Goal: Task Accomplishment & Management: Use online tool/utility

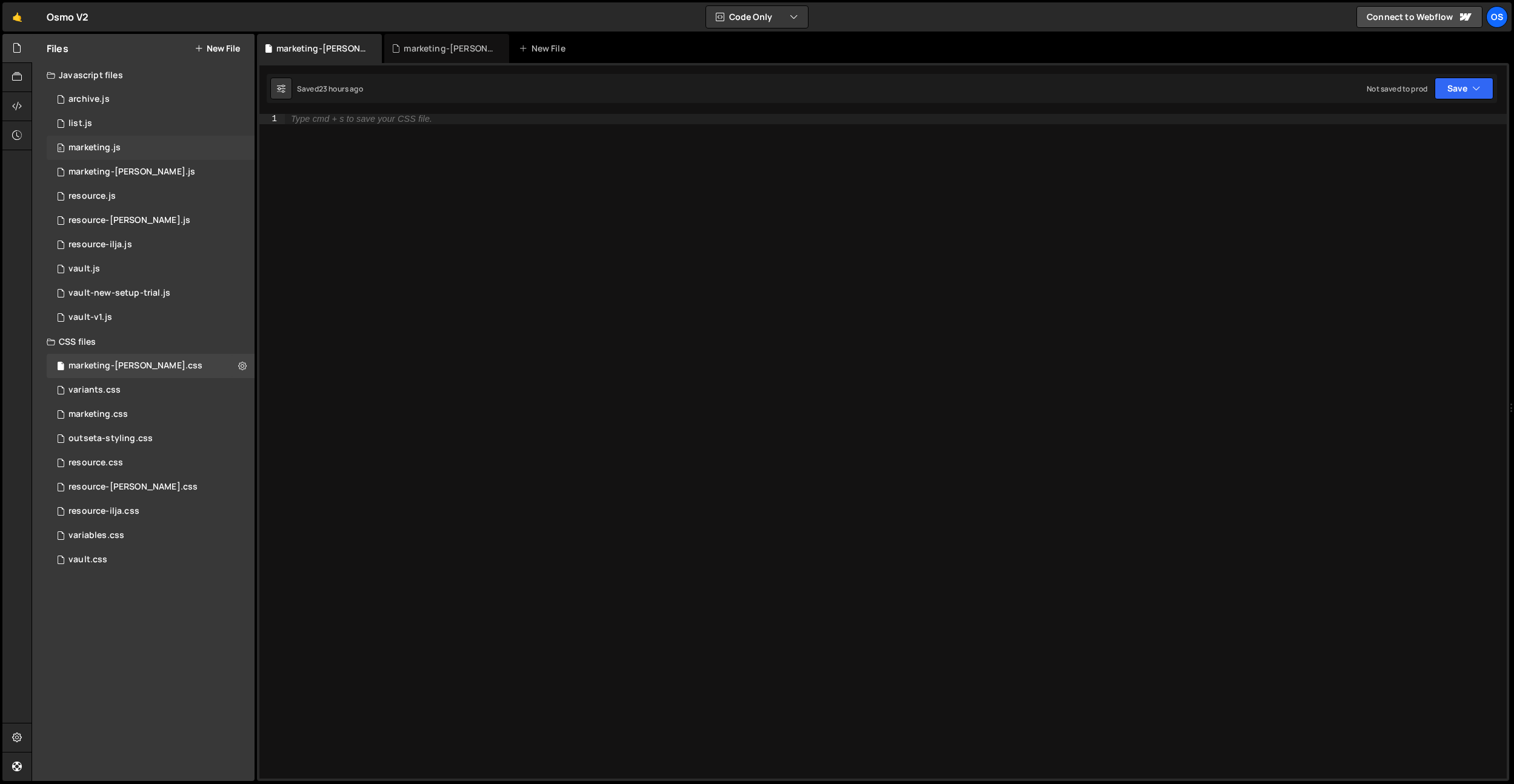
click at [120, 143] on div "marketing.js" at bounding box center [94, 148] width 52 height 11
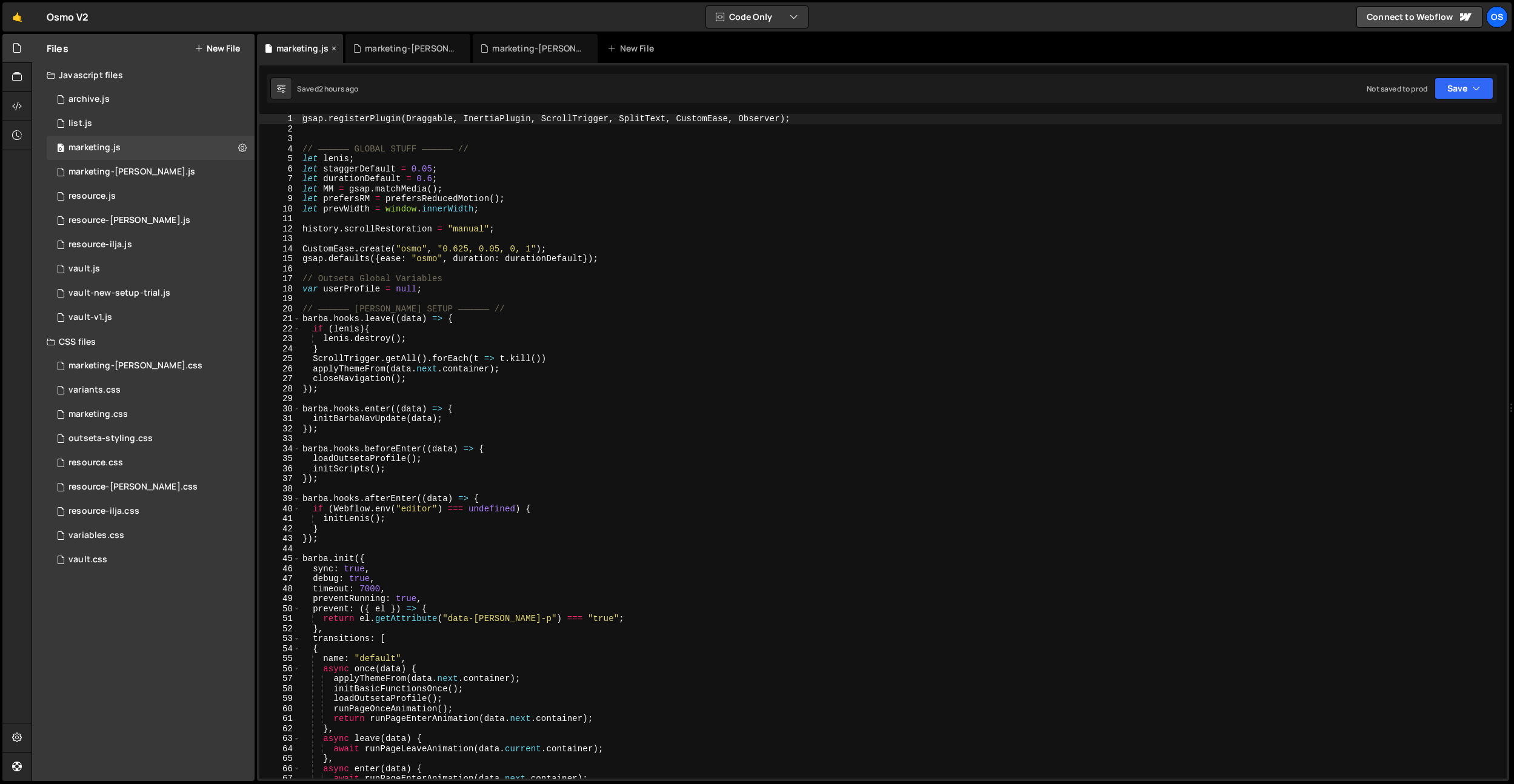
click at [333, 48] on icon at bounding box center [334, 48] width 8 height 12
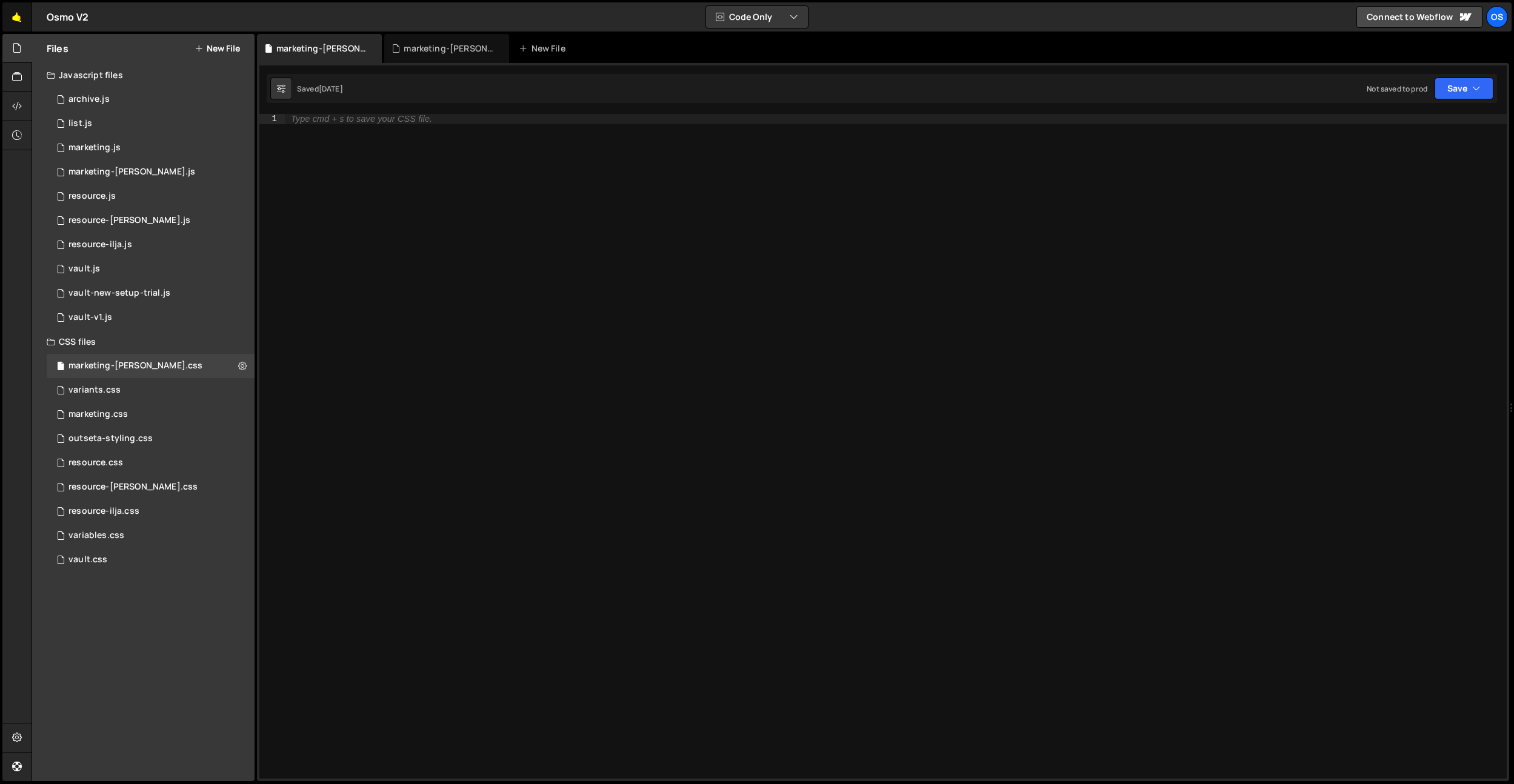
click at [15, 16] on link "🤙" at bounding box center [17, 16] width 30 height 29
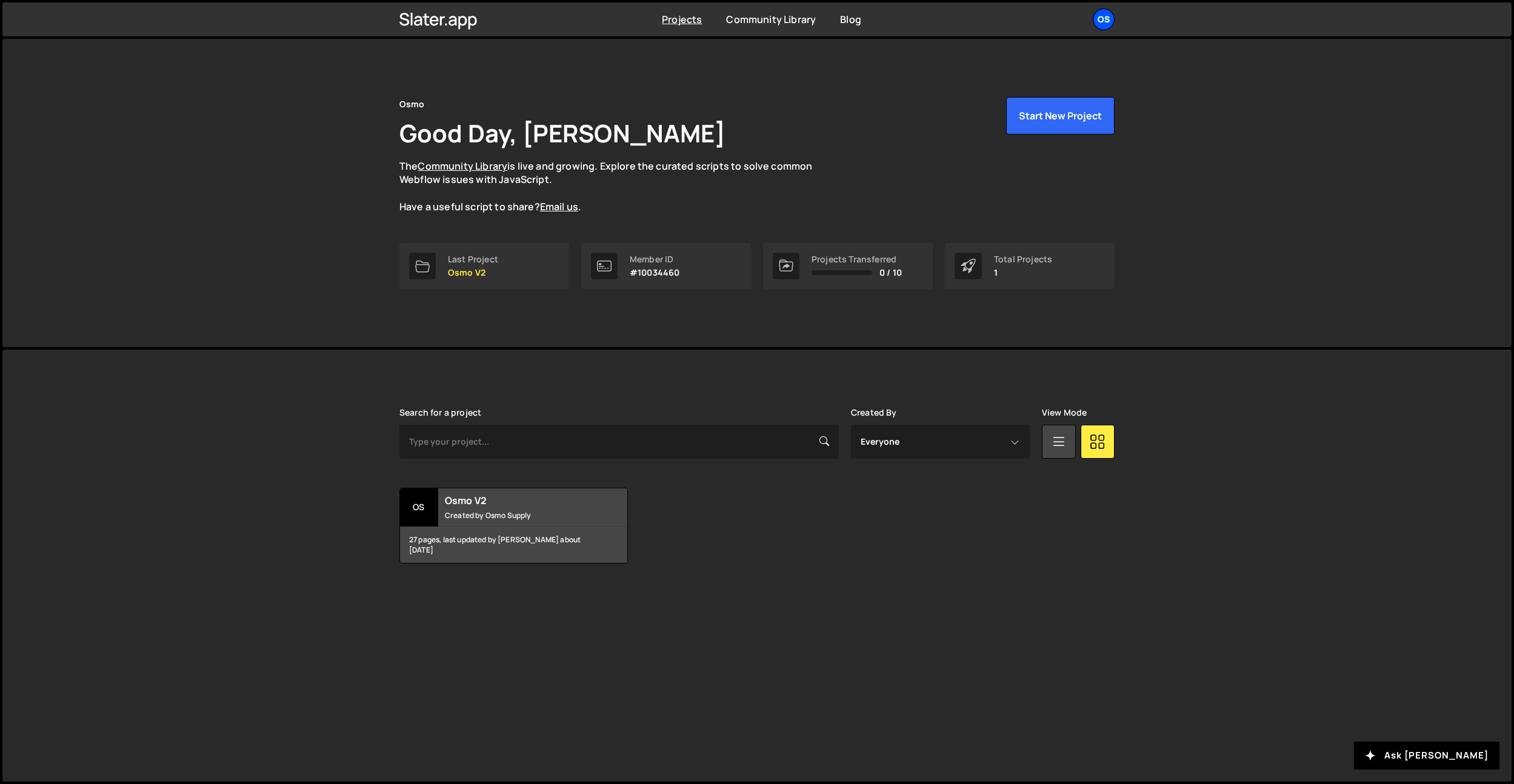
click at [1110, 15] on div "Os" at bounding box center [1103, 19] width 22 height 22
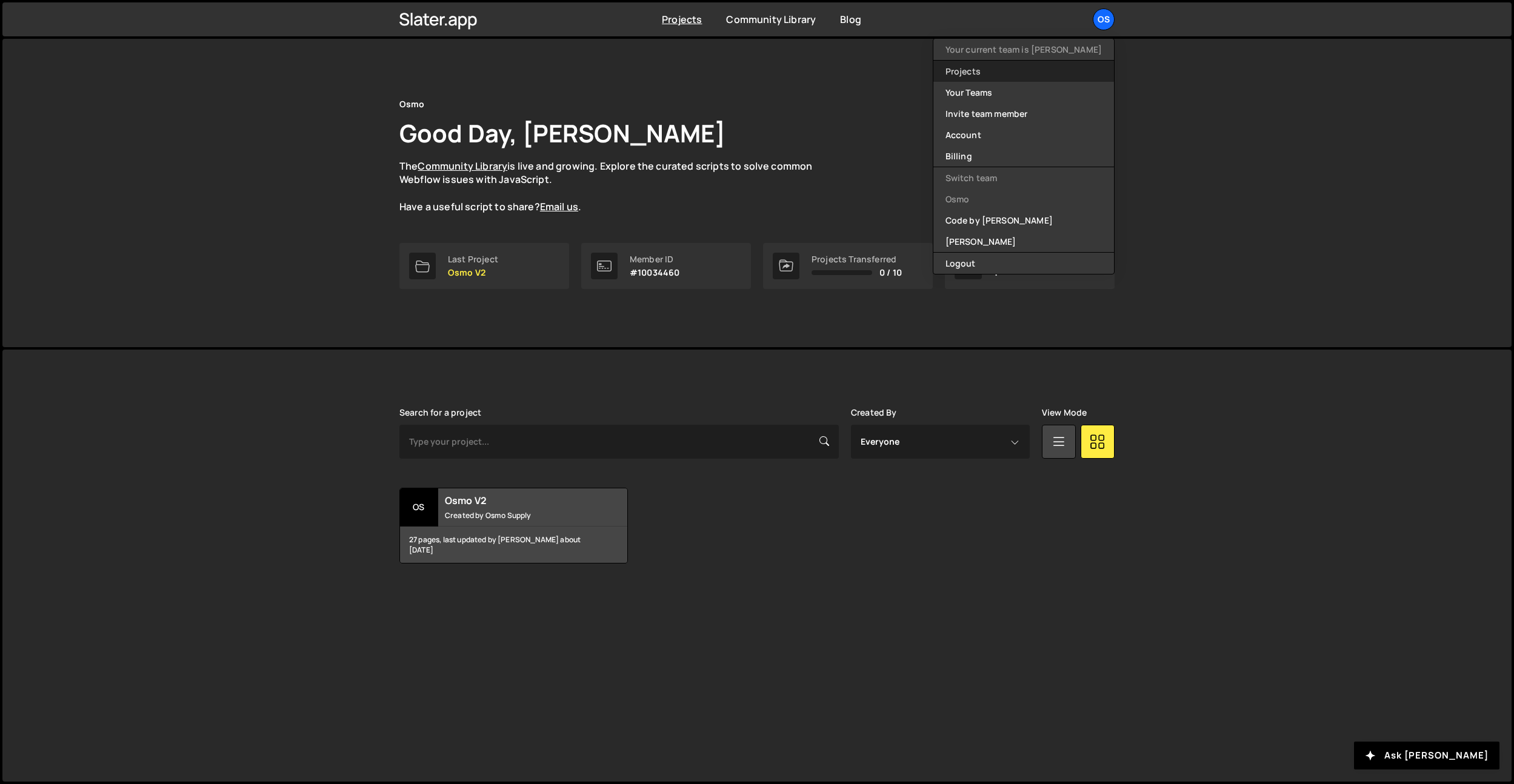
click at [1017, 73] on link "Projects" at bounding box center [1024, 71] width 180 height 21
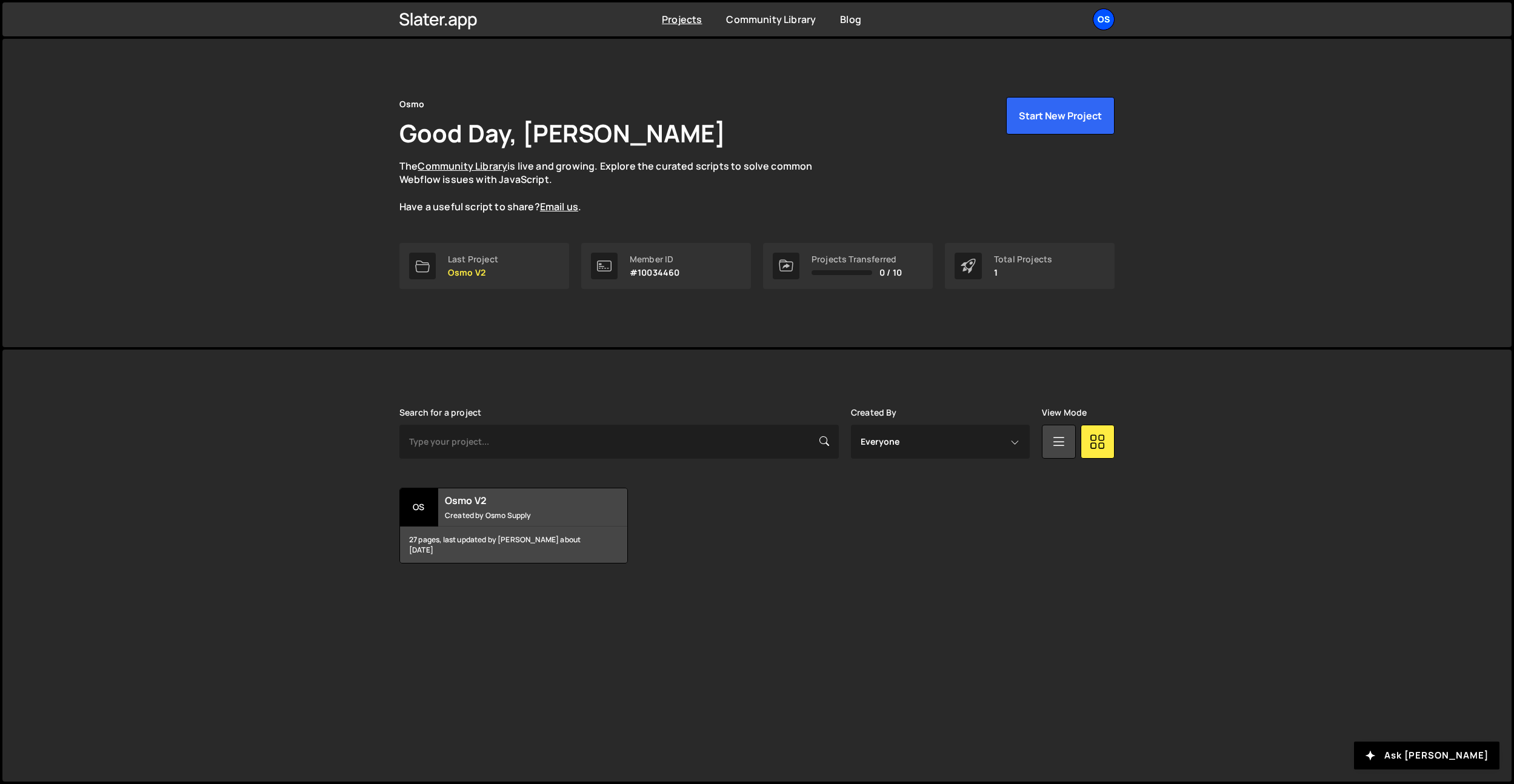
click at [1101, 27] on div "Os" at bounding box center [1103, 19] width 22 height 22
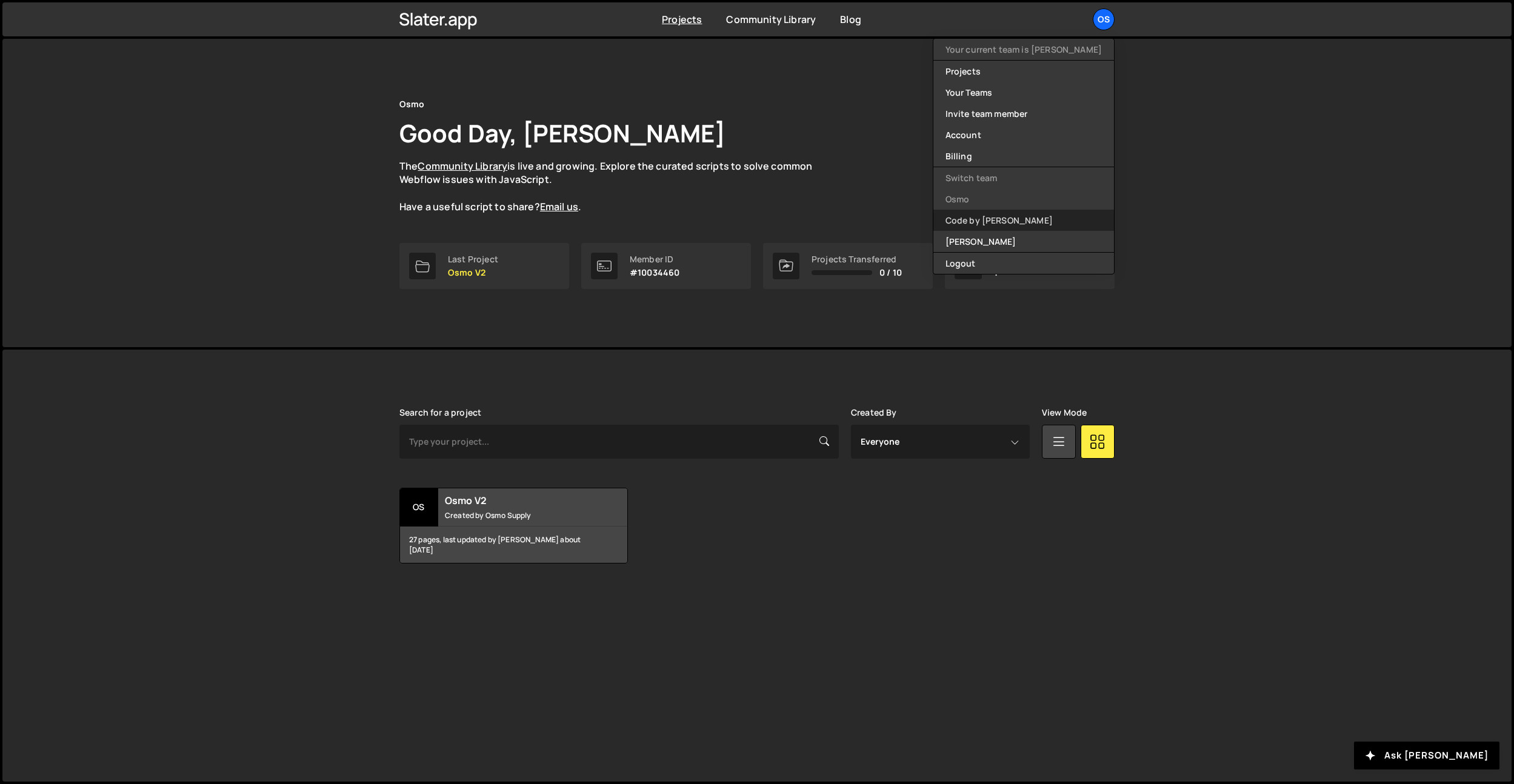
click at [1012, 221] on link "Code by [PERSON_NAME]" at bounding box center [1024, 221] width 180 height 21
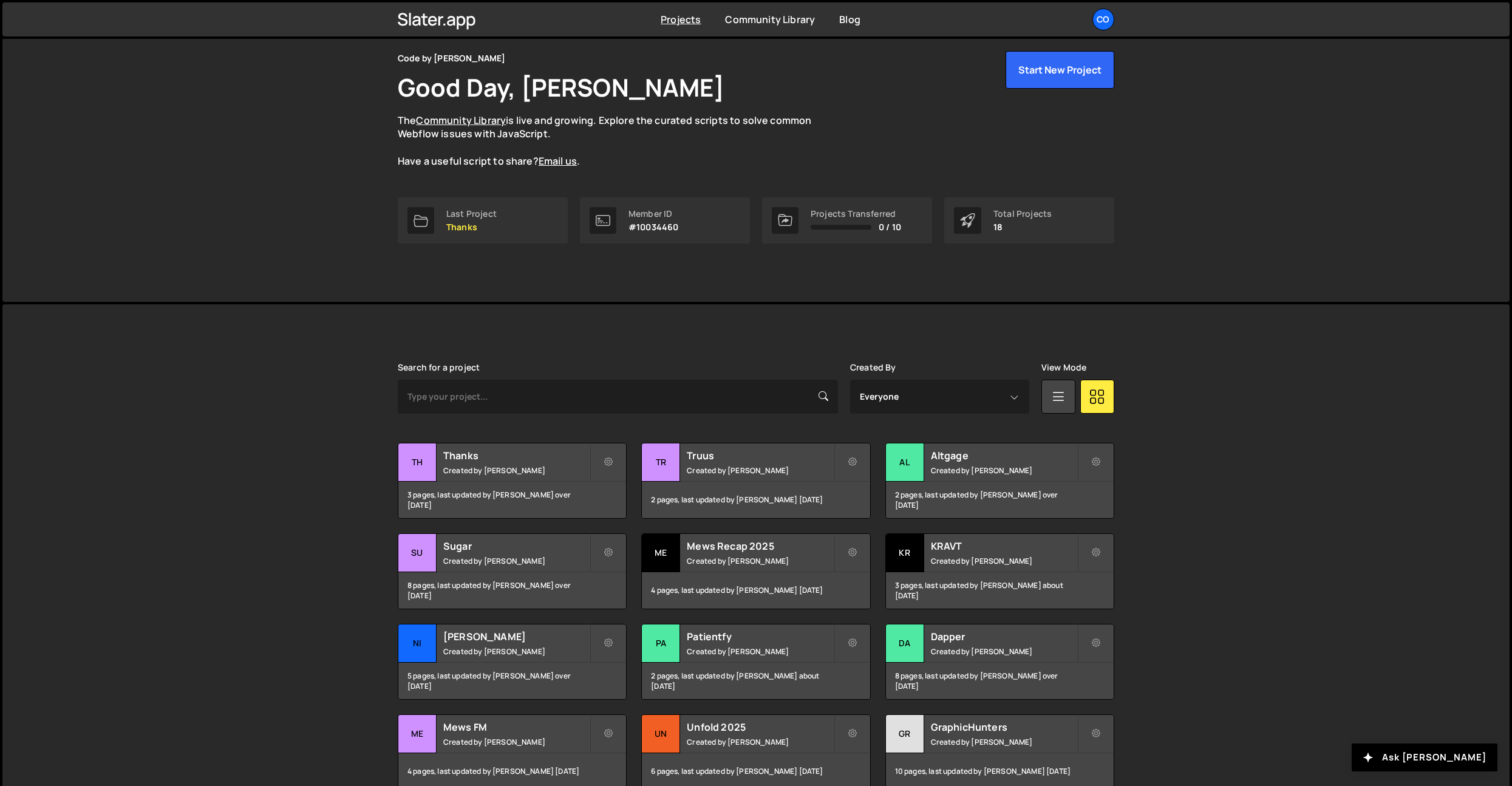
scroll to position [106, 0]
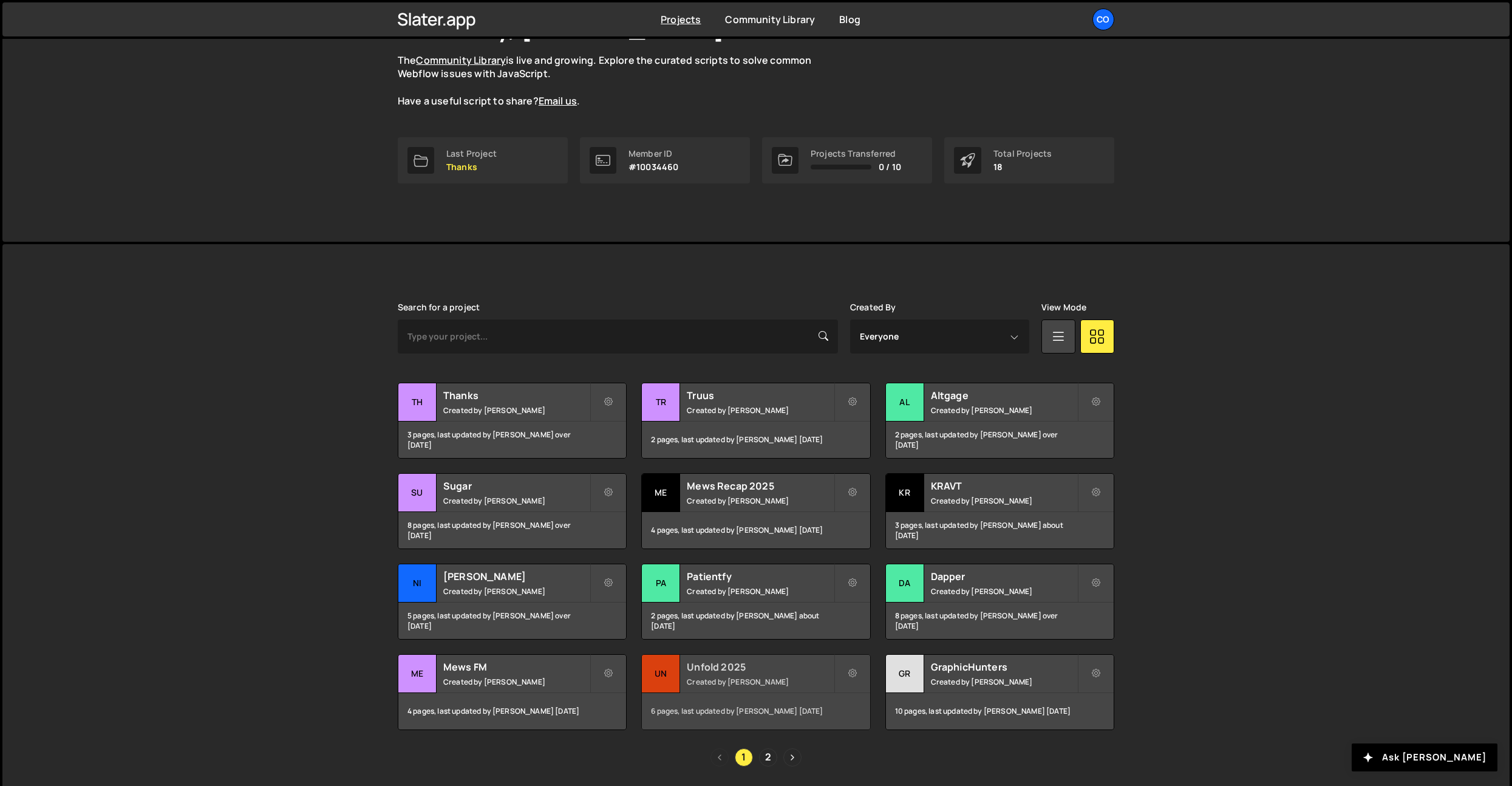
click at [740, 673] on div "Unfold 2025 Created by Dennis Snellenberg" at bounding box center [755, 673] width 228 height 38
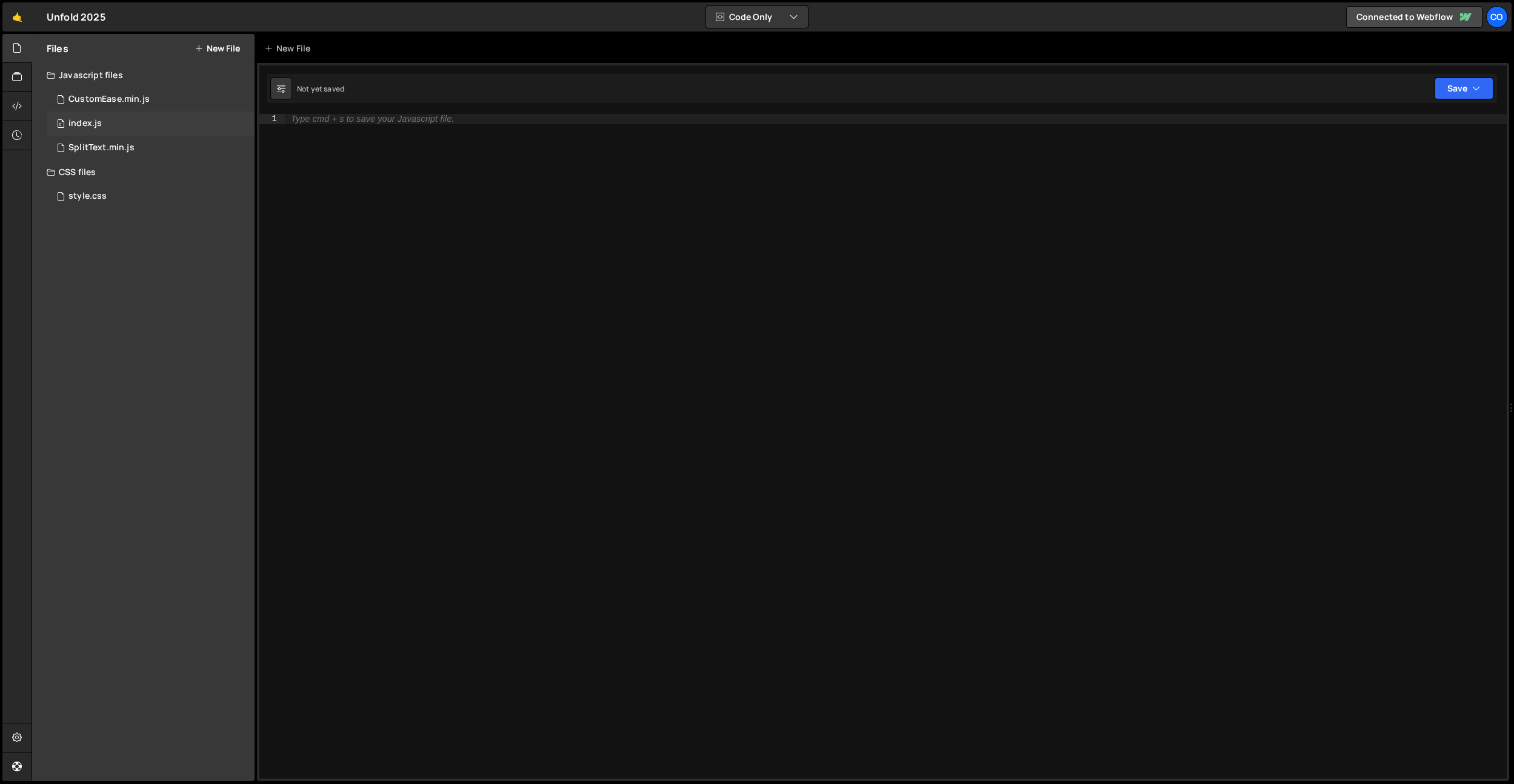
click at [96, 126] on div "index.js" at bounding box center [84, 123] width 34 height 11
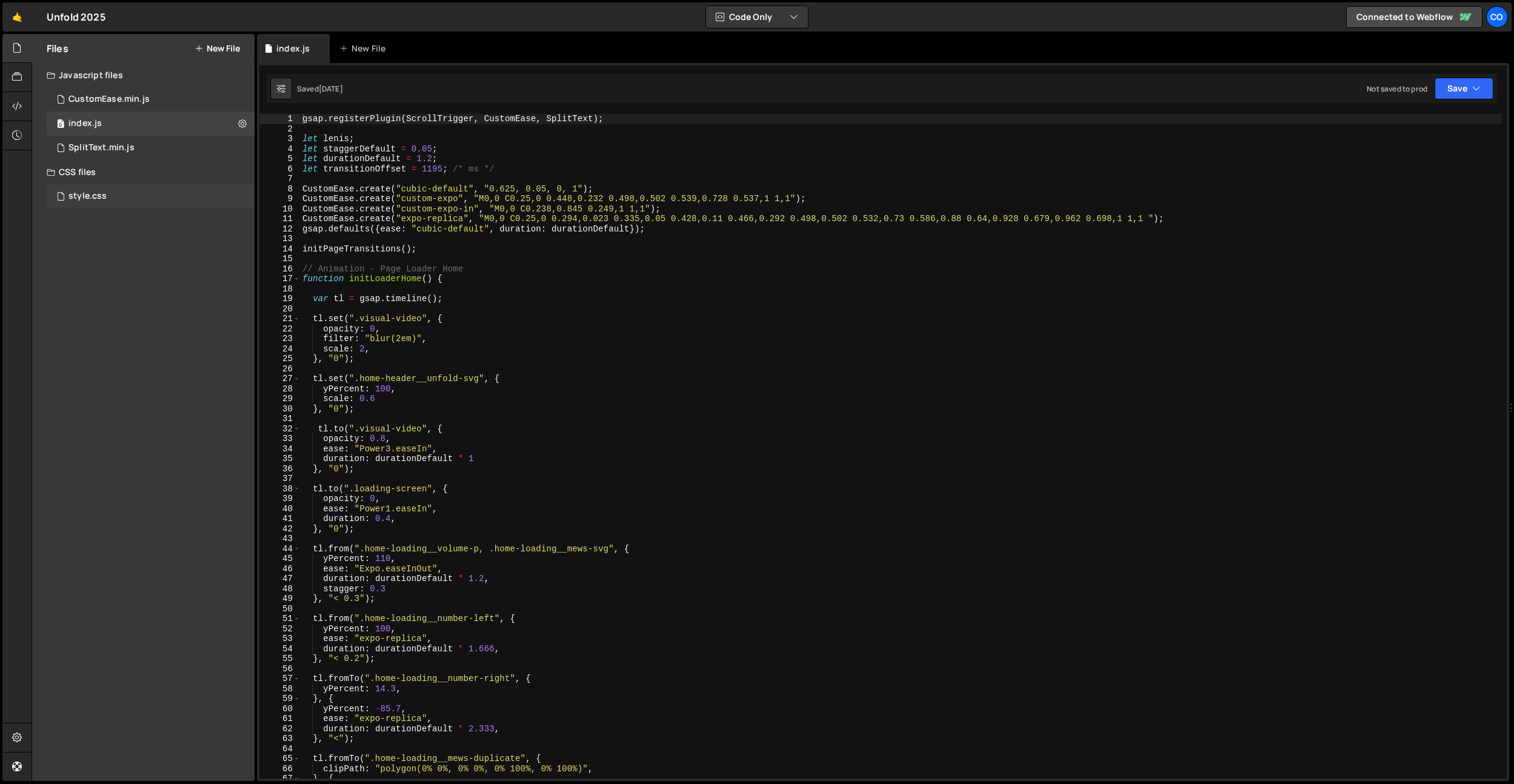
click at [80, 196] on div "style.css" at bounding box center [87, 196] width 39 height 11
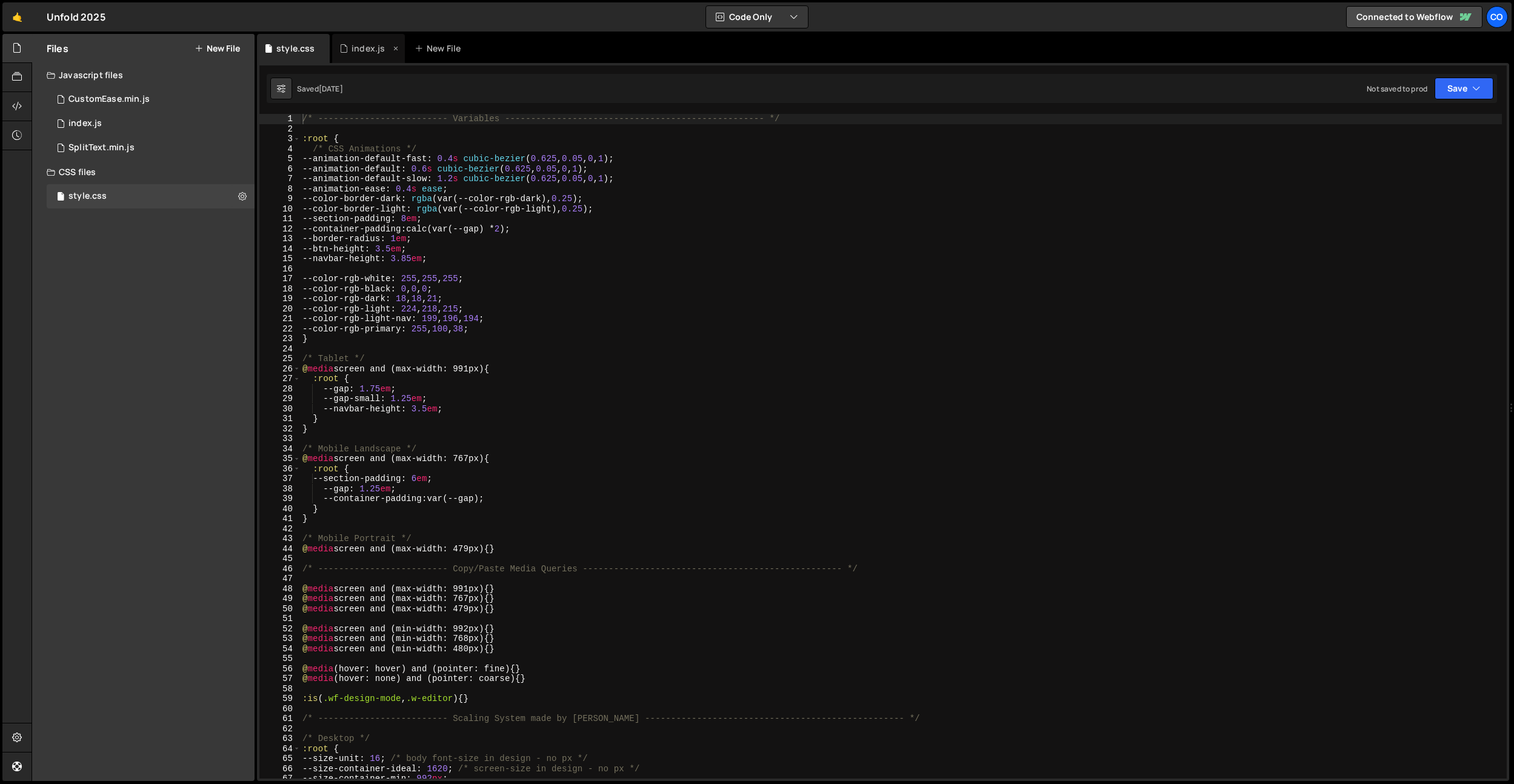
click at [362, 50] on div "index.js" at bounding box center [368, 48] width 34 height 12
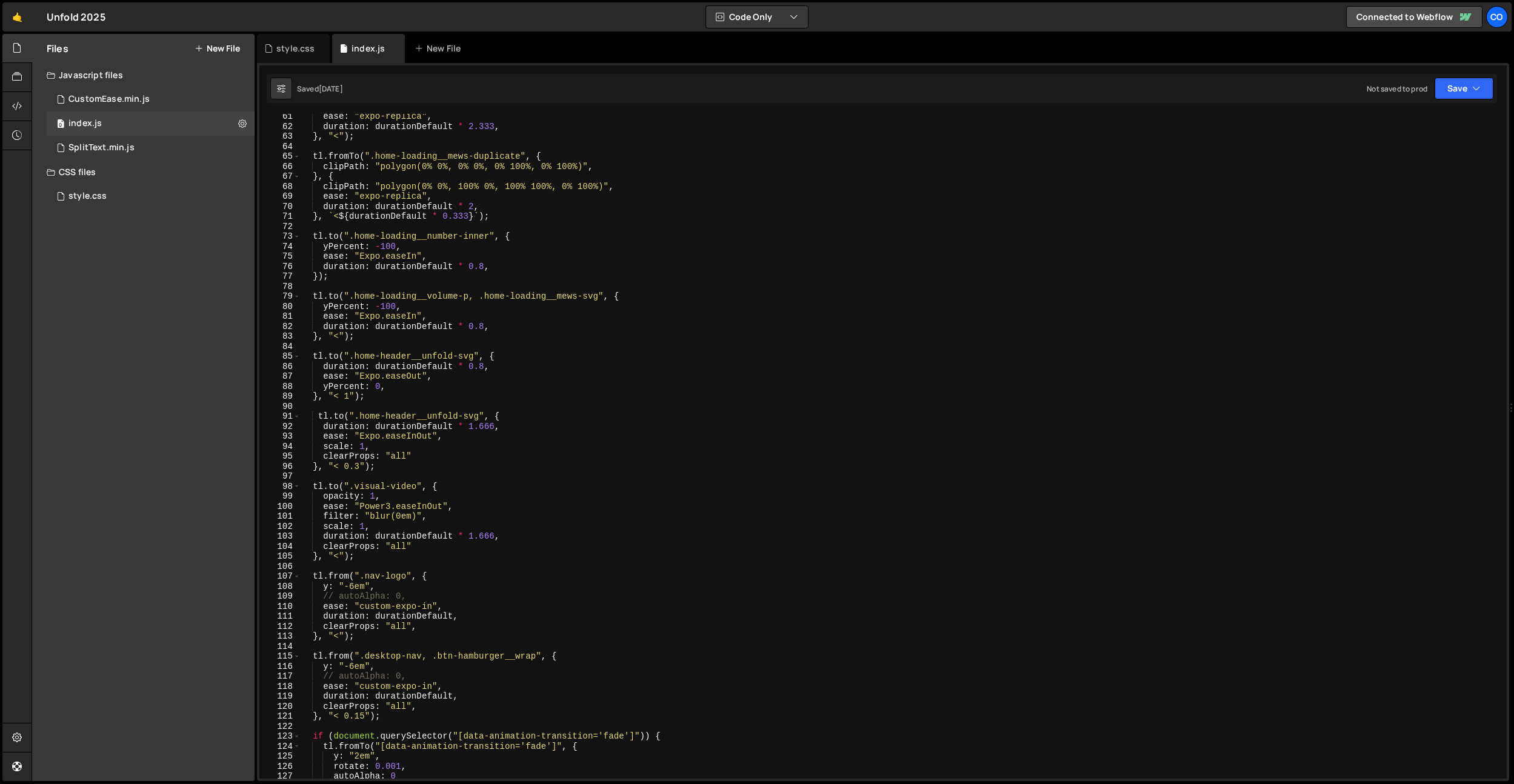
scroll to position [465, 0]
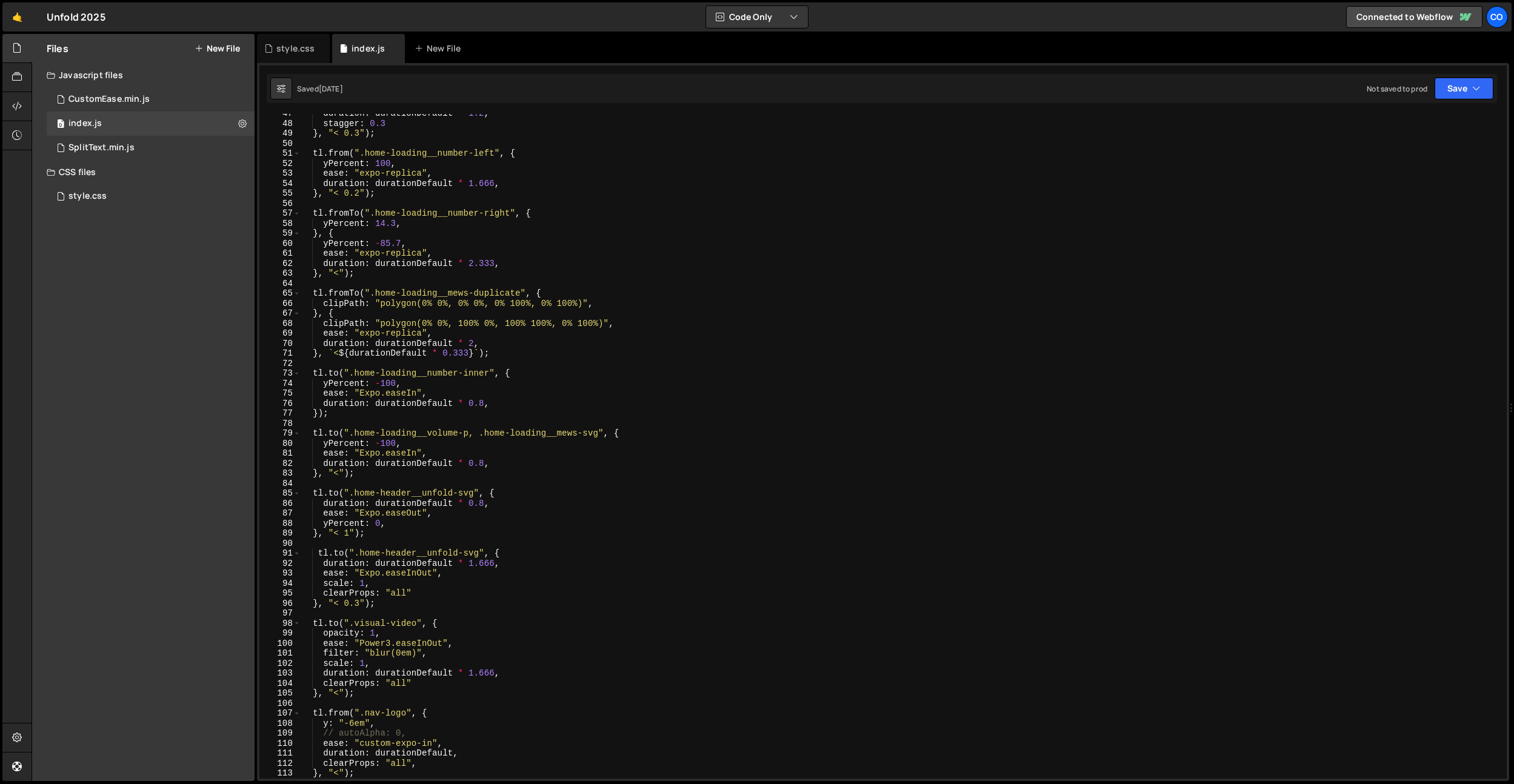
drag, startPoint x: 293, startPoint y: 45, endPoint x: 445, endPoint y: 216, distance: 228.8
click at [294, 45] on div "style.css" at bounding box center [295, 48] width 39 height 12
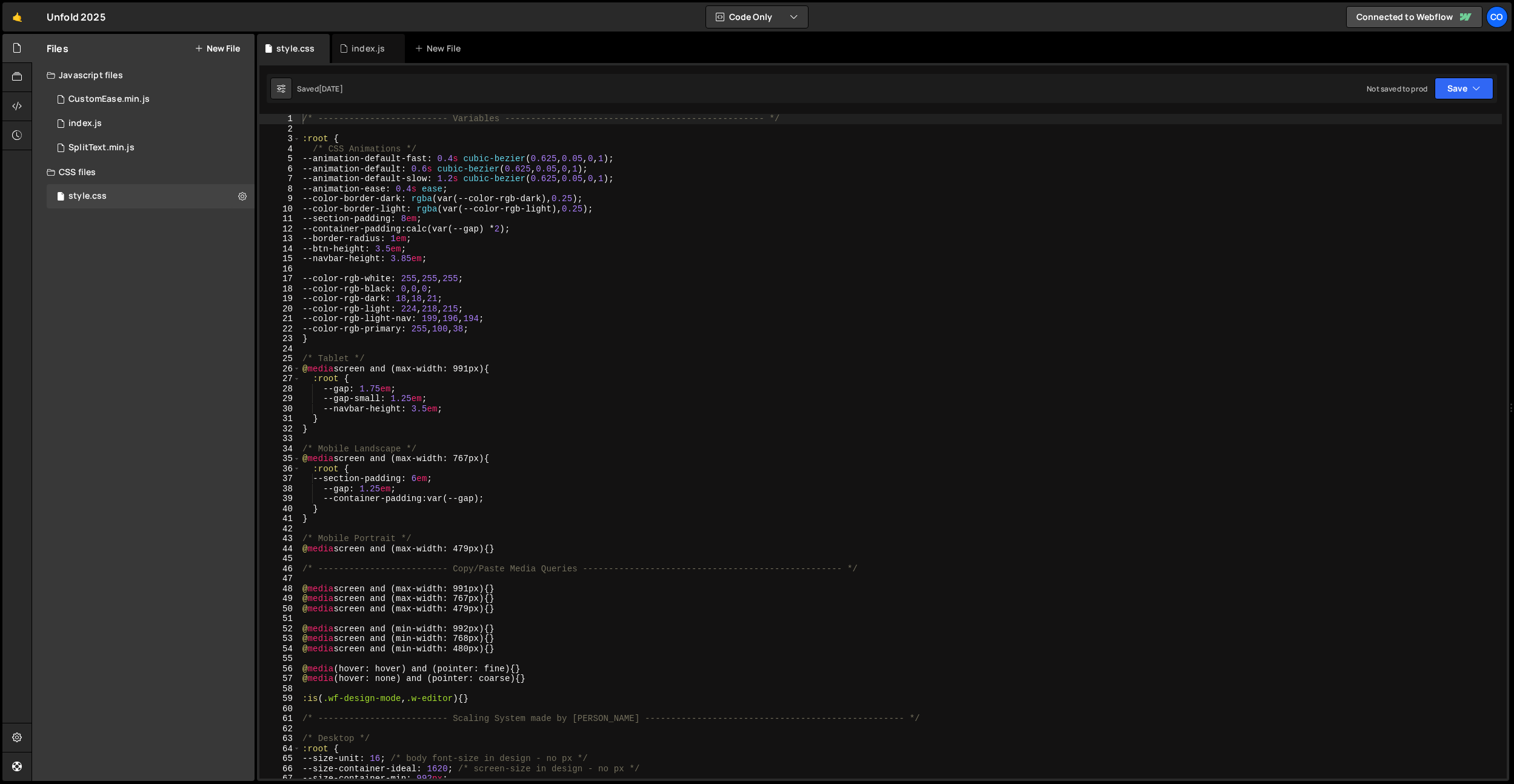
type textarea "--container-padding: calc(var(--gap) * 2);"
click at [461, 230] on div "/* ------------------------- Variables ----------------------------------------…" at bounding box center [901, 456] width 1202 height 685
type input "F2F1EF"
click at [420, 310] on div "/* ------------------------- Variables ----------------------------------------…" at bounding box center [901, 456] width 1202 height 685
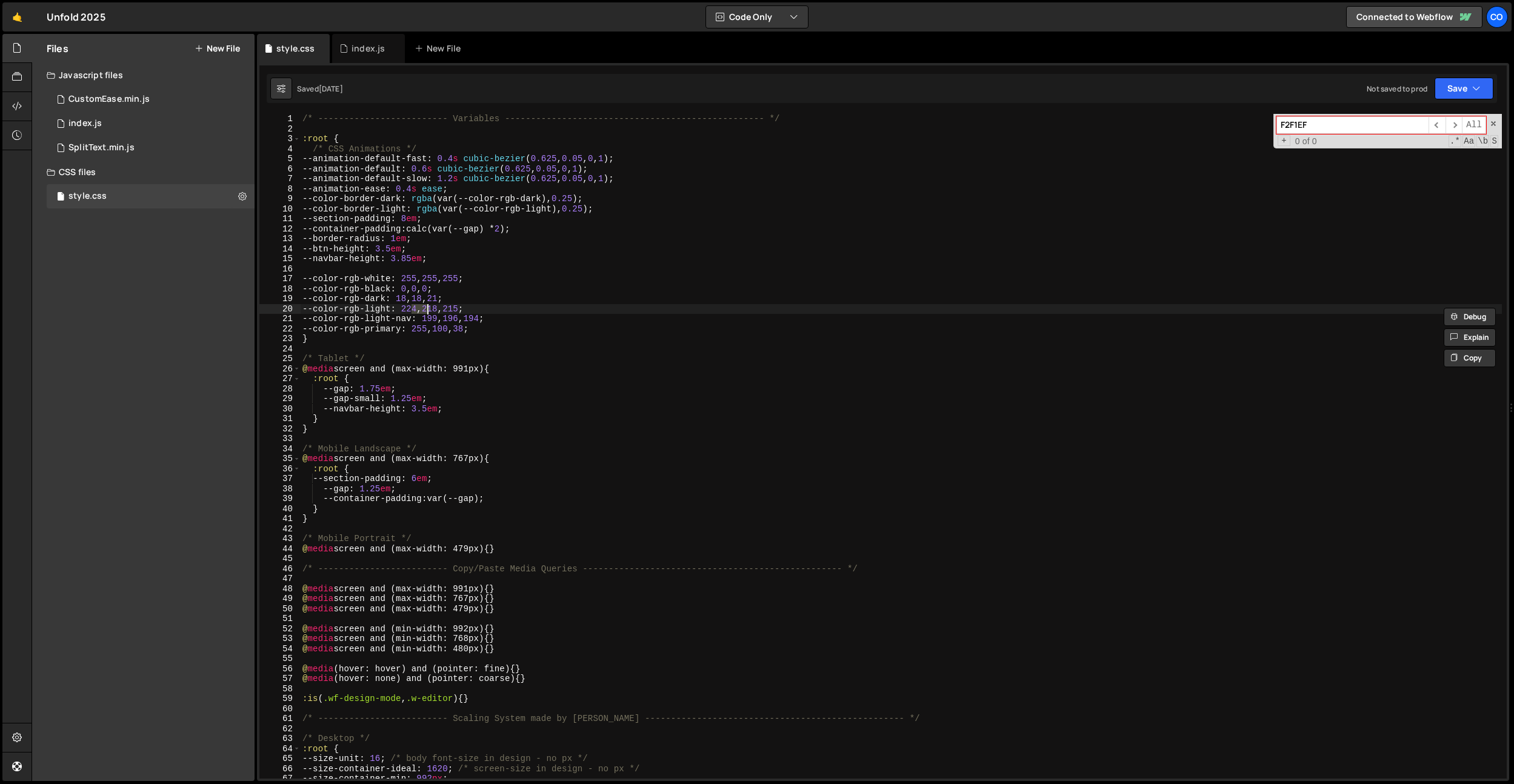
click at [440, 309] on div "/* ------------------------- Variables ----------------------------------------…" at bounding box center [901, 456] width 1202 height 685
click at [467, 307] on div "/* ------------------------- Variables ----------------------------------------…" at bounding box center [901, 456] width 1202 height 685
click at [426, 309] on div "/* ------------------------- Variables ----------------------------------------…" at bounding box center [901, 456] width 1202 height 685
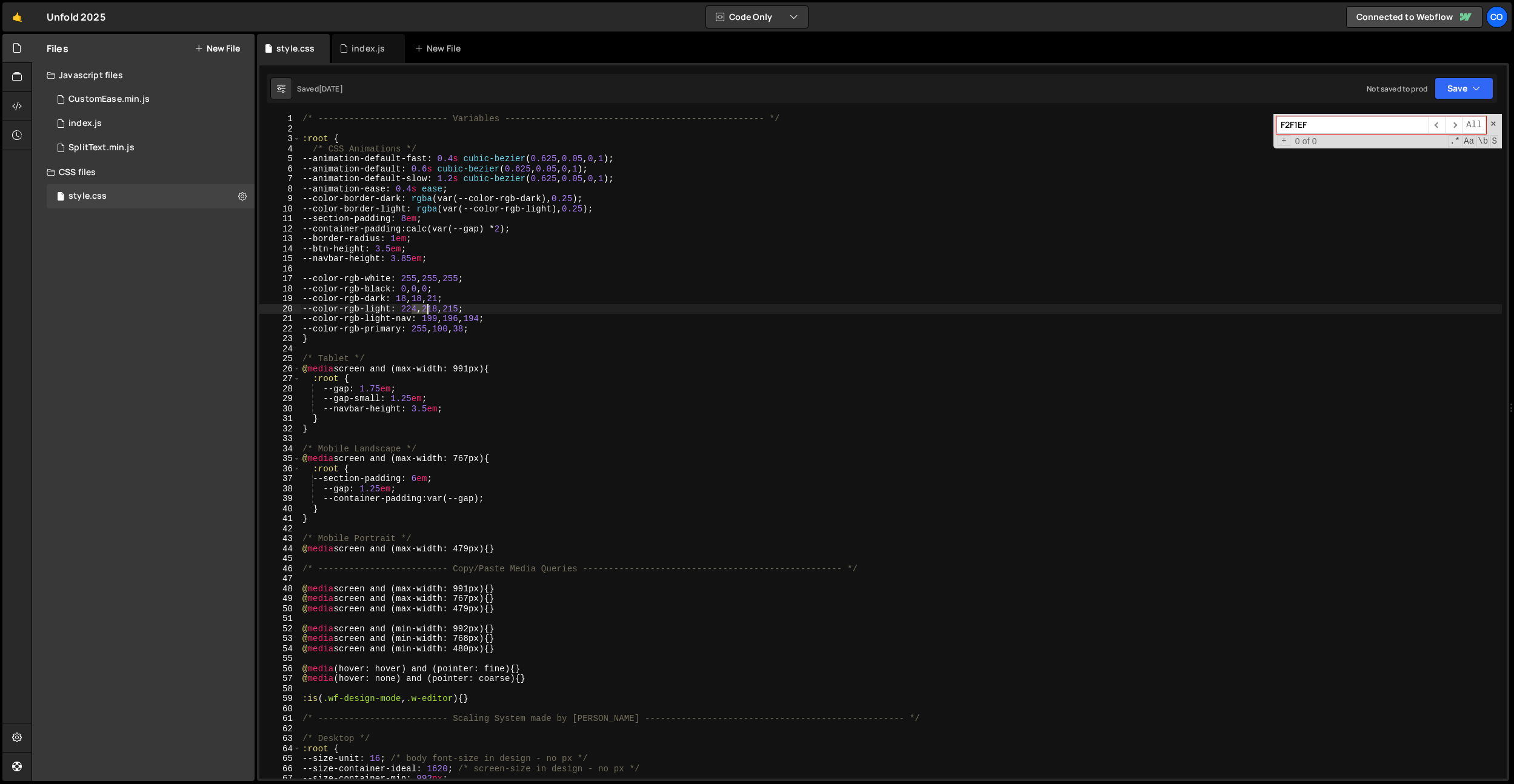
click at [426, 309] on div "/* ------------------------- Variables ----------------------------------------…" at bounding box center [901, 456] width 1202 height 685
click at [420, 311] on div "/* ------------------------- Variables ----------------------------------------…" at bounding box center [901, 456] width 1202 height 685
drag, startPoint x: 420, startPoint y: 311, endPoint x: 445, endPoint y: 311, distance: 25.0
click at [420, 311] on div "/* ------------------------- Variables ----------------------------------------…" at bounding box center [901, 456] width 1202 height 685
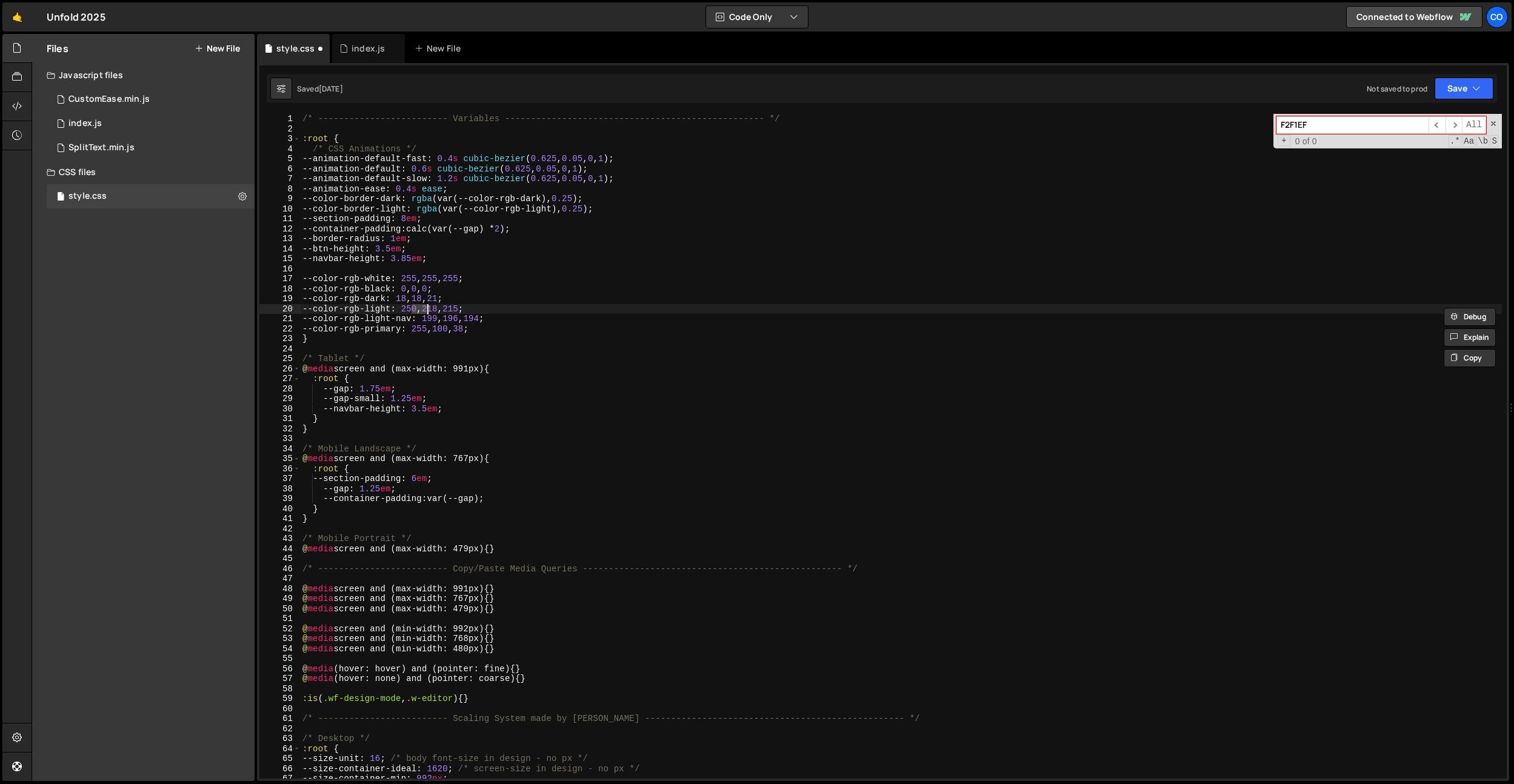
click at [447, 310] on div "/* ------------------------- Variables ----------------------------------------…" at bounding box center [901, 456] width 1202 height 685
paste textarea "50"
click at [475, 308] on div "/* ------------------------- Variables ----------------------------------------…" at bounding box center [901, 456] width 1202 height 685
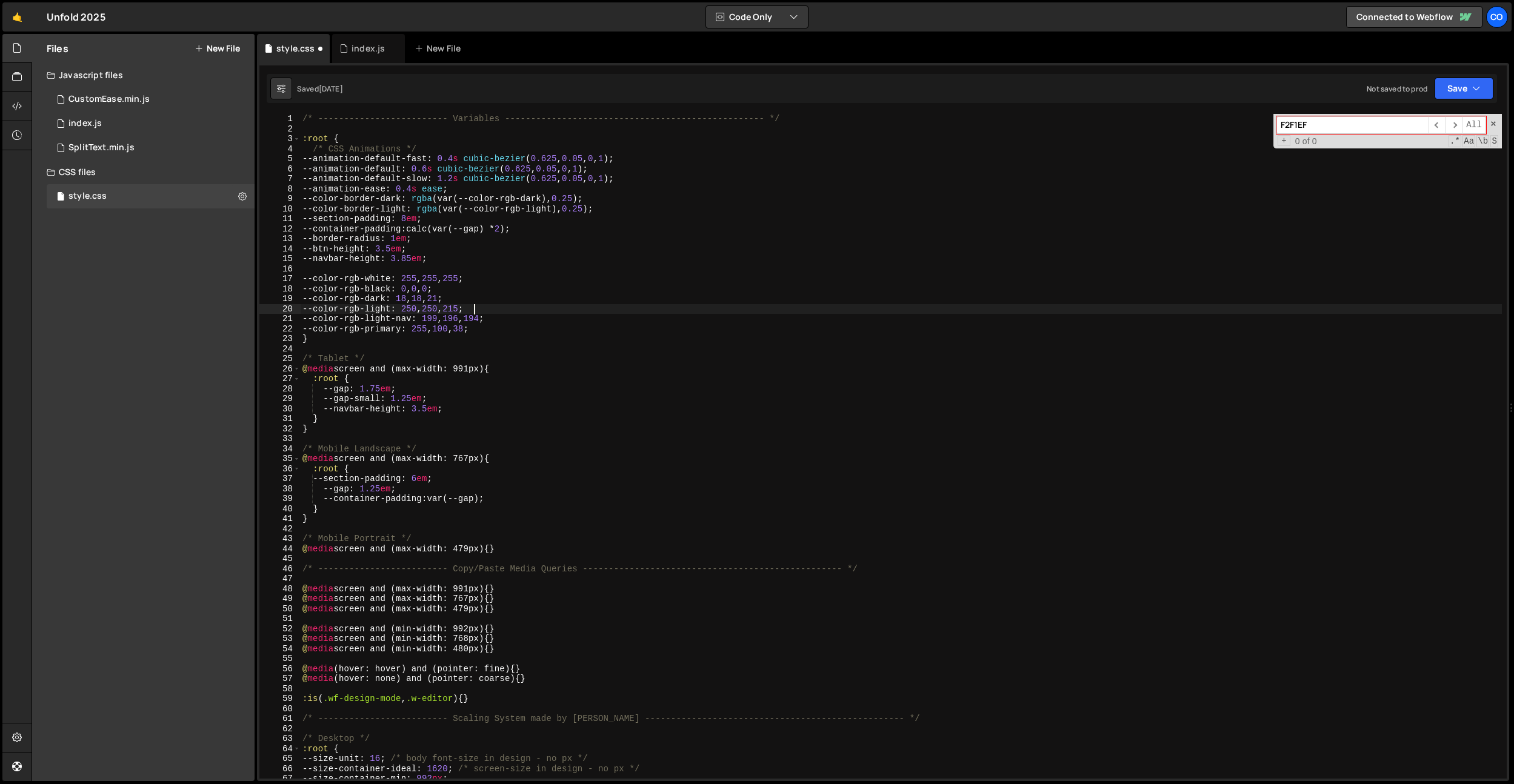
paste textarea "50"
click at [440, 319] on div "/* ------------------------- Variables ----------------------------------------…" at bounding box center [901, 456] width 1202 height 685
click at [466, 320] on div "/* ------------------------- Variables ----------------------------------------…" at bounding box center [901, 456] width 1202 height 685
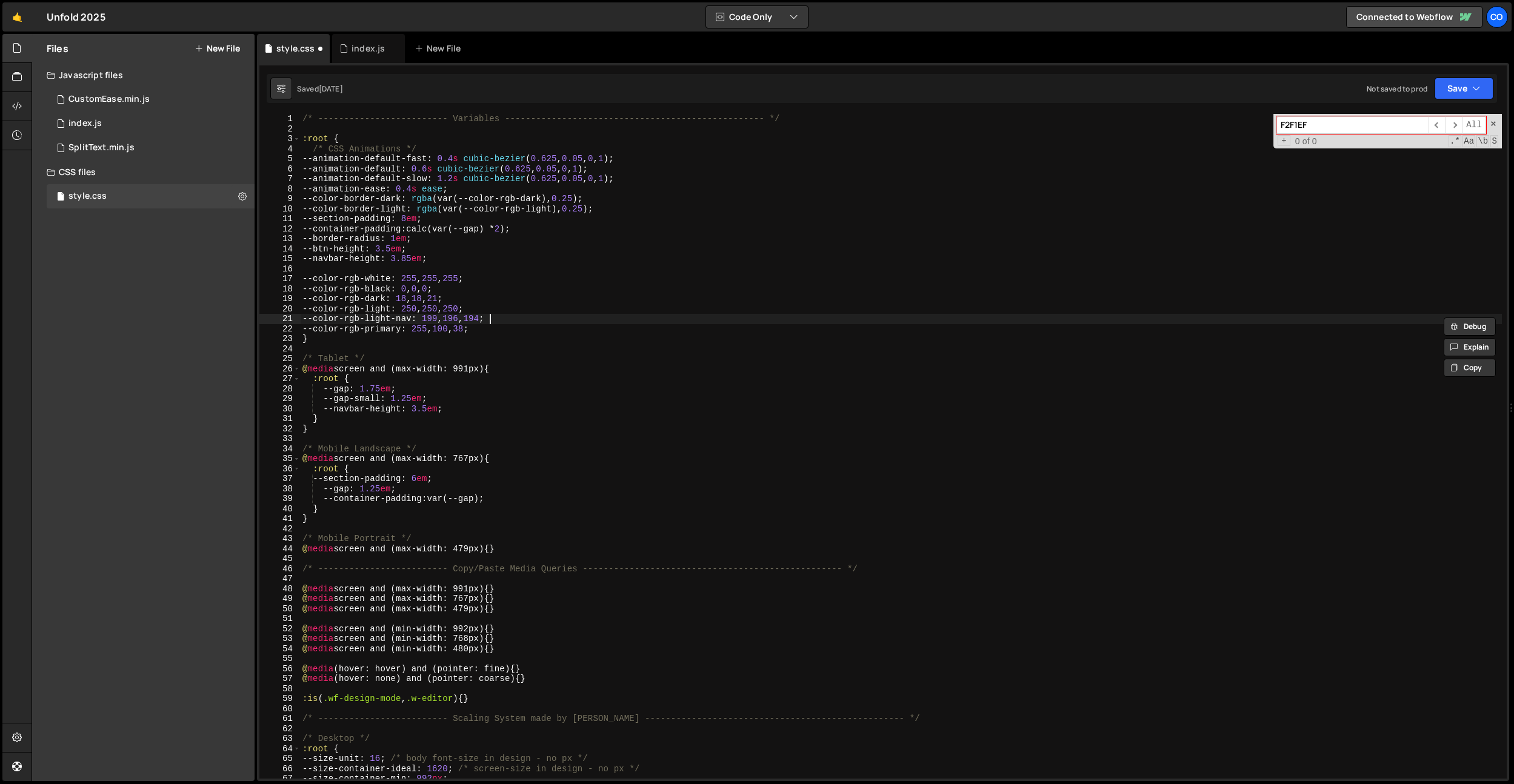
click at [490, 314] on div "/* ------------------------- Variables ----------------------------------------…" at bounding box center [901, 456] width 1202 height 685
click at [436, 316] on div "/* ------------------------- Variables ----------------------------------------…" at bounding box center [901, 456] width 1202 height 685
click at [532, 312] on div "/* ------------------------- Variables ----------------------------------------…" at bounding box center [901, 456] width 1202 height 685
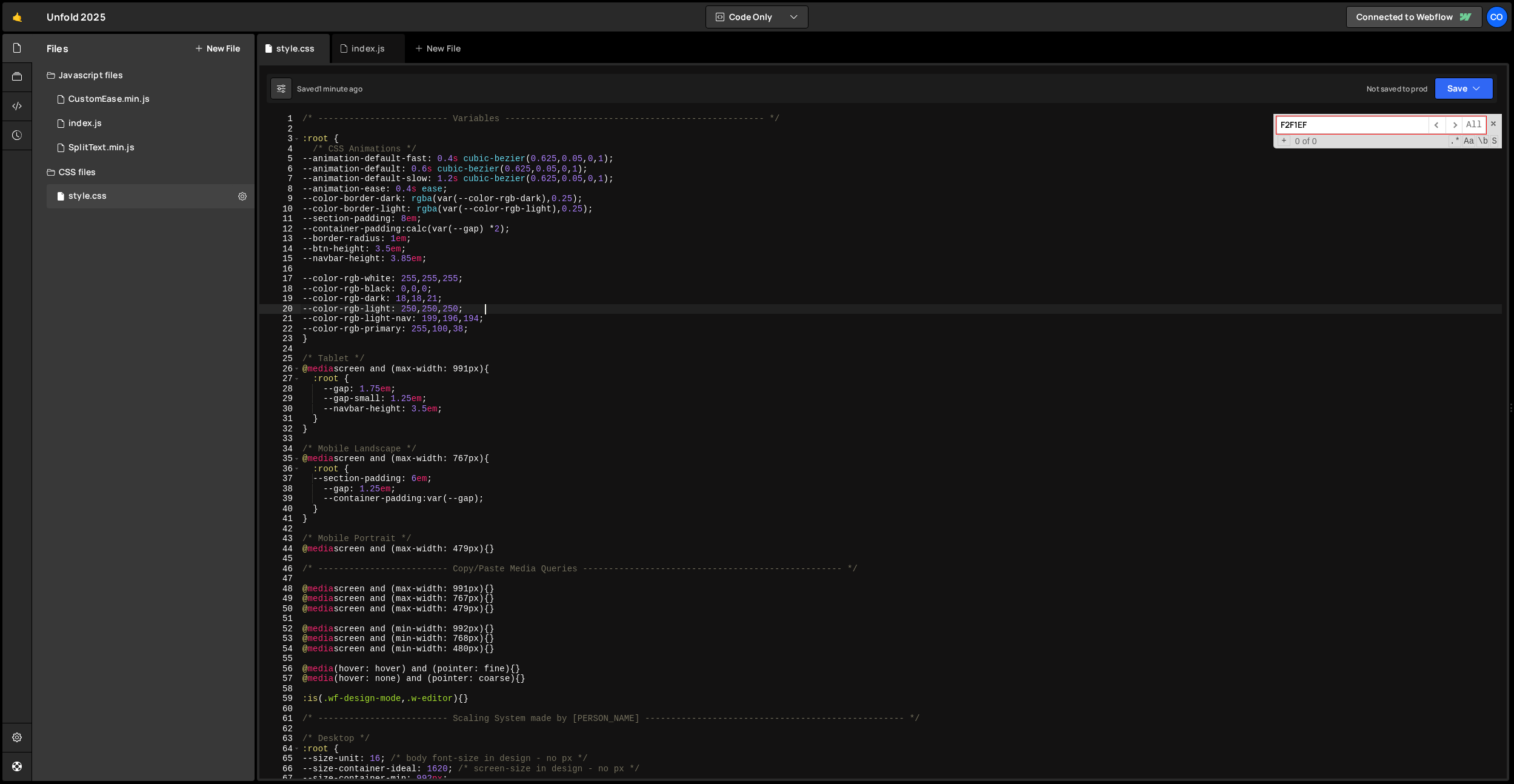
click at [445, 326] on div "/* ------------------------- Variables ----------------------------------------…" at bounding box center [901, 456] width 1202 height 685
type textarea "--color-rgb-primary: 255, 100, 38;"
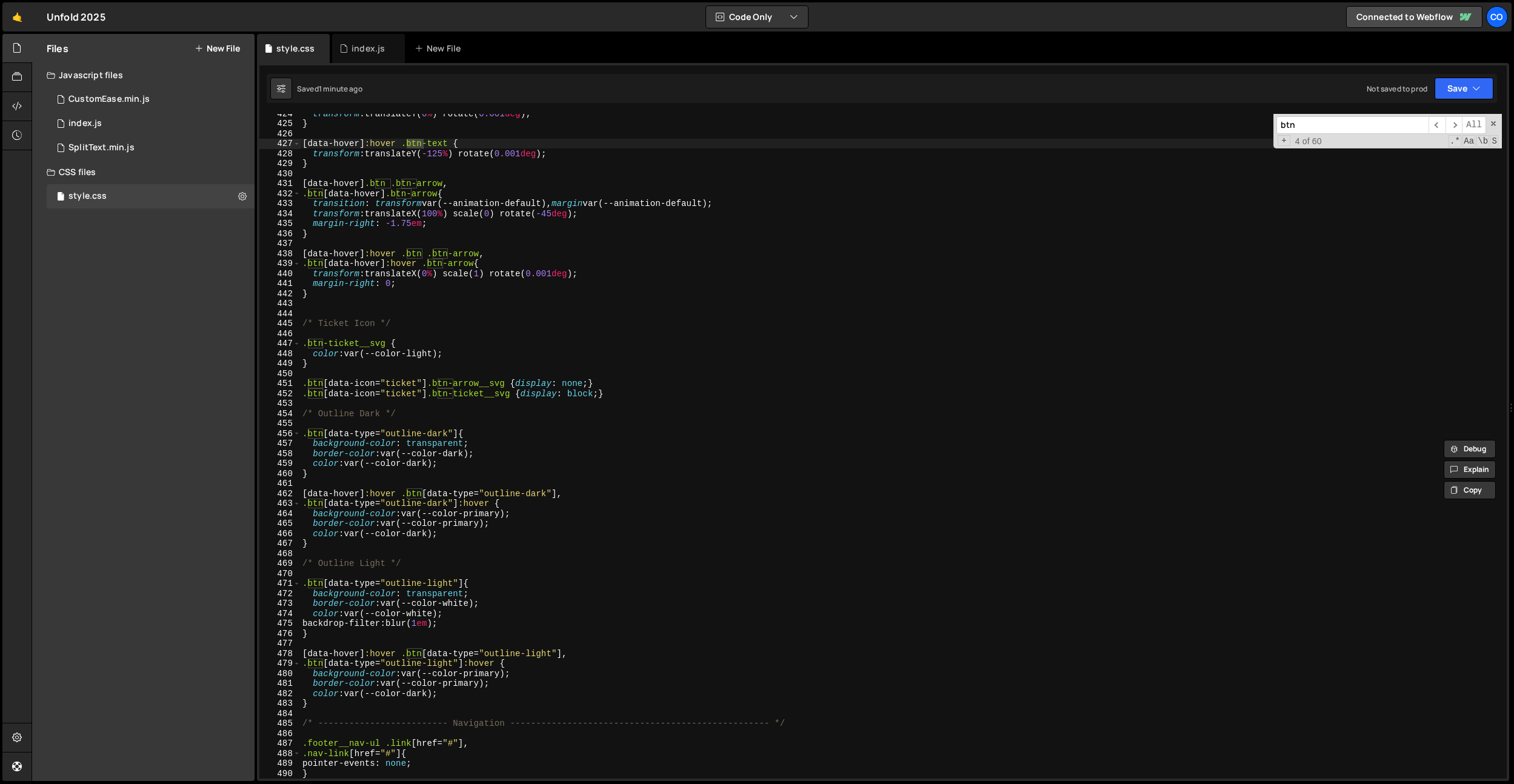
scroll to position [4247, 0]
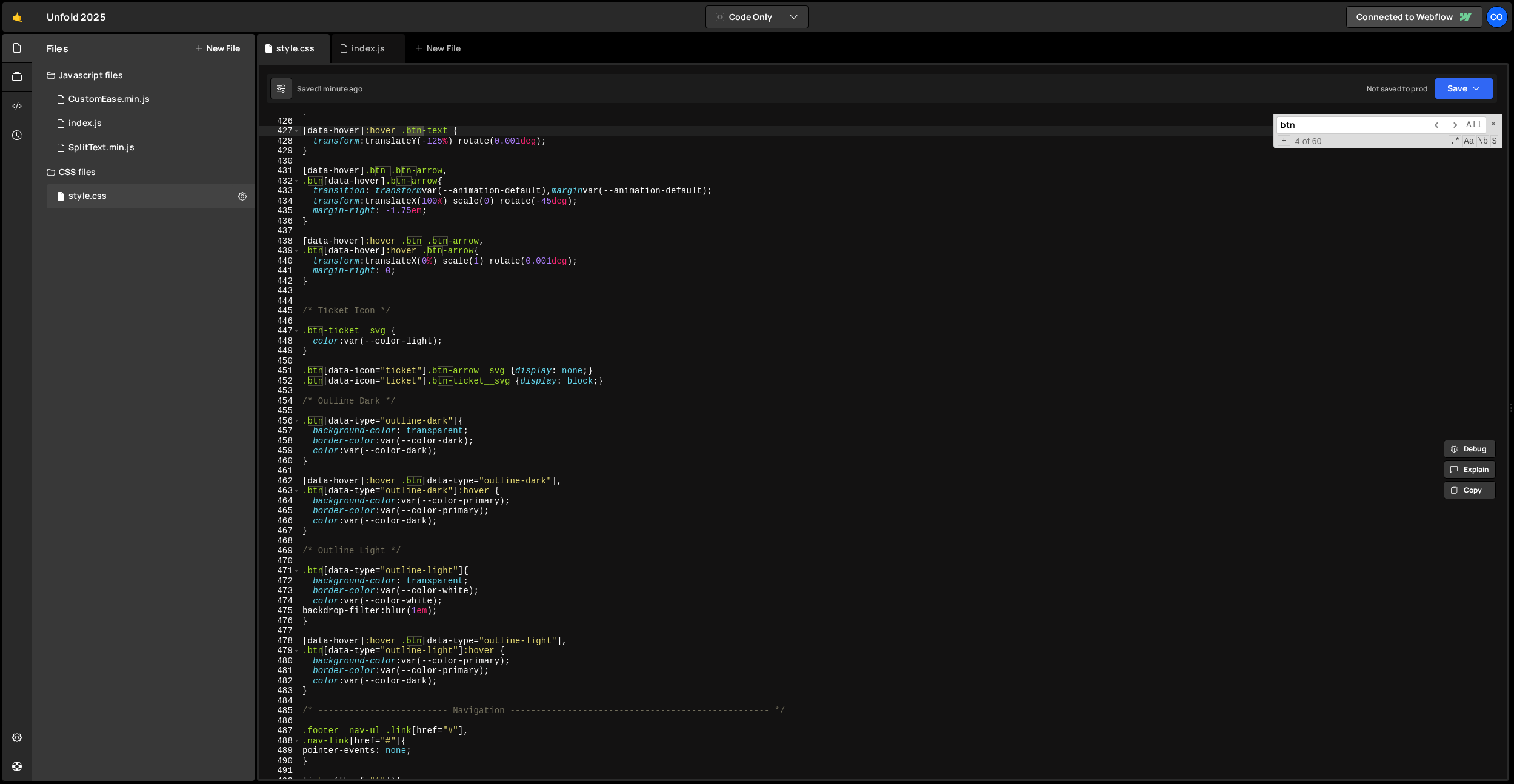
type input "btn"
click at [531, 518] on div "} [ data-hover ] :hover .btn-text { transform : translateY( -125 % ) rotate( 0.…" at bounding box center [901, 448] width 1202 height 685
click at [531, 518] on div "} [ data-hover ] :hover .btn-text { transform : translateY( -125 % ) rotate( 0.…" at bounding box center [901, 446] width 1202 height 665
click at [477, 495] on div "} [ data-hover ] :hover .btn-text { transform : translateY( -125 % ) rotate( 0.…" at bounding box center [901, 448] width 1202 height 685
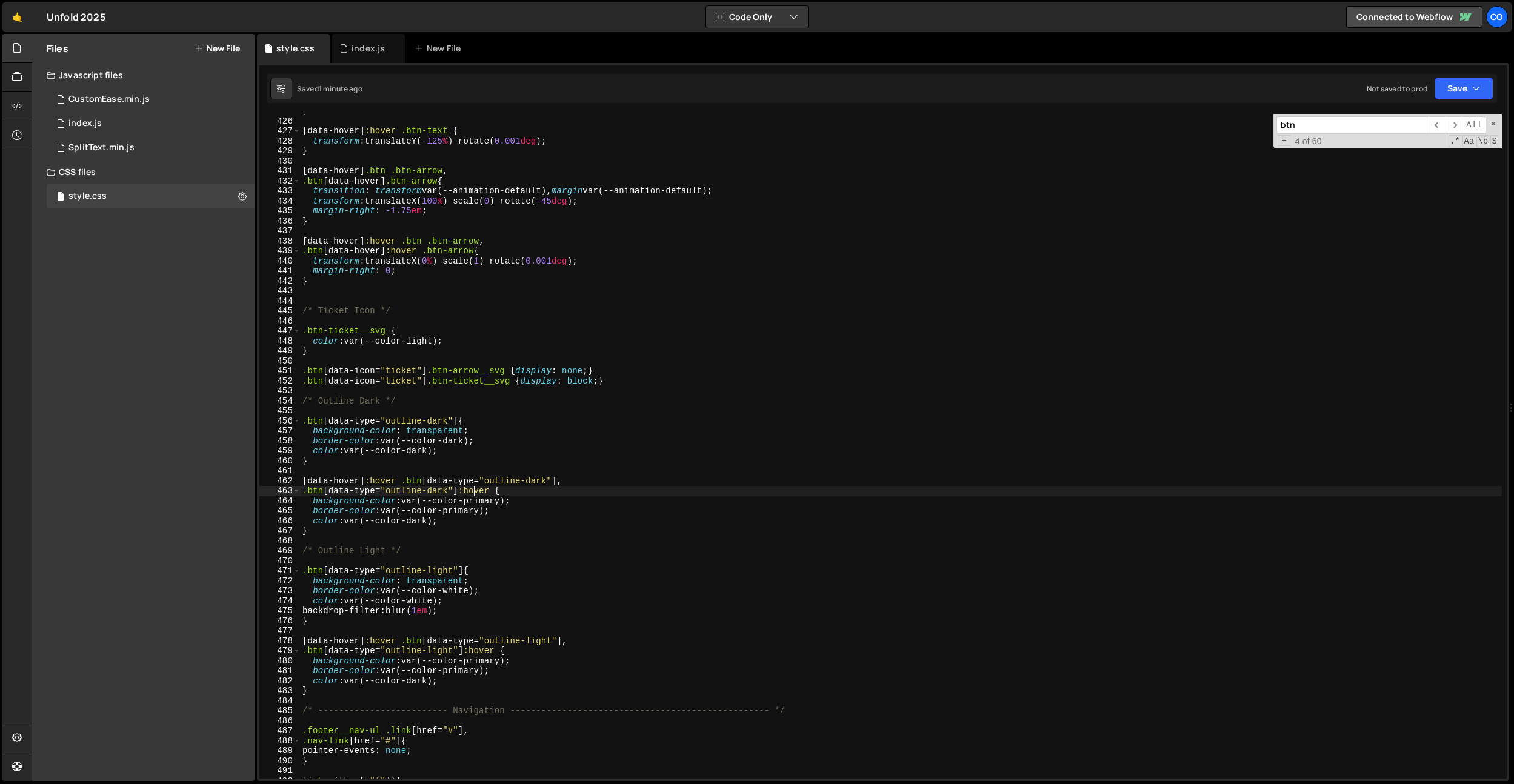
click at [477, 495] on div "} [ data-hover ] :hover .btn-text { transform : translateY( -125 % ) rotate( 0.…" at bounding box center [901, 448] width 1202 height 685
click at [484, 504] on div "} [ data-hover ] :hover .btn-text { transform : translateY( -125 % ) rotate( 0.…" at bounding box center [901, 448] width 1202 height 685
click at [479, 500] on div "} [ data-hover ] :hover .btn-text { transform : translateY( -125 % ) rotate( 0.…" at bounding box center [901, 448] width 1202 height 685
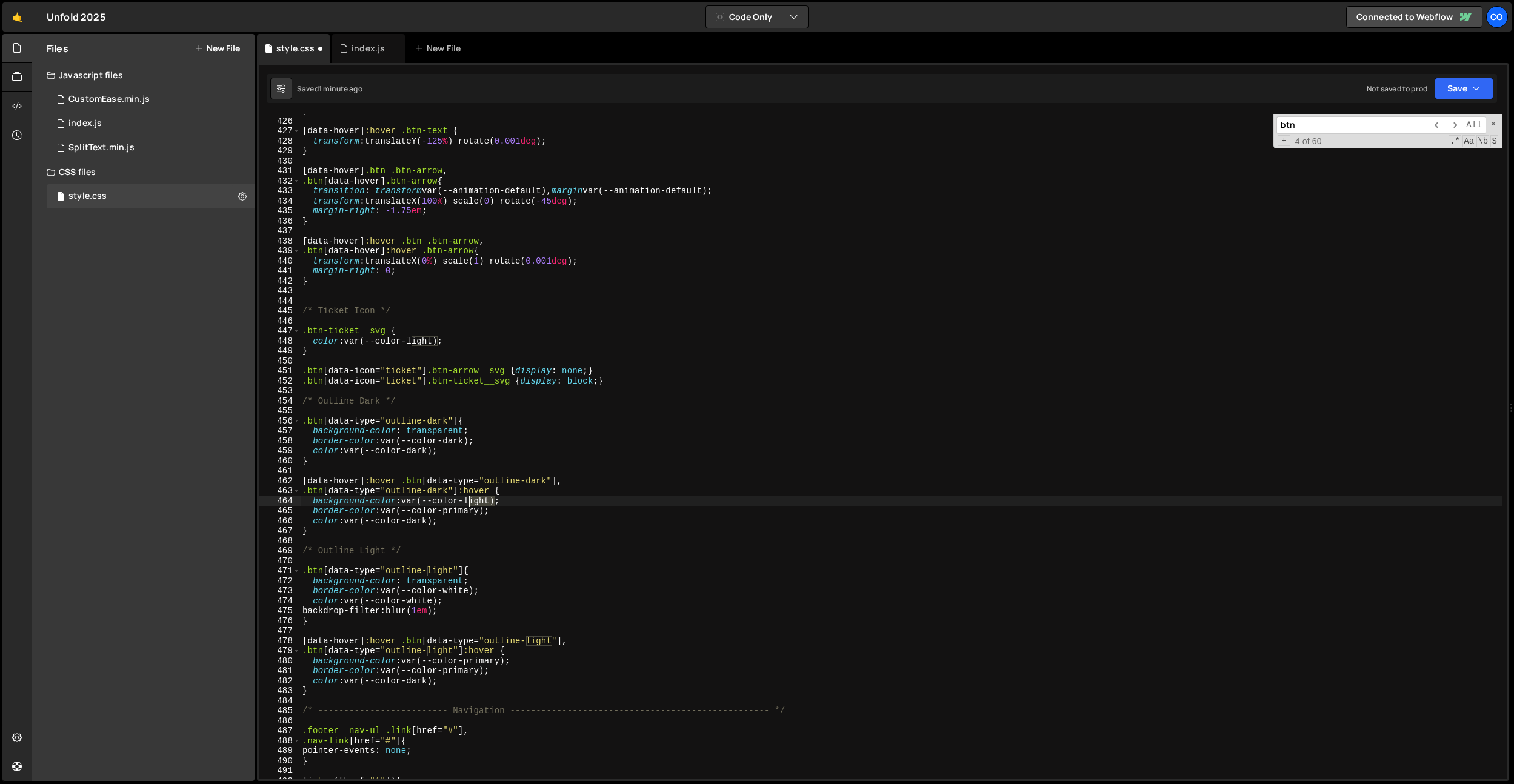
click at [479, 500] on div "} [ data-hover ] :hover .btn-text { transform : translateY( -125 % ) rotate( 0.…" at bounding box center [901, 448] width 1202 height 685
click at [461, 509] on div "} [ data-hover ] :hover .btn-text { transform : translateY( -125 % ) rotate( 0.…" at bounding box center [901, 448] width 1202 height 685
paste textarea "light"
click at [461, 509] on div "} [ data-hover ] :hover .btn-text { transform : translateY( -125 % ) rotate( 0.…" at bounding box center [901, 448] width 1202 height 685
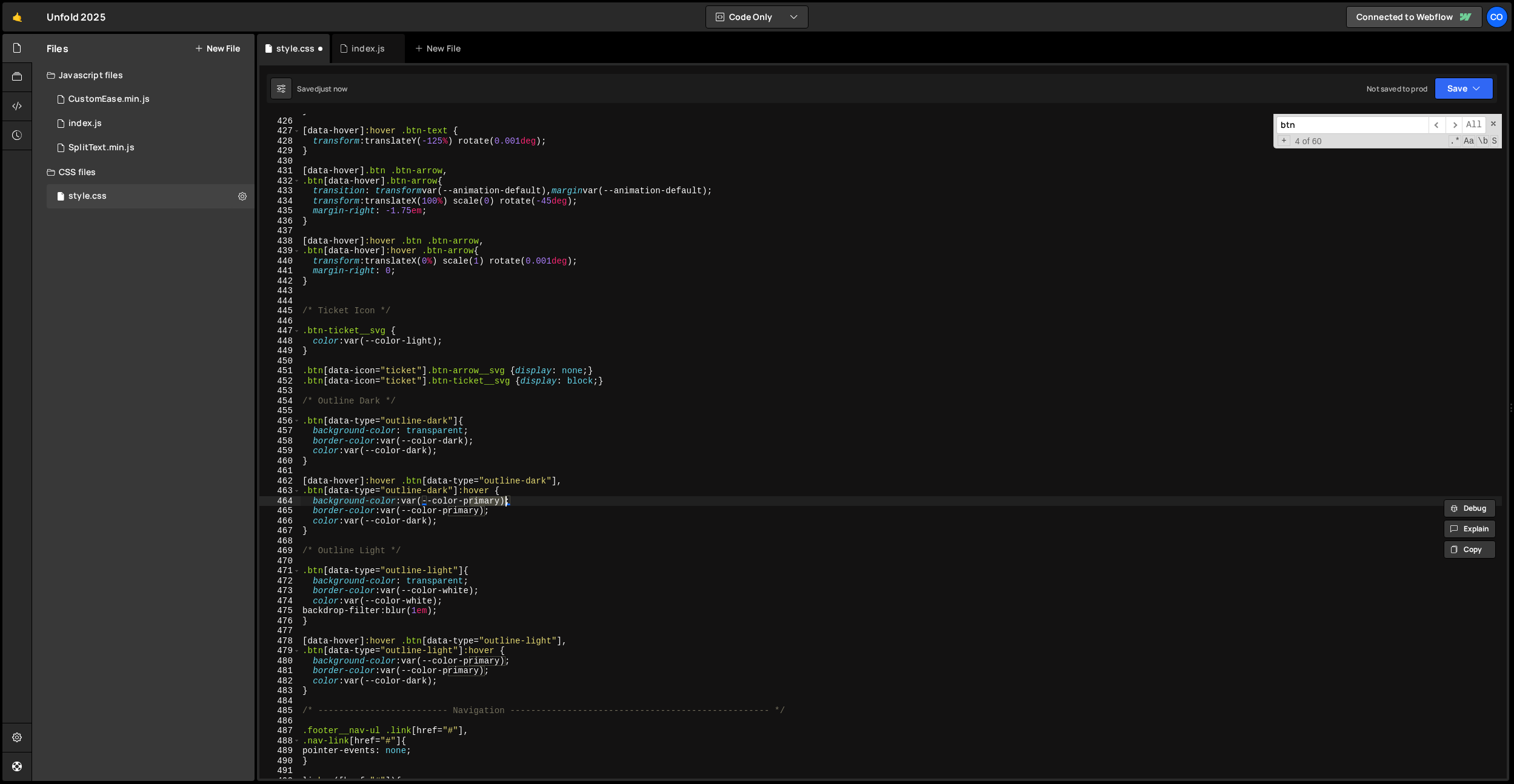
click at [492, 587] on div "} [ data-hover ] :hover .btn-text { transform : translateY( -125 % ) rotate( 0.…" at bounding box center [901, 448] width 1202 height 685
click at [486, 663] on div "} [ data-hover ] :hover .btn-text { transform : translateY( -125 % ) rotate( 0.…" at bounding box center [901, 448] width 1202 height 685
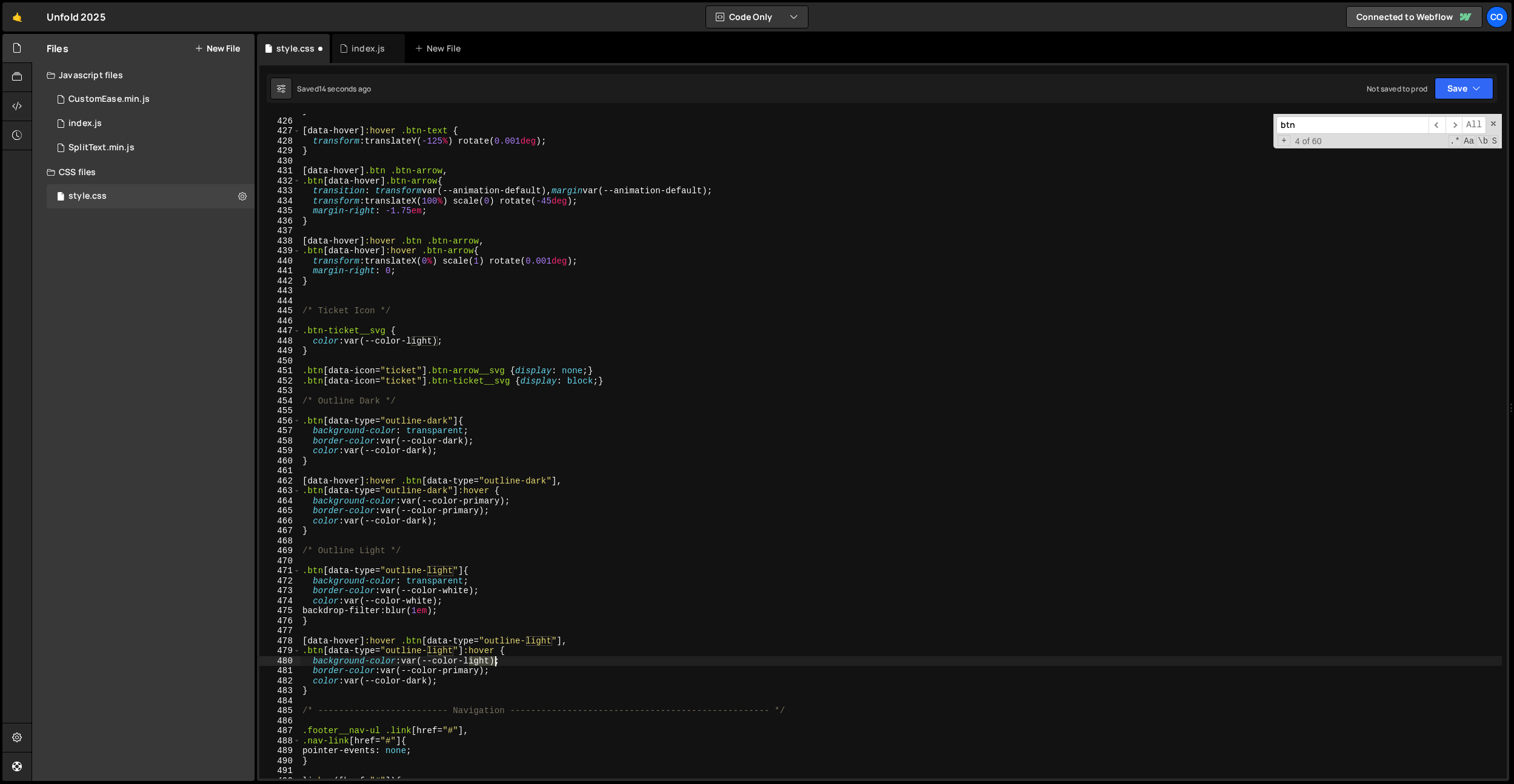
click at [486, 663] on div "} [ data-hover ] :hover .btn-text { transform : translateY( -125 % ) rotate( 0.…" at bounding box center [901, 448] width 1202 height 685
click at [467, 672] on div "} [ data-hover ] :hover .btn-text { transform : translateY( -125 % ) rotate( 0.…" at bounding box center [901, 448] width 1202 height 685
paste textarea "light"
click at [453, 596] on div "} [ data-hover ] :hover .btn-text { transform : translateY( -125 % ) rotate( 0.…" at bounding box center [901, 448] width 1202 height 685
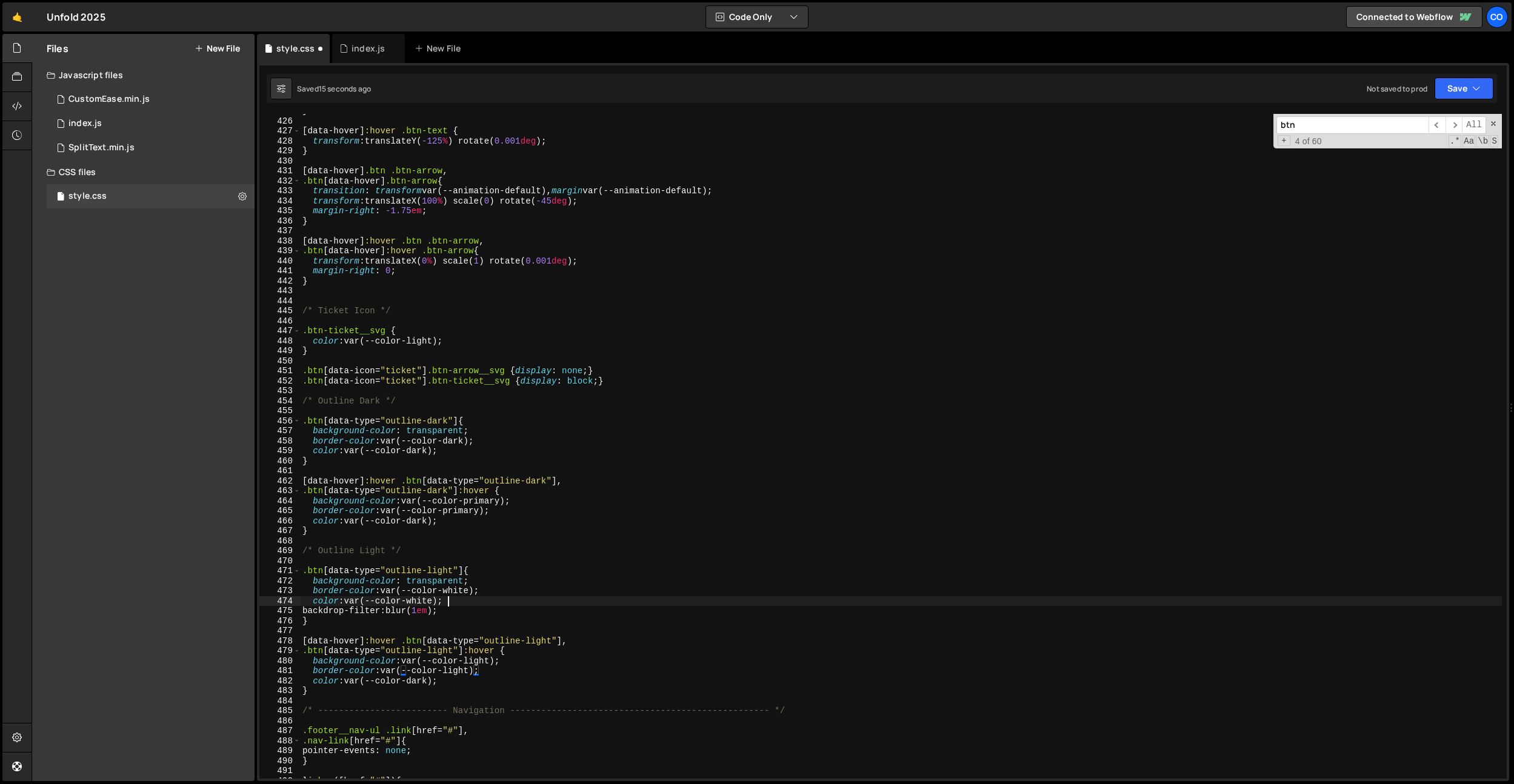
scroll to position [0, 10]
click at [456, 591] on div "} [ data-hover ] :hover .btn-text { transform : translateY( -125 % ) rotate( 0.…" at bounding box center [901, 448] width 1202 height 685
paste textarea "light"
click at [423, 599] on div "} [ data-hover ] :hover .btn-text { transform : translateY( -125 % ) rotate( 0.…" at bounding box center [901, 448] width 1202 height 685
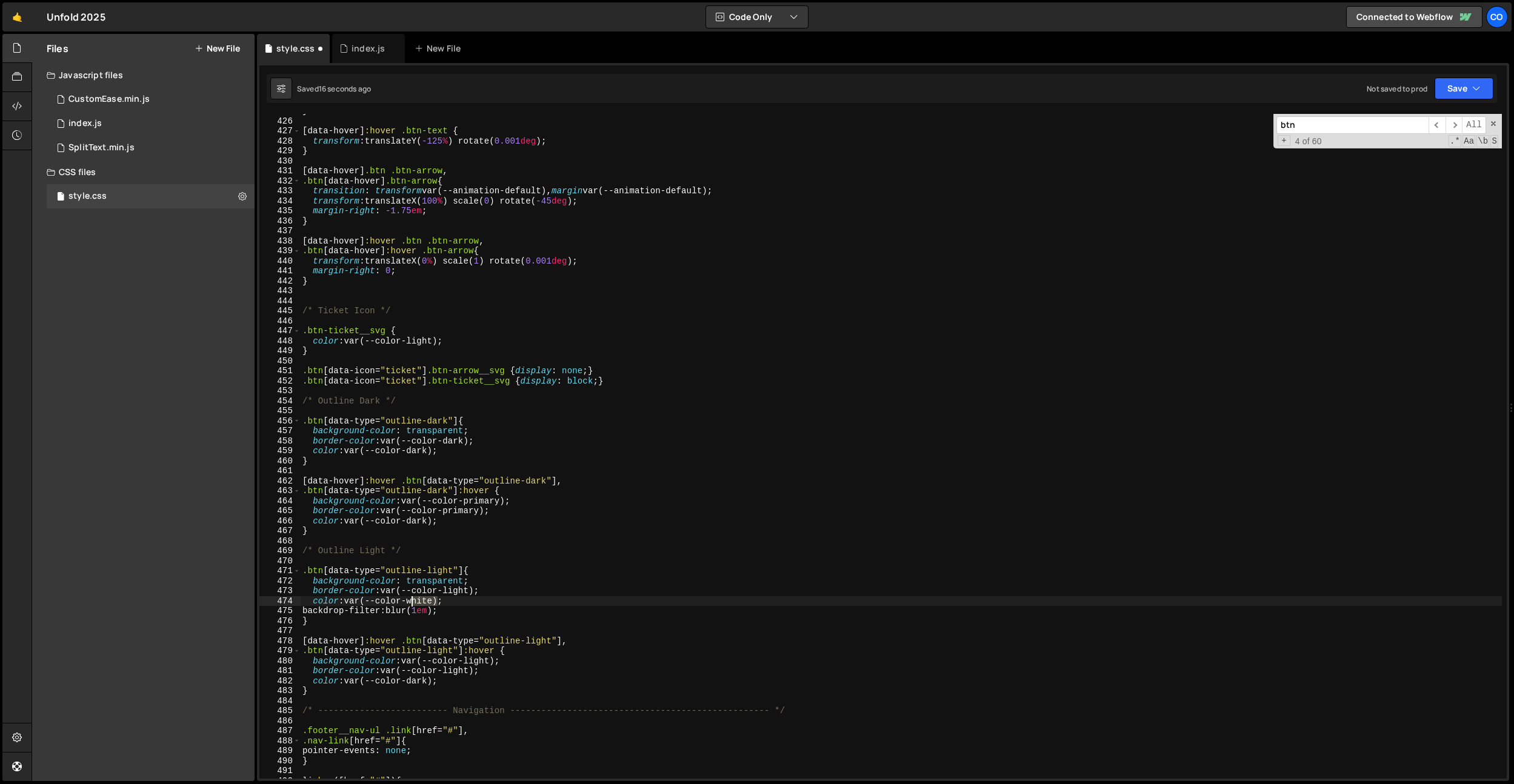
drag, startPoint x: 423, startPoint y: 599, endPoint x: 468, endPoint y: 623, distance: 51.0
click at [423, 599] on div "} [ data-hover ] :hover .btn-text { transform : translateY( -125 % ) rotate( 0.…" at bounding box center [901, 448] width 1202 height 685
paste textarea "light"
click at [499, 421] on div "} [ data-hover ] :hover .btn-text { transform : translateY( -125 % ) rotate( 0.…" at bounding box center [901, 448] width 1202 height 685
click at [484, 504] on div "} [ data-hover ] :hover .btn-text { transform : translateY( -125 % ) rotate( 0.…" at bounding box center [901, 448] width 1202 height 685
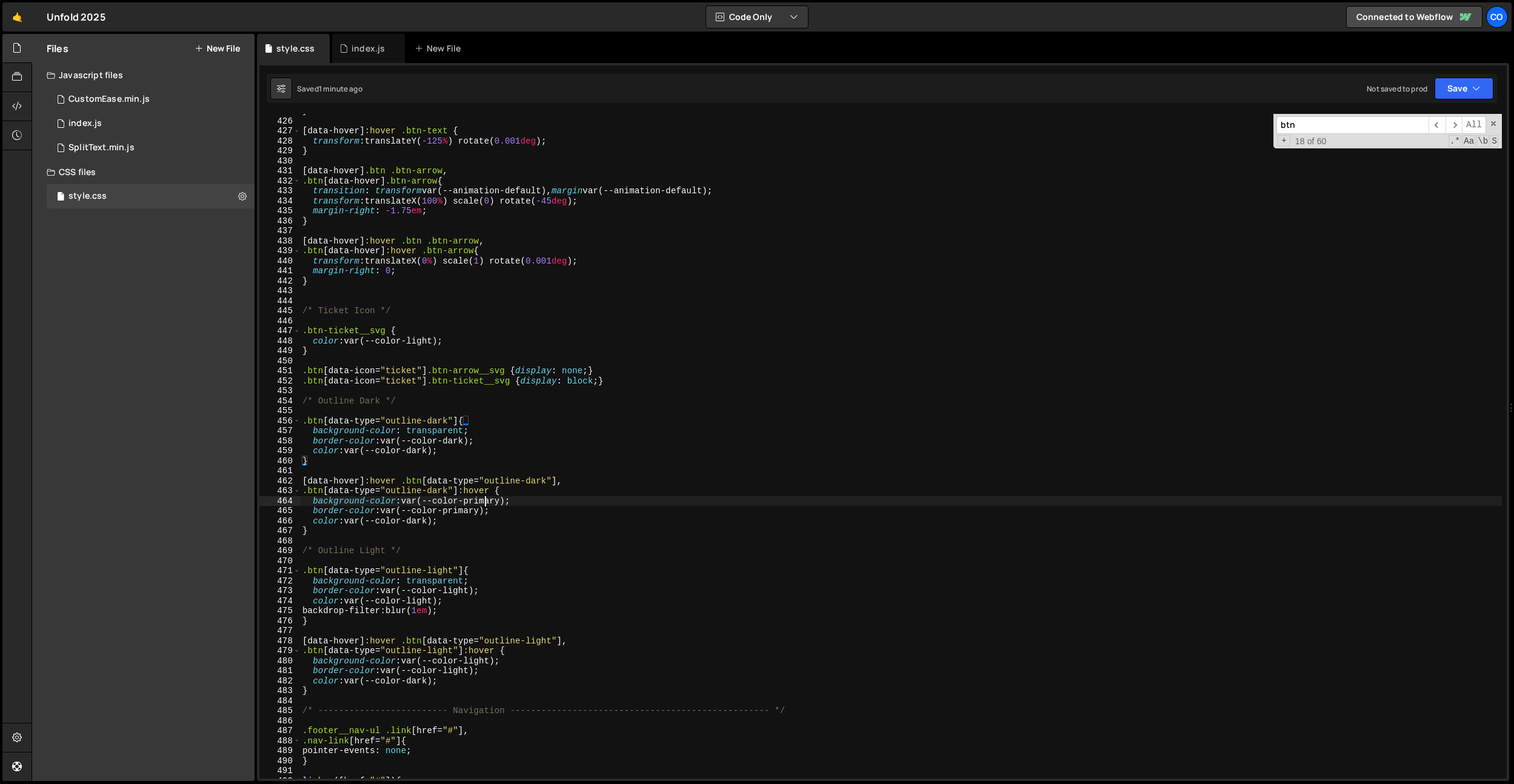
click at [484, 504] on div "} [ data-hover ] :hover .btn-text { transform : translateY( -125 % ) rotate( 0.…" at bounding box center [901, 448] width 1202 height 685
click at [481, 495] on div "} [ data-hover ] :hover .btn-text { transform : translateY( -125 % ) rotate( 0.…" at bounding box center [901, 448] width 1202 height 685
click at [463, 512] on div "} [ data-hover ] :hover .btn-text { transform : translateY( -125 % ) rotate( 0.…" at bounding box center [901, 448] width 1202 height 685
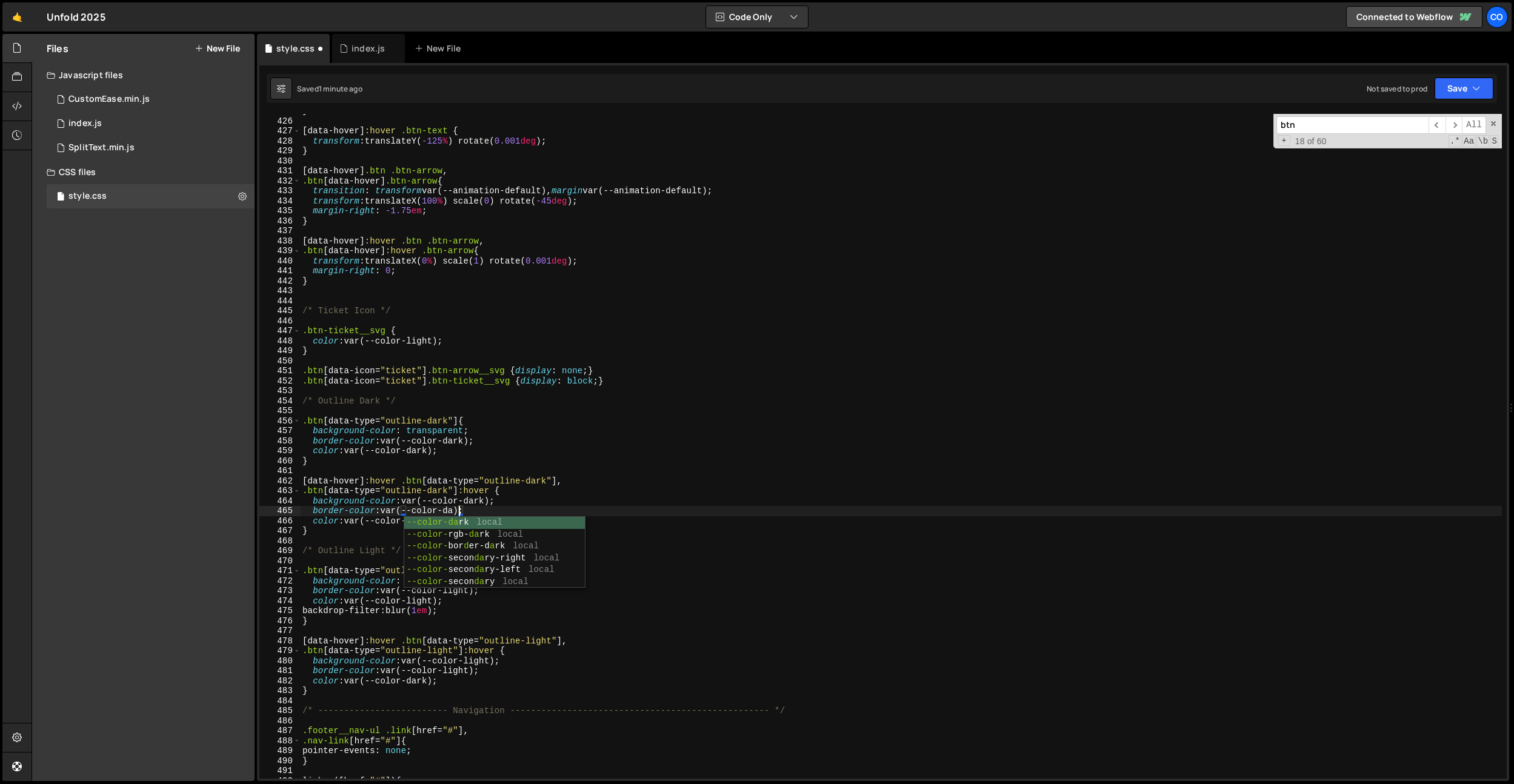
scroll to position [0, 11]
type textarea "border-color: var(--color-dark);"
click at [1349, 133] on input "btn" at bounding box center [1352, 125] width 152 height 17
paste input "card-hover-corners__corner-inner"
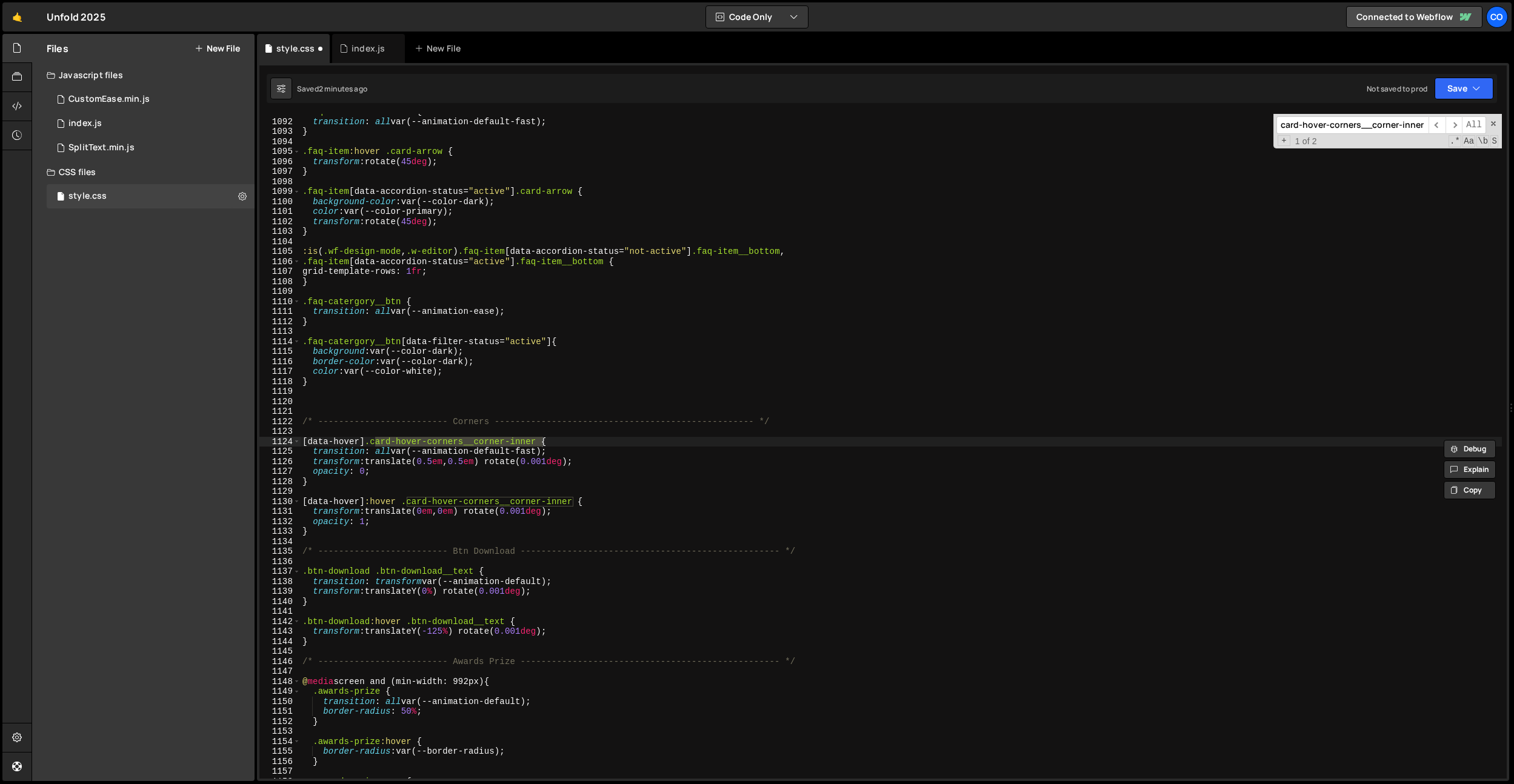
click at [1345, 120] on input "card-hover-corners__corner-inner" at bounding box center [1352, 125] width 152 height 17
type input "b"
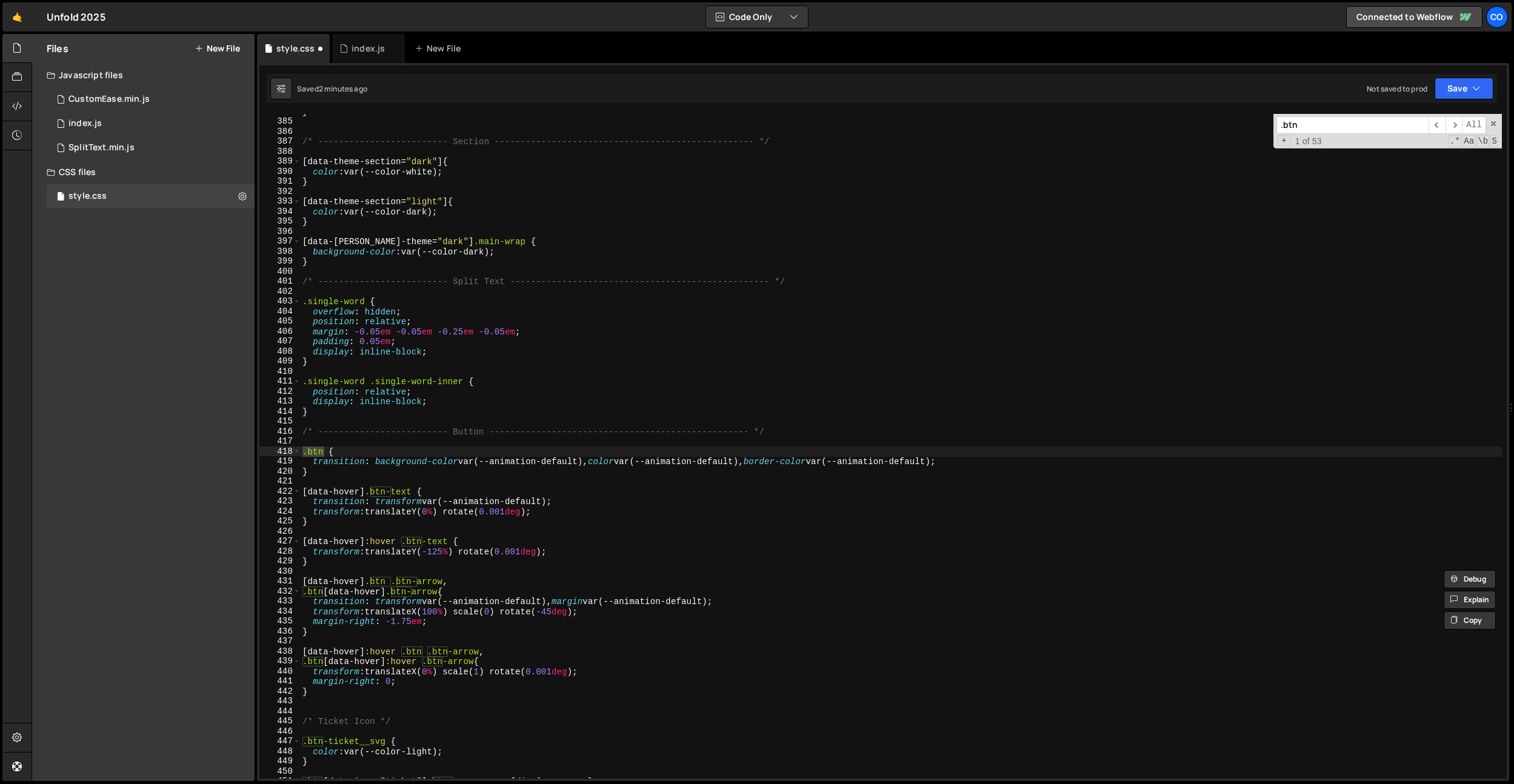
scroll to position [3837, 0]
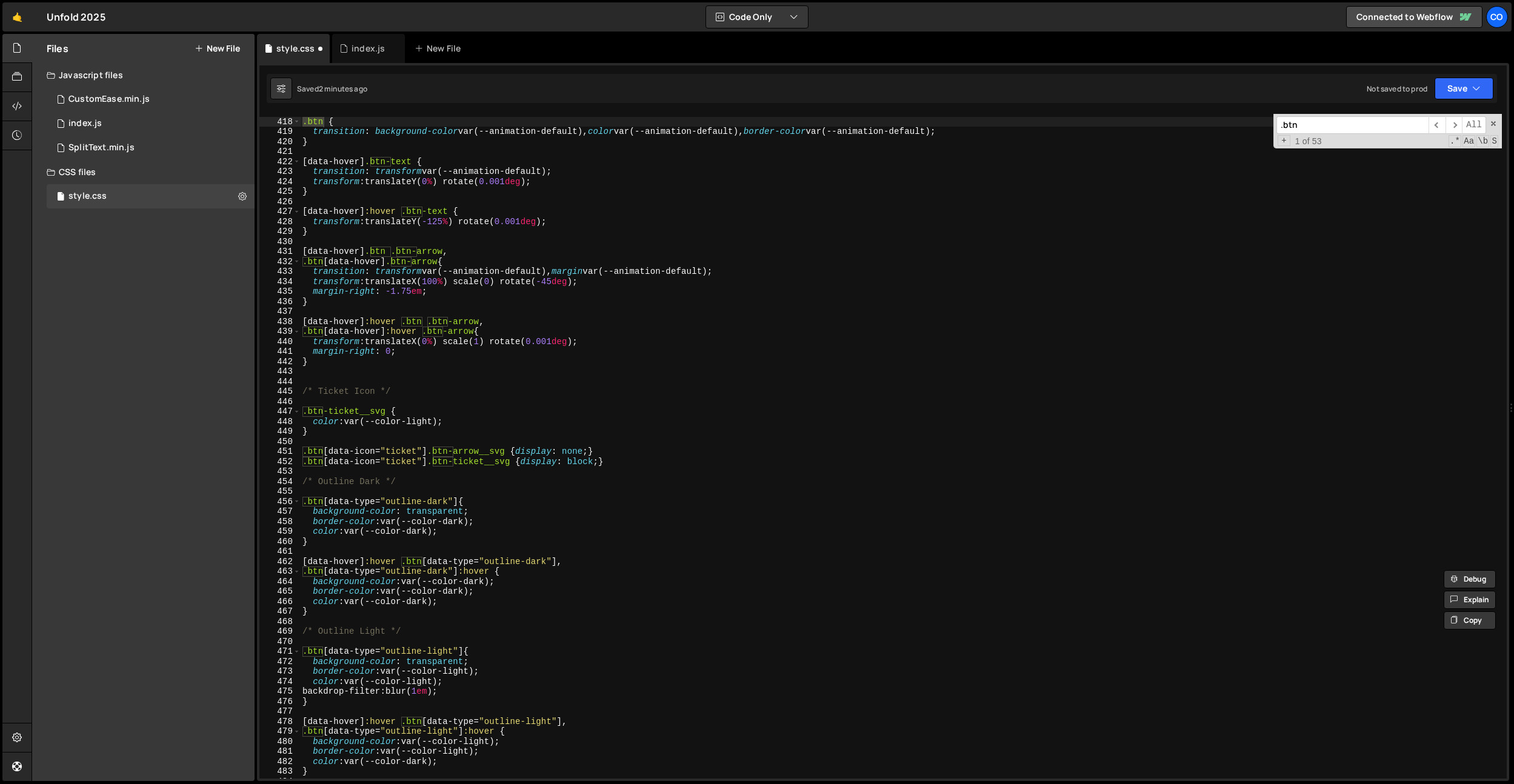
type input ".btn"
click at [593, 572] on div ".btn { transition : background-color var(--animation-default), color var(--anim…" at bounding box center [901, 449] width 1202 height 685
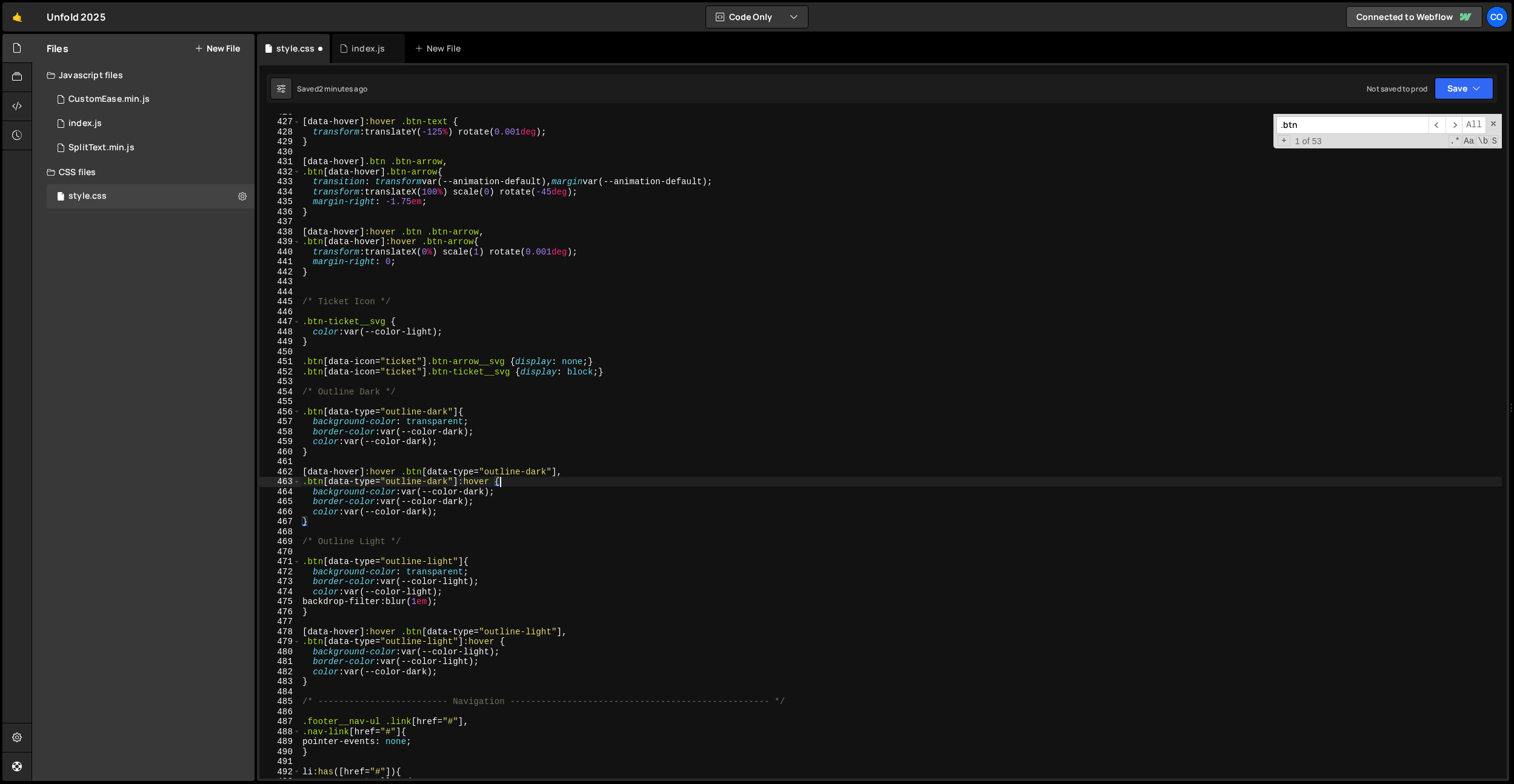
scroll to position [4331, 0]
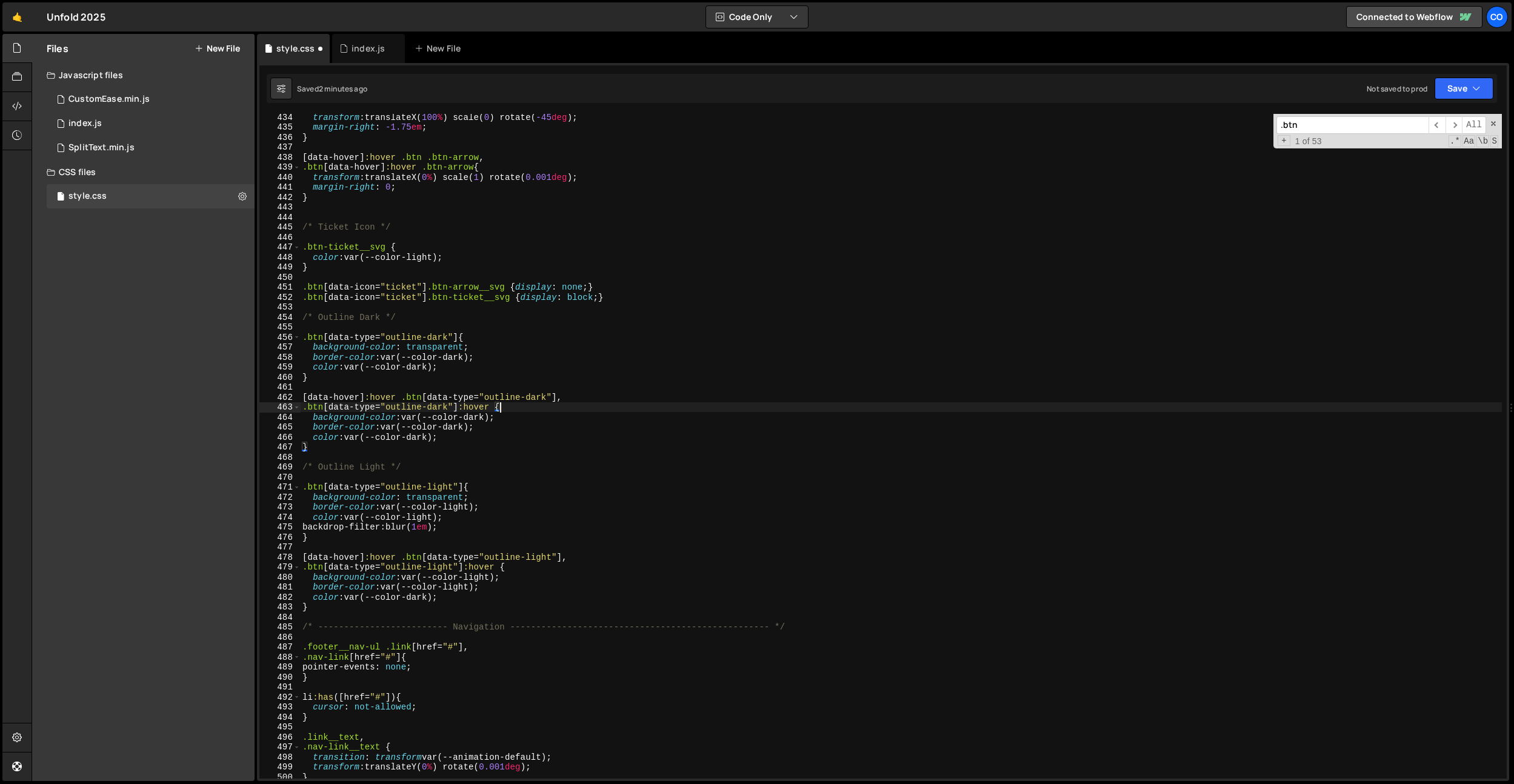
click at [554, 557] on div "transform : translateX( 100 % ) scale( 0 ) rotate( -45 deg ) ; margin-right : -…" at bounding box center [901, 454] width 1202 height 685
click at [518, 624] on div "transform : translateX( 100 % ) scale( 0 ) rotate( -45 deg ) ; margin-right : -…" at bounding box center [901, 454] width 1202 height 685
click at [480, 536] on div "transform : translateX( 100 % ) scale( 0 ) rotate( -45 deg ) ; margin-right : -…" at bounding box center [901, 454] width 1202 height 685
drag, startPoint x: 556, startPoint y: 396, endPoint x: 332, endPoint y: 440, distance: 228.3
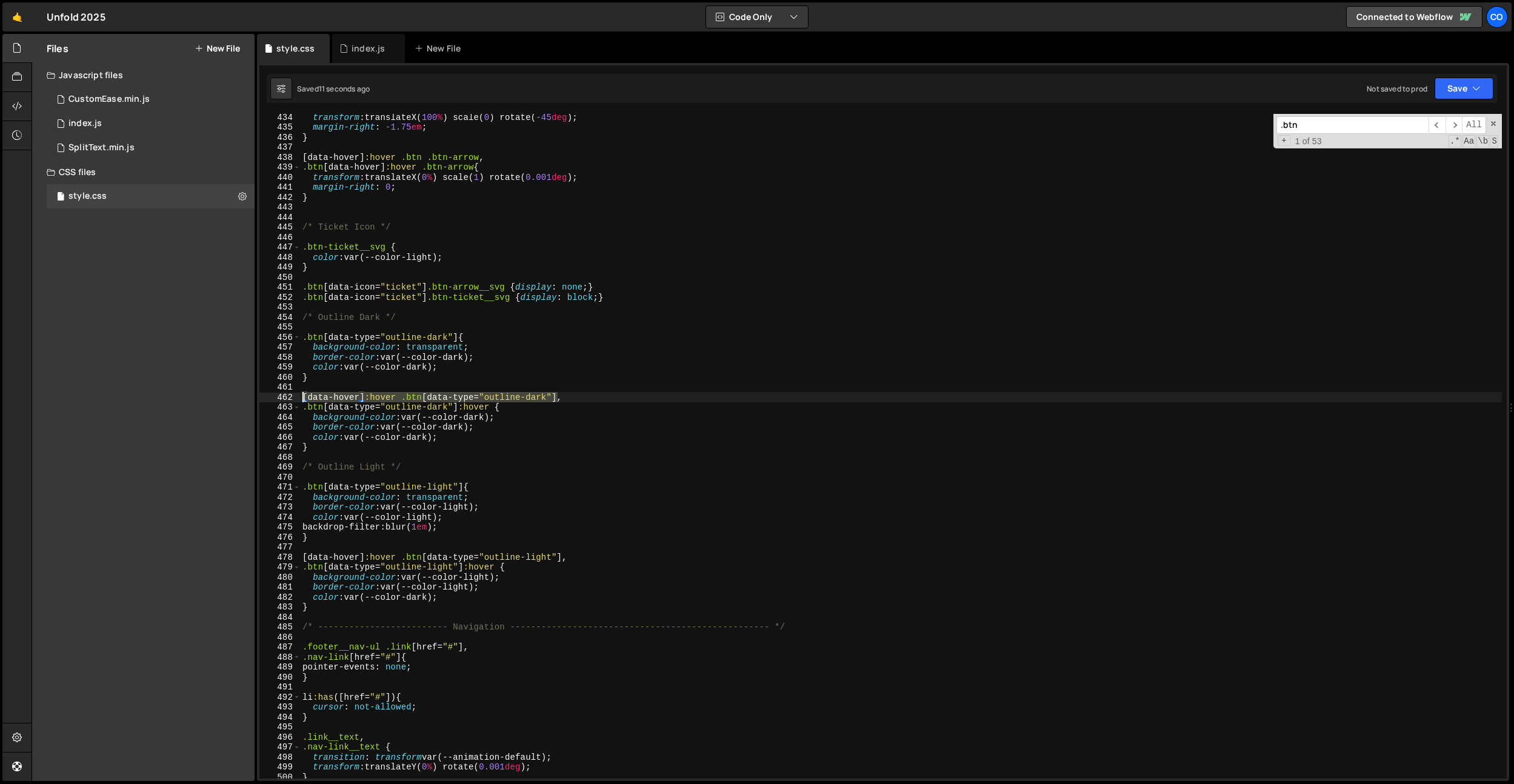
click at [237, 398] on div "Files New File Javascript files 0 CustomEase.min.js 0 0 index.js 0 0 SplitText.…" at bounding box center [772, 408] width 1482 height 748
click at [329, 447] on div "transform : translateX( 100 % ) scale( 0 ) rotate( -45 deg ) ; margin-right : -…" at bounding box center [901, 454] width 1202 height 685
click at [412, 438] on div "transform : translateX( 100 % ) scale( 0 ) rotate( -45 deg ) ; margin-right : -…" at bounding box center [901, 454] width 1202 height 685
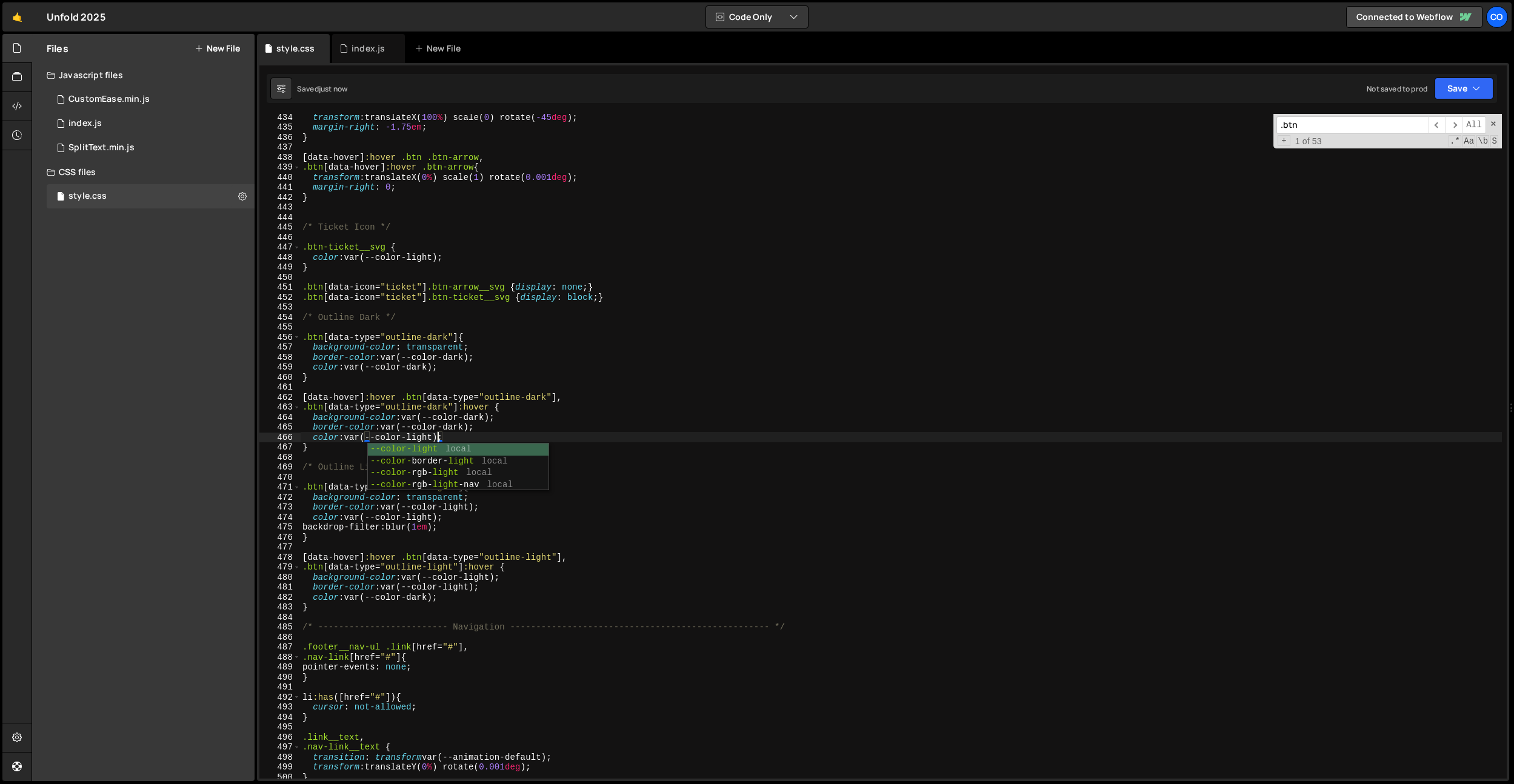
click at [348, 537] on div "transform : translateX( 100 % ) scale( 0 ) rotate( -45 deg ) ; margin-right : -…" at bounding box center [901, 454] width 1202 height 685
type textarea "}"
click at [323, 444] on div "transform : translateX( 100 % ) scale( 0 ) rotate( -45 deg ) ; margin-right : -…" at bounding box center [901, 454] width 1202 height 685
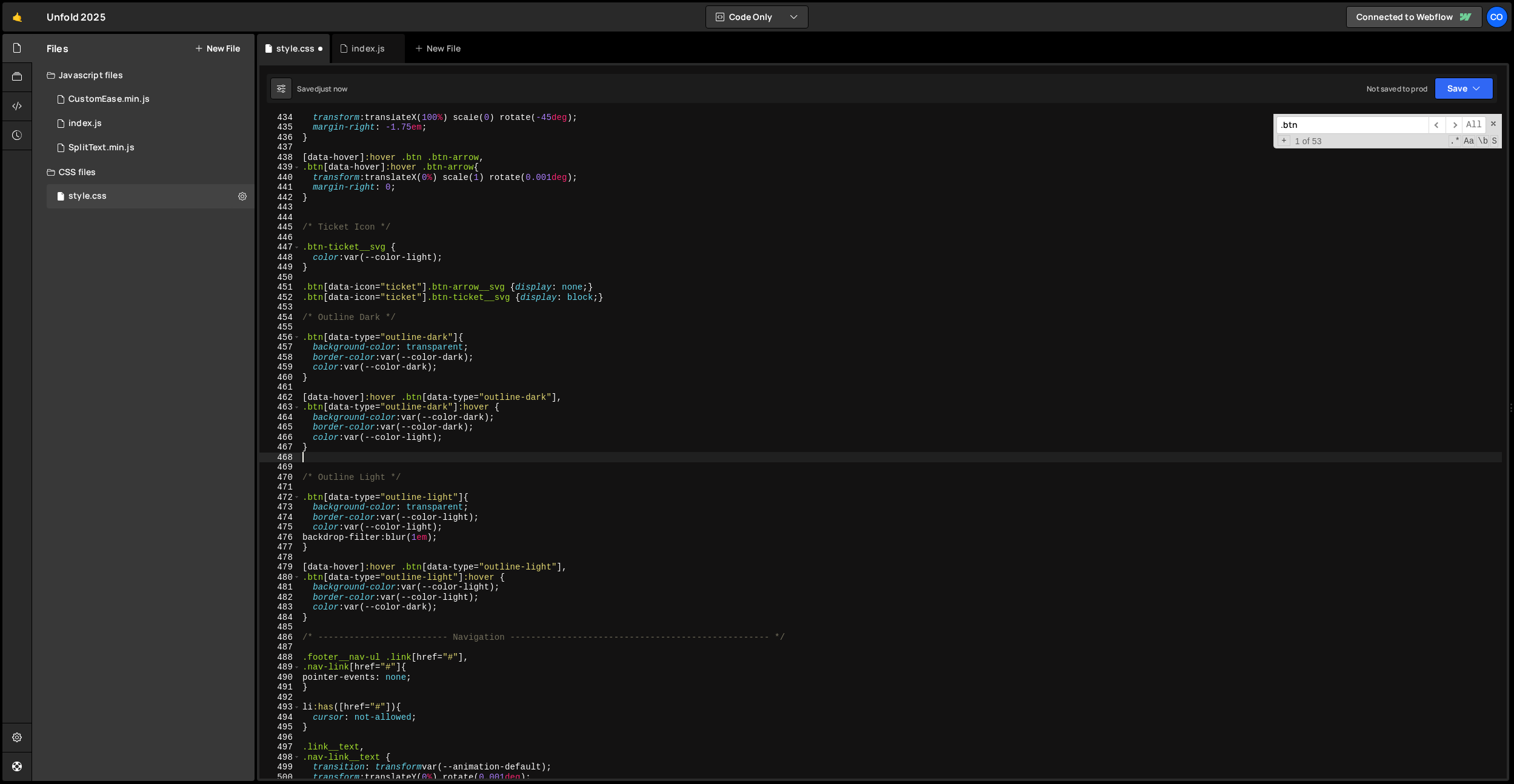
paste textarea "[data-hover]:hover .btn[data-type="outline-dark"]"
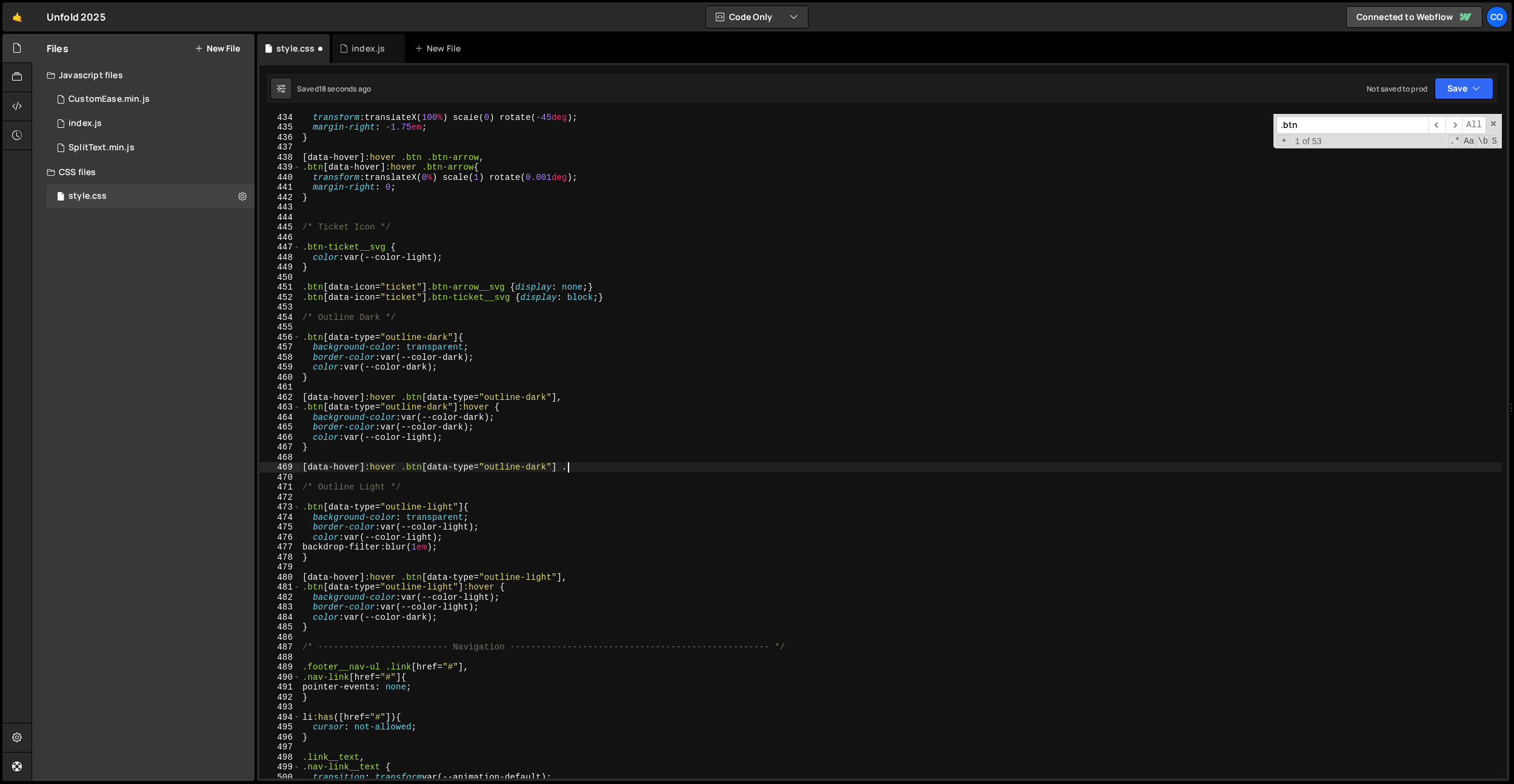
paste textarea "btn-arrow"
type textarea "[data-hover]:hover .btn[data-type="outline-dark"] .btn-arrow {}"
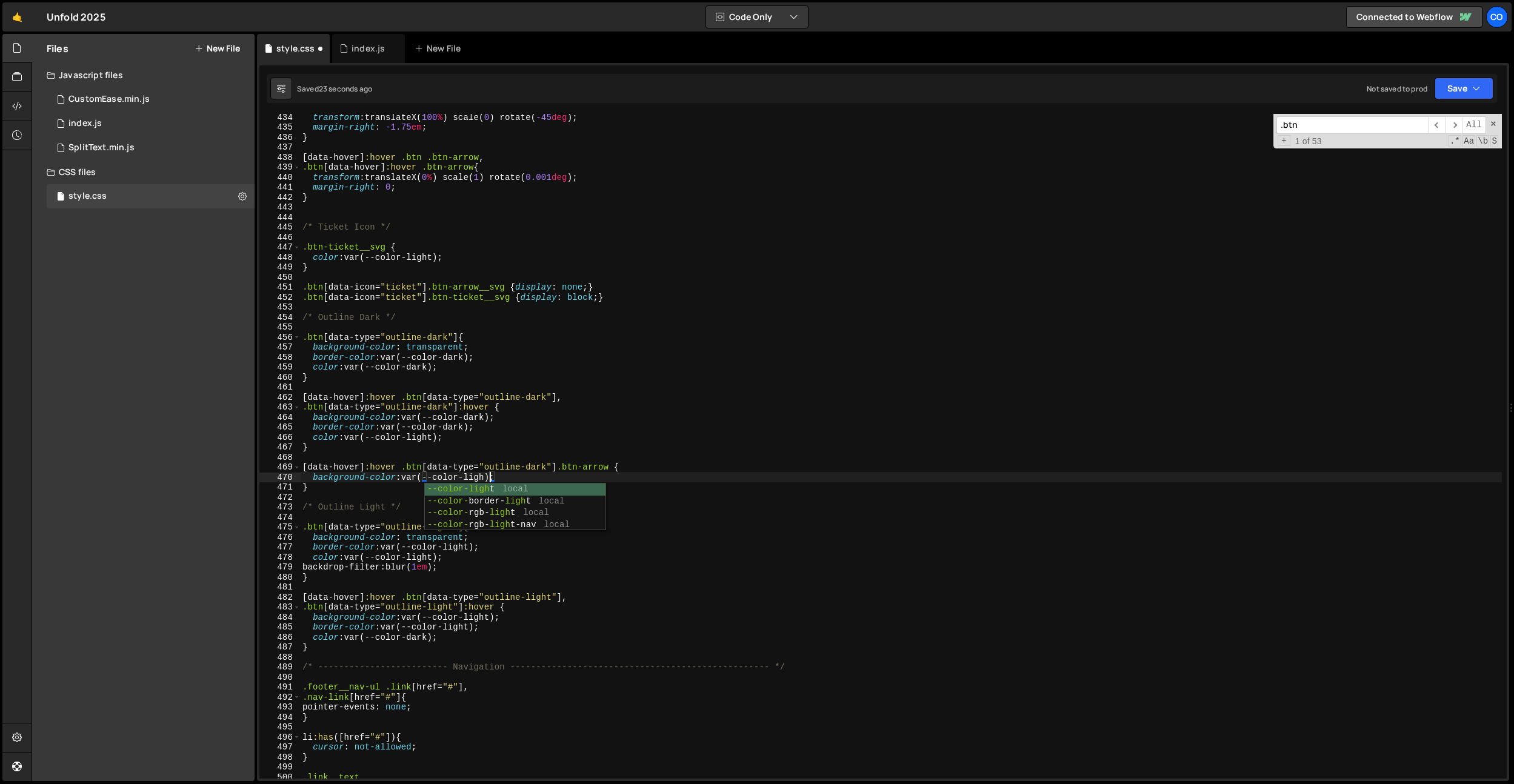
scroll to position [0, 13]
type textarea "background-color: var(--color-light);"
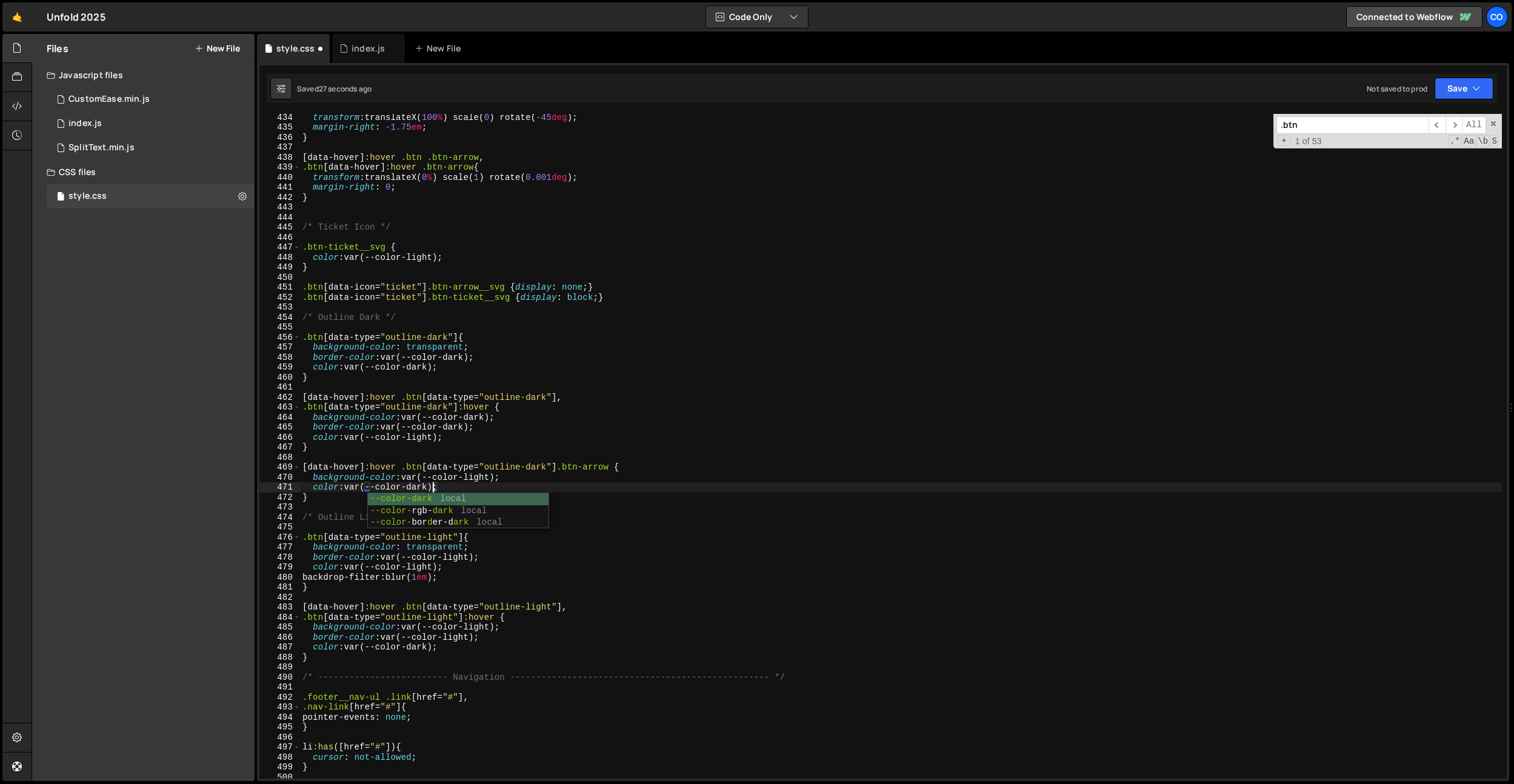
scroll to position [0, 8]
click at [604, 481] on div "transform : translateX( 100 % ) scale( 0 ) rotate( -45 deg ) ; margin-right : -…" at bounding box center [901, 454] width 1202 height 685
click at [582, 495] on div "transform : translateX( 100 % ) scale( 0 ) rotate( -45 deg ) ; margin-right : -…" at bounding box center [901, 454] width 1202 height 685
click at [546, 499] on div "transform : translateX( 100 % ) scale( 0 ) rotate( -45 deg ) ; margin-right : -…" at bounding box center [901, 454] width 1202 height 685
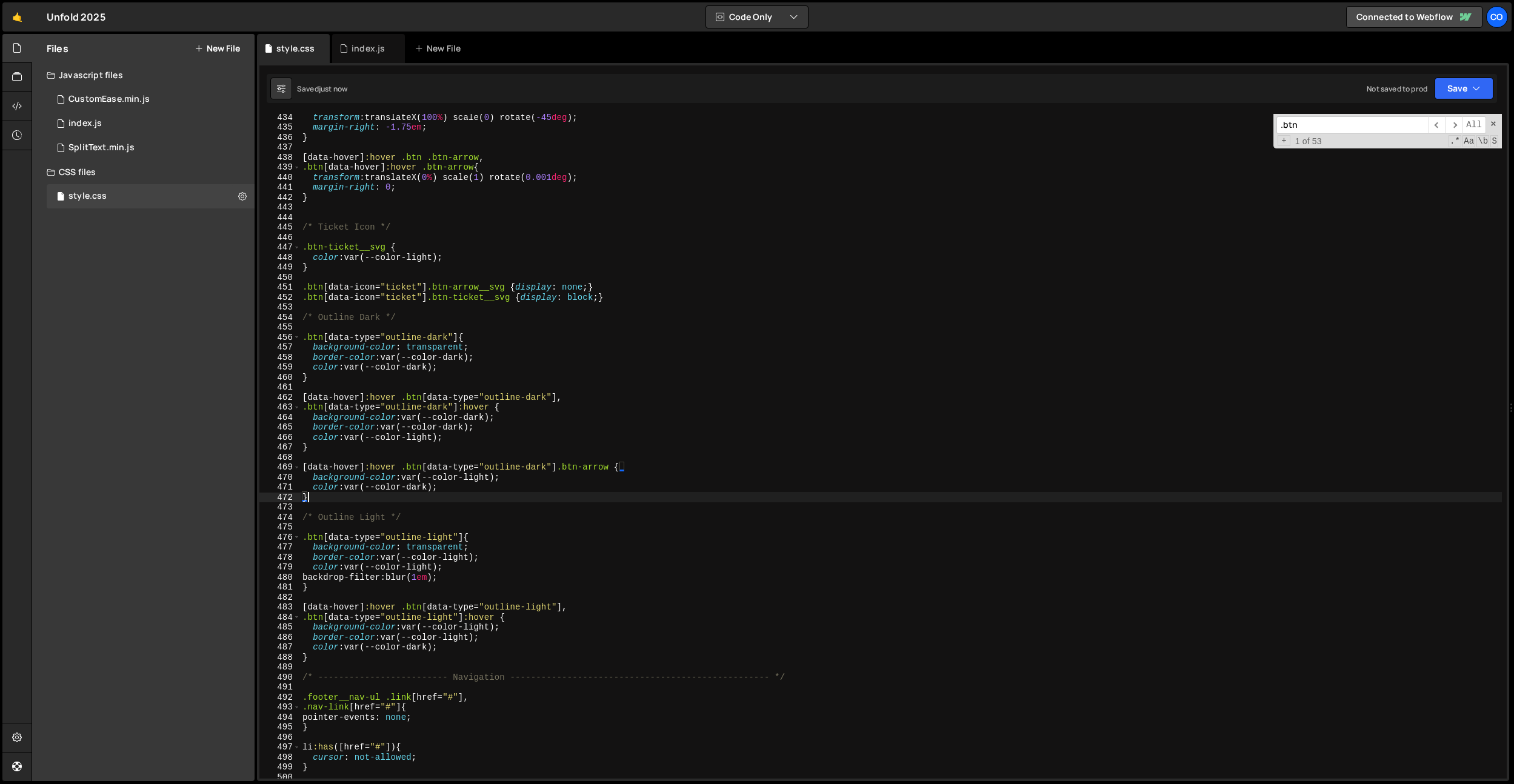
click at [403, 468] on div "transform : translateX( 100 % ) scale( 0 ) rotate( -45 deg ) ; margin-right : -…" at bounding box center [901, 454] width 1202 height 685
click at [529, 291] on div "transform : translateX( 100 % ) scale( 0 ) rotate( -45 deg ) ; margin-right : -…" at bounding box center [901, 454] width 1202 height 685
type textarea ".btn[data-icon="ticket"] .btn-arrow__svg {display: none;}"
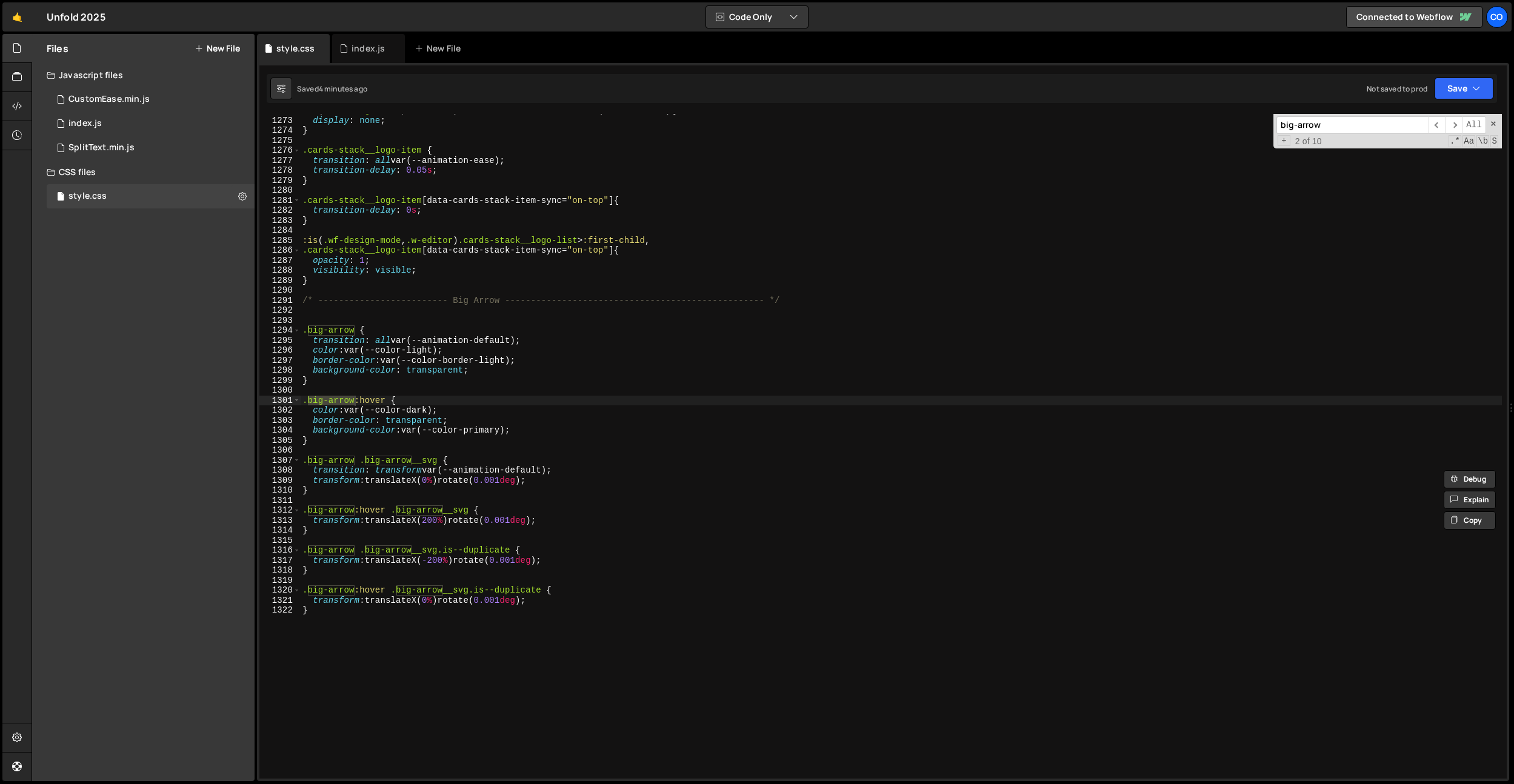
scroll to position [12726, 0]
type input "big-arrow"
click at [477, 429] on div ":is ( .wf-design-mode , .w-editor ) .card-stack__name-list > :not ( :first-chil…" at bounding box center [901, 448] width 1202 height 685
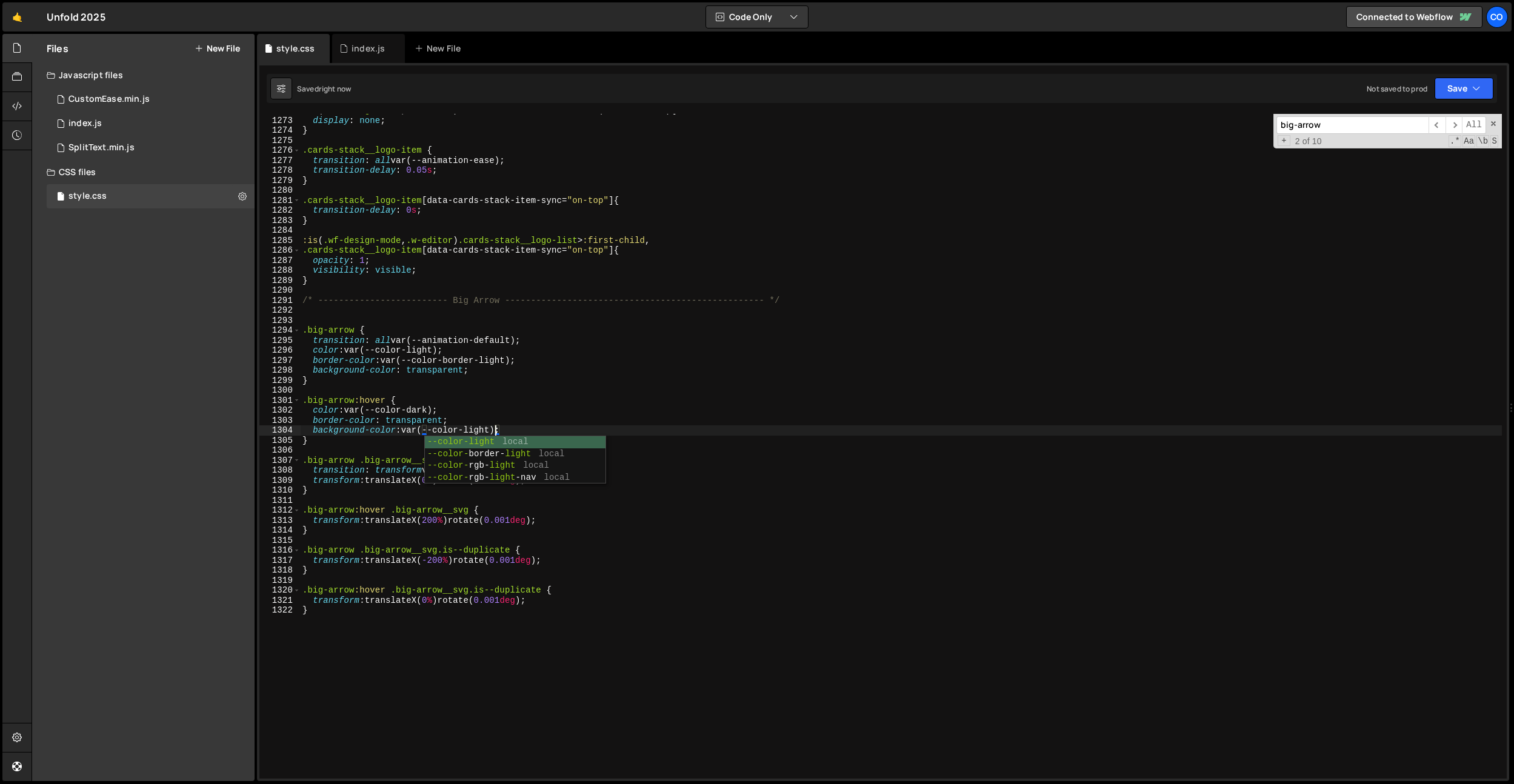
type textarea "background-color: var(--color-light);"
click at [340, 43] on icon at bounding box center [344, 48] width 8 height 12
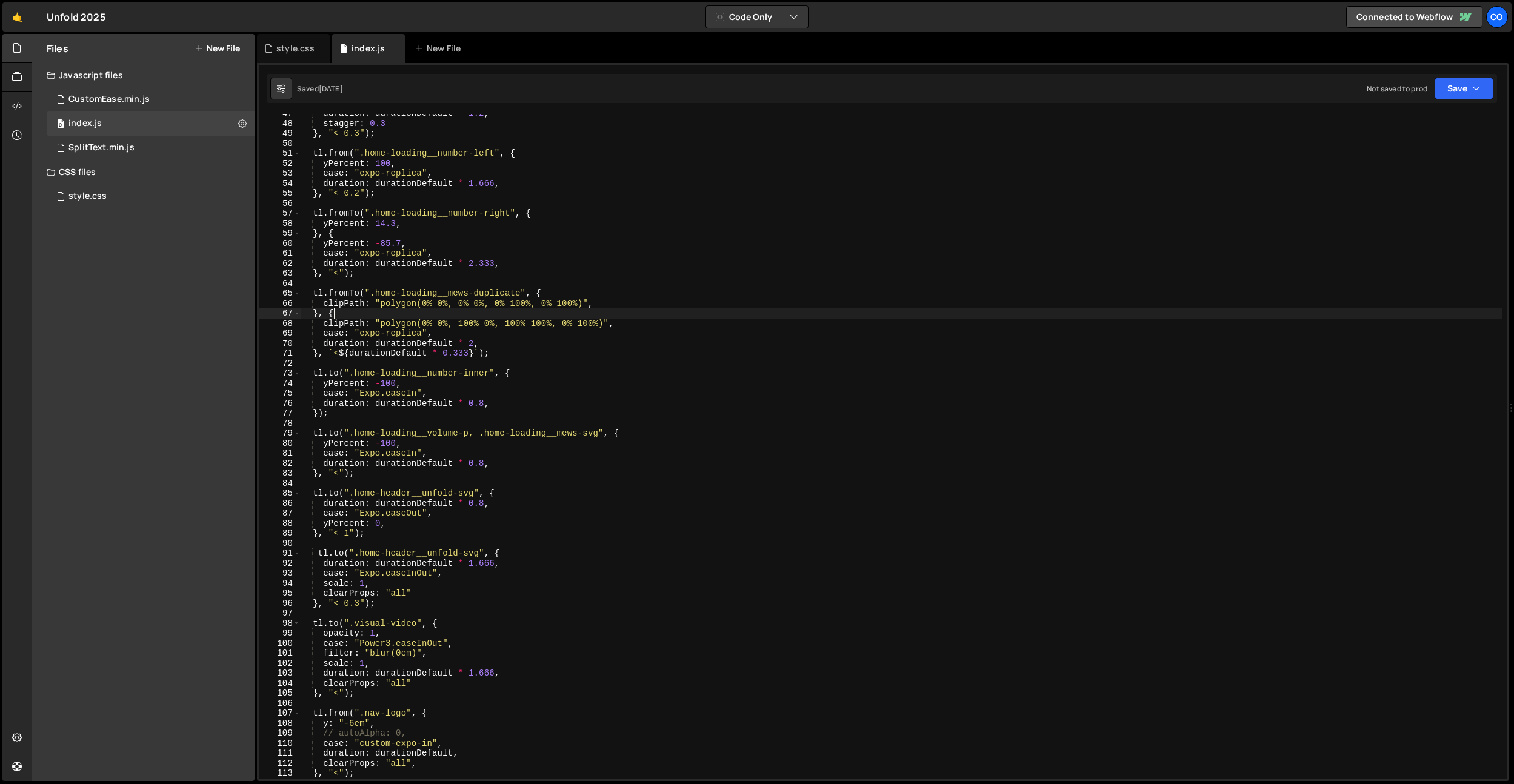
click at [536, 317] on div "duration : durationDefault * 1.2 , stagger : 0.3 } , "< 0.3" ) ; tl . from ( ".…" at bounding box center [901, 450] width 1202 height 685
click at [545, 302] on div "duration : durationDefault * 1.2 , stagger : 0.3 } , "< 0.3" ) ; tl . from ( ".…" at bounding box center [901, 450] width 1202 height 685
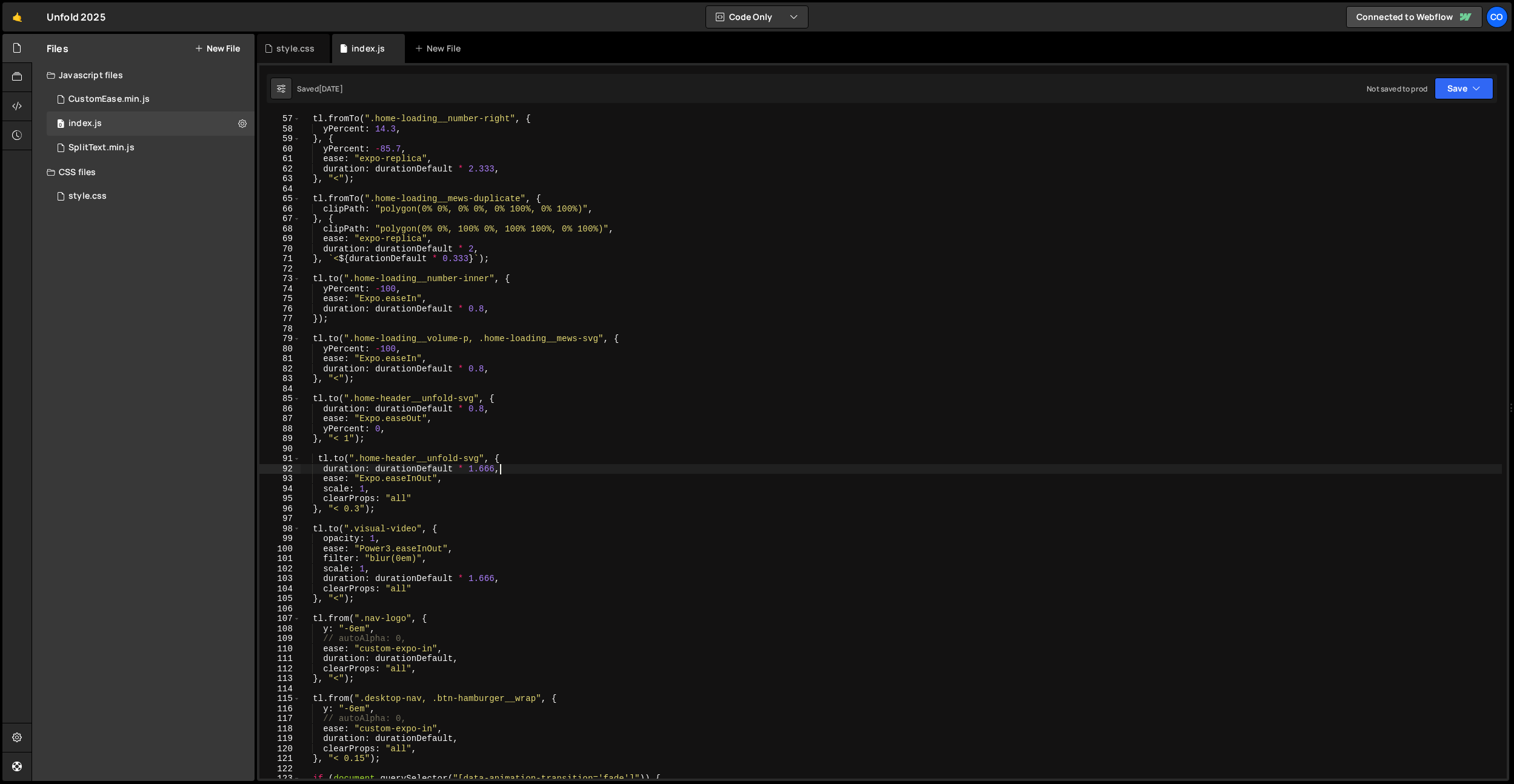
click at [592, 467] on div "tl . fromTo ( ".home-loading__number-right" , { yPercent : 14.3 , } , { yPercen…" at bounding box center [901, 456] width 1202 height 685
type textarea "duration: durationDefault * 1.666,"
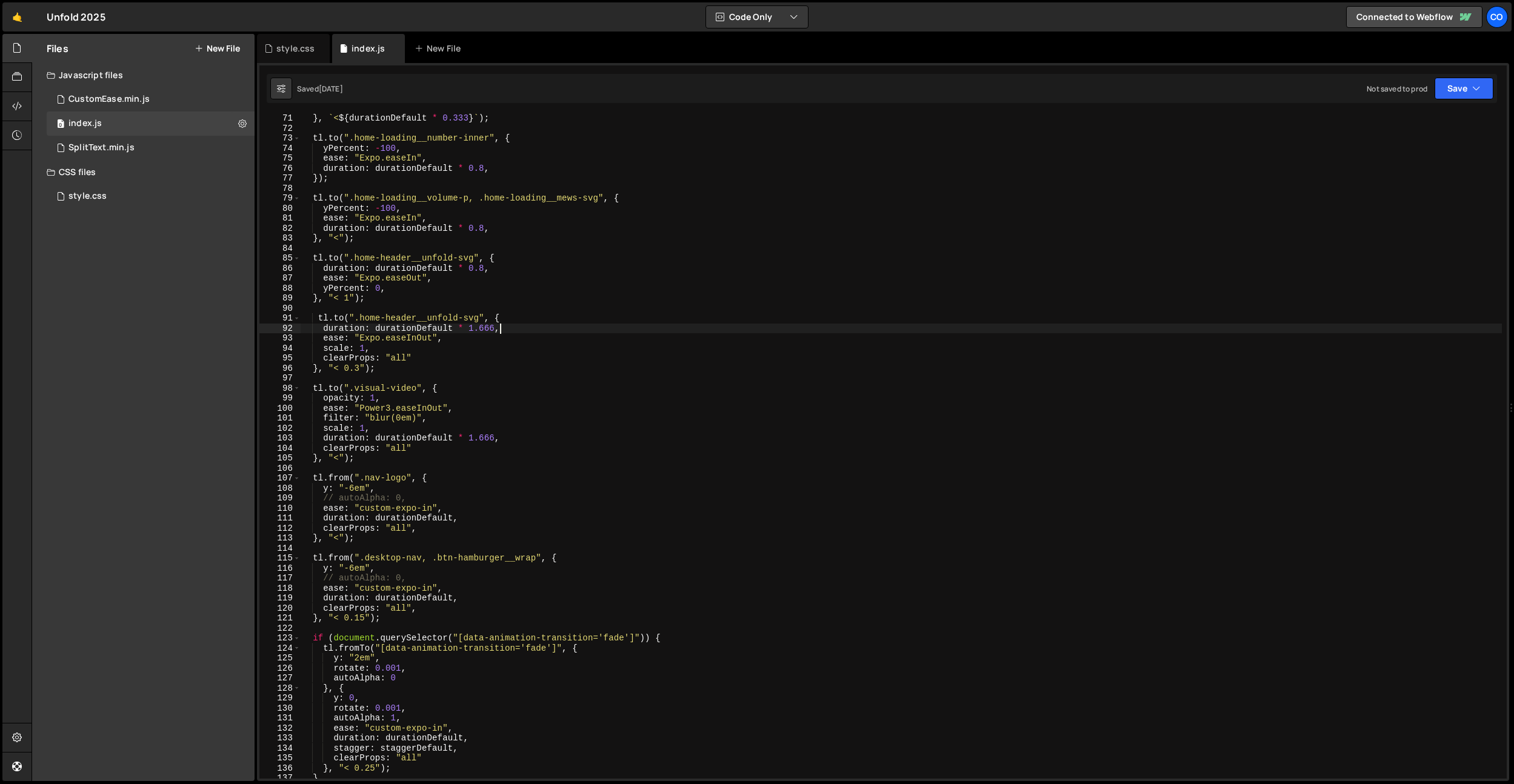
scroll to position [700, 0]
click at [594, 464] on div "} , ` < ${ durationDefault * 0.333 } ` ) ; tl . to ( ".home-loading__number-inn…" at bounding box center [901, 455] width 1202 height 685
click at [468, 225] on div "} , ` < ${ durationDefault * 0.333 } ` ) ; tl . to ( ".home-loading__number-inn…" at bounding box center [901, 455] width 1202 height 685
type textarea "duration: durationDefault * 0.8,"
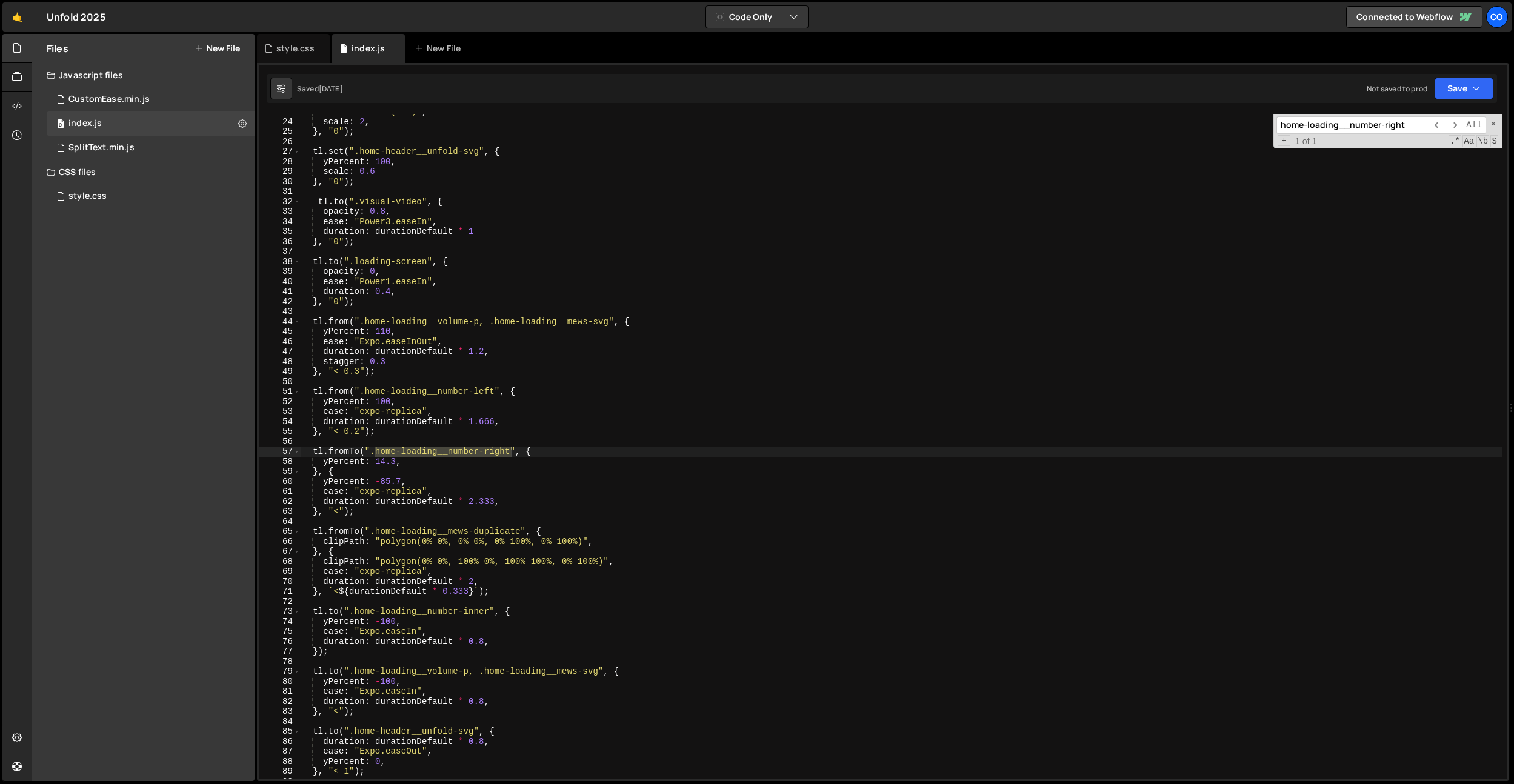
type input "home-loading__number-right"
click at [449, 490] on div "filter : "blur(2em)" , scale : 2 , } , "0" ) ; tl . set ( ".home-header__unfold…" at bounding box center [901, 449] width 1202 height 685
click at [429, 490] on div "filter : "blur(2em)" , scale : 2 , } , "0" ) ; tl . set ( ".home-header__unfold…" at bounding box center [901, 449] width 1202 height 685
click at [436, 481] on div "filter : "blur(2em)" , scale : 2 , } , "0" ) ; tl . set ( ".home-header__unfold…" at bounding box center [901, 449] width 1202 height 685
drag, startPoint x: 436, startPoint y: 481, endPoint x: 325, endPoint y: 481, distance: 111.0
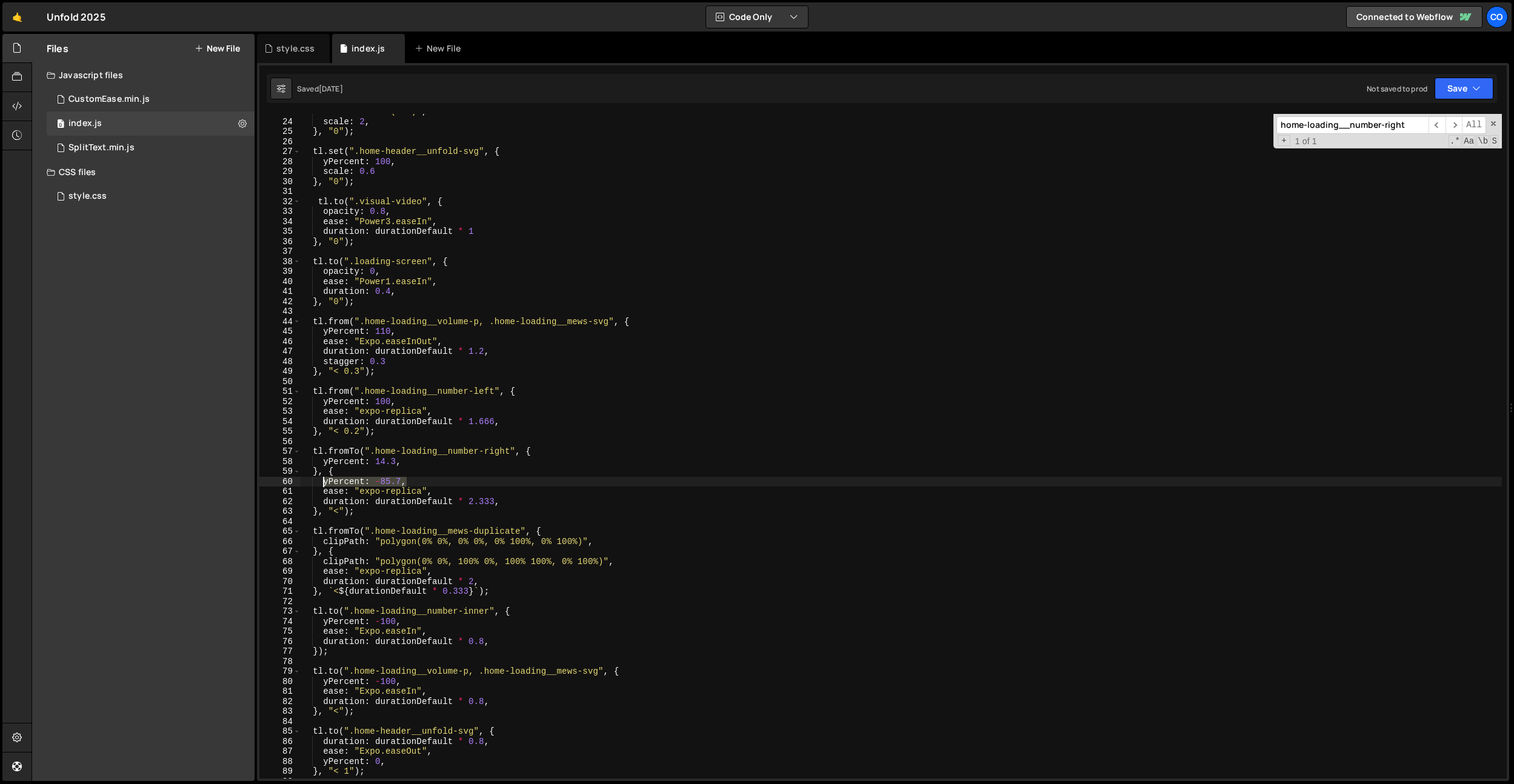
click at [325, 481] on div "filter : "blur(2em)" , scale : 2 , } , "0" ) ; tl . set ( ".home-header__unfold…" at bounding box center [901, 449] width 1202 height 685
type textarea "// yPercent: -85.7,"
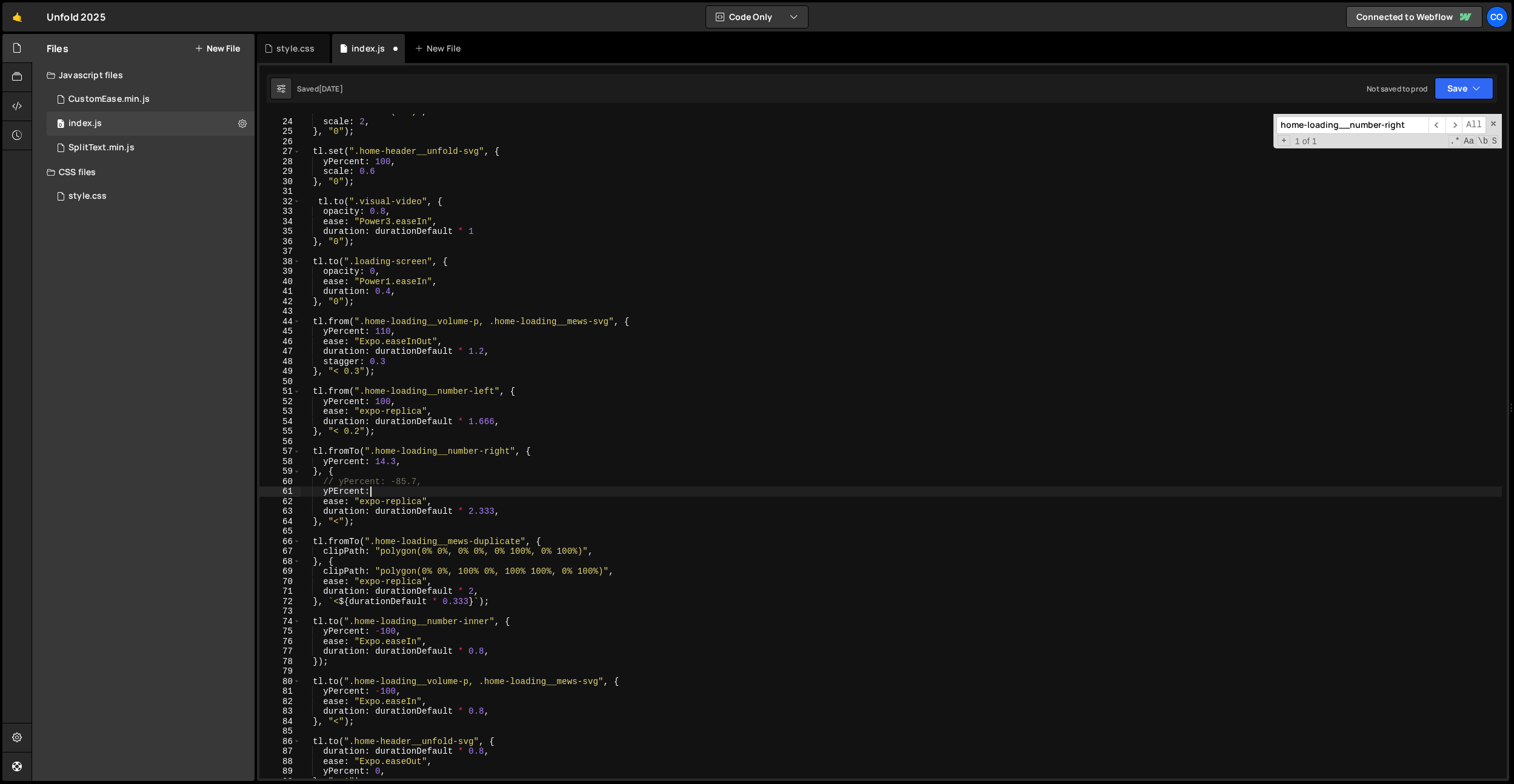
scroll to position [0, 4]
paste textarea "14,2857142857"
click at [389, 492] on div "filter : "blur(2em)" , scale : 2 , } , "0" ) ; tl . set ( ".home-header__unfold…" at bounding box center [901, 449] width 1202 height 685
drag, startPoint x: 406, startPoint y: 491, endPoint x: 446, endPoint y: 490, distance: 40.0
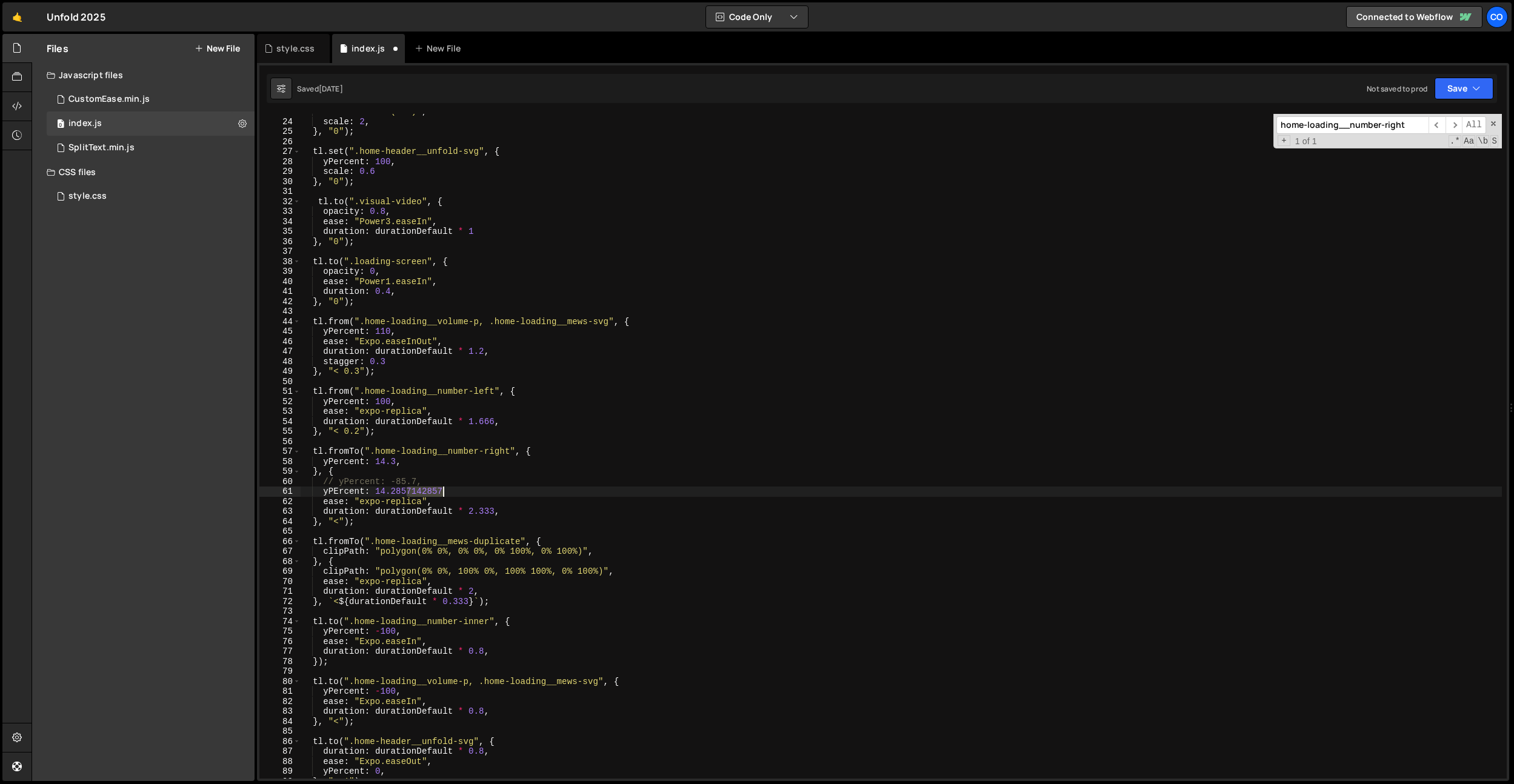
click at [446, 490] on div "filter : "blur(2em)" , scale : 2 , } , "0" ) ; tl . set ( ".home-header__unfold…" at bounding box center [901, 449] width 1202 height 685
click at [442, 486] on div "filter : "blur(2em)" , scale : 2 , } , "0" ) ; tl . set ( ".home-header__unfold…" at bounding box center [901, 449] width 1202 height 685
drag, startPoint x: 401, startPoint y: 492, endPoint x: 394, endPoint y: 474, distance: 19.3
click at [375, 493] on div "filter : "blur(2em)" , scale : 2 , } , "0" ) ; tl . set ( ".home-header__unfold…" at bounding box center [901, 449] width 1202 height 685
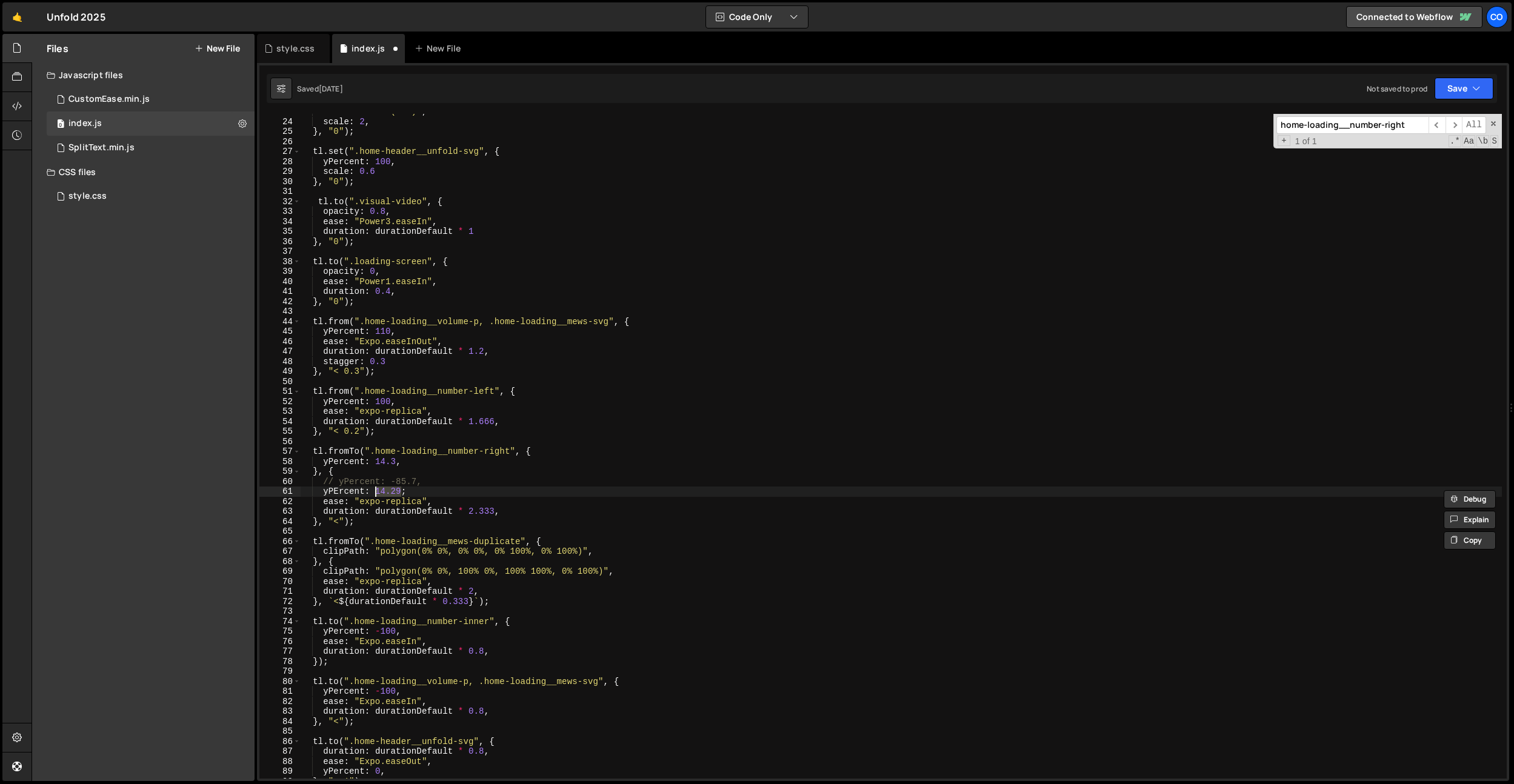
click at [409, 463] on div "filter : "blur(2em)" , scale : 2 , } , "0" ) ; tl . set ( ".home-header__unfold…" at bounding box center [901, 449] width 1202 height 685
type textarea "yPercent: 14.3,"
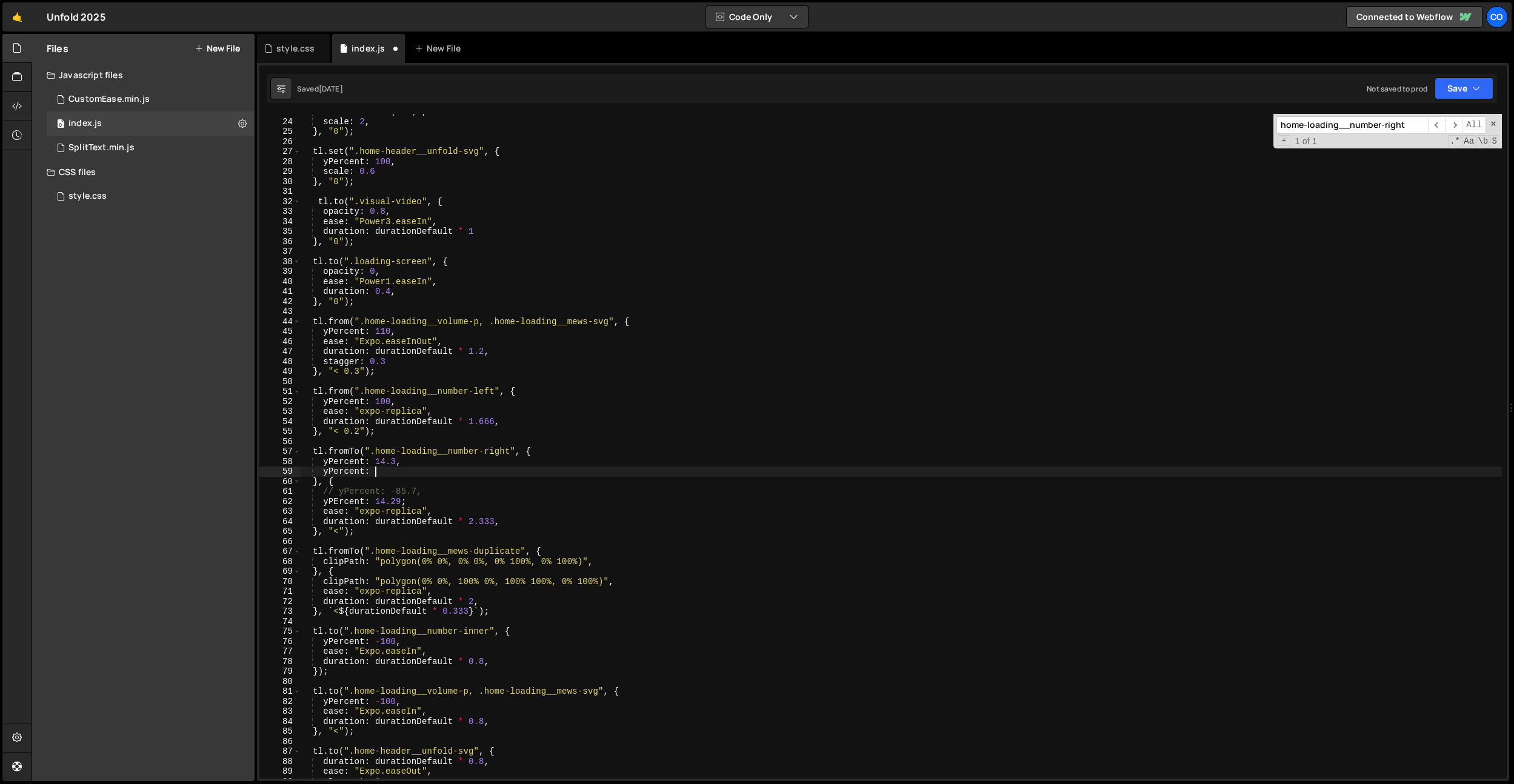
scroll to position [0, 4]
paste textarea "14.29"
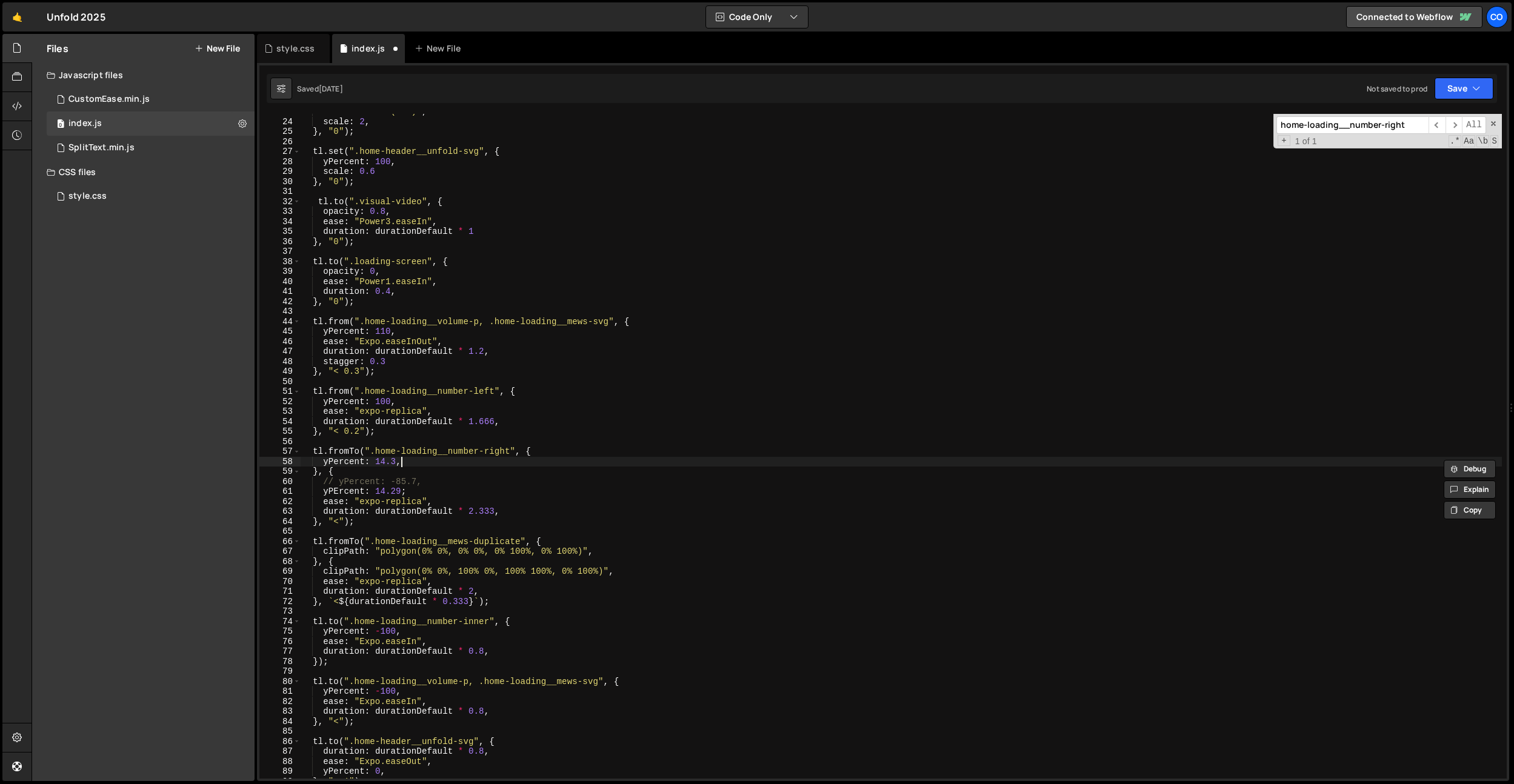
click at [438, 480] on div "filter : "blur(2em)" , scale : 2 , } , "0" ) ; tl . set ( ".home-header__unfold…" at bounding box center [901, 449] width 1202 height 685
click at [405, 463] on div "filter : "blur(2em)" , scale : 2 , } , "0" ) ; tl . set ( ".home-header__unfold…" at bounding box center [901, 449] width 1202 height 685
type textarea "yPercent: 14.3,"
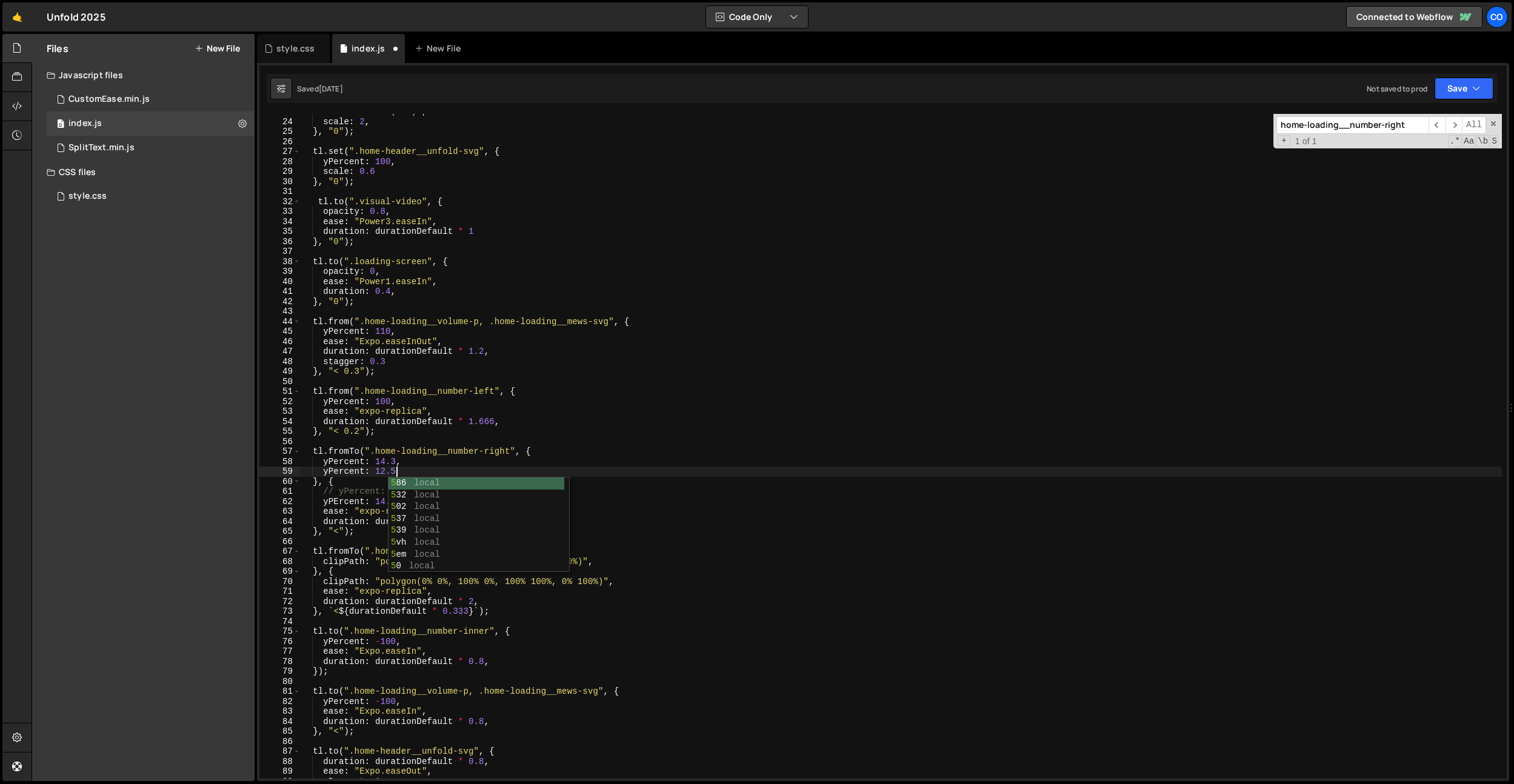
scroll to position [0, 6]
drag, startPoint x: 408, startPoint y: 461, endPoint x: 283, endPoint y: 458, distance: 125.0
click at [283, 458] on div "yPercent: 12.5 23 24 25 26 27 28 29 30 31 32 33 34 35 36 37 38 39 40 41 42 43 4…" at bounding box center [882, 446] width 1247 height 665
drag, startPoint x: 370, startPoint y: 492, endPoint x: 438, endPoint y: 495, distance: 68.1
click at [370, 493] on div "filter : "blur(2em)" , scale : 2 , } , "0" ) ; tl . set ( ".home-header__unfold…" at bounding box center [901, 449] width 1202 height 685
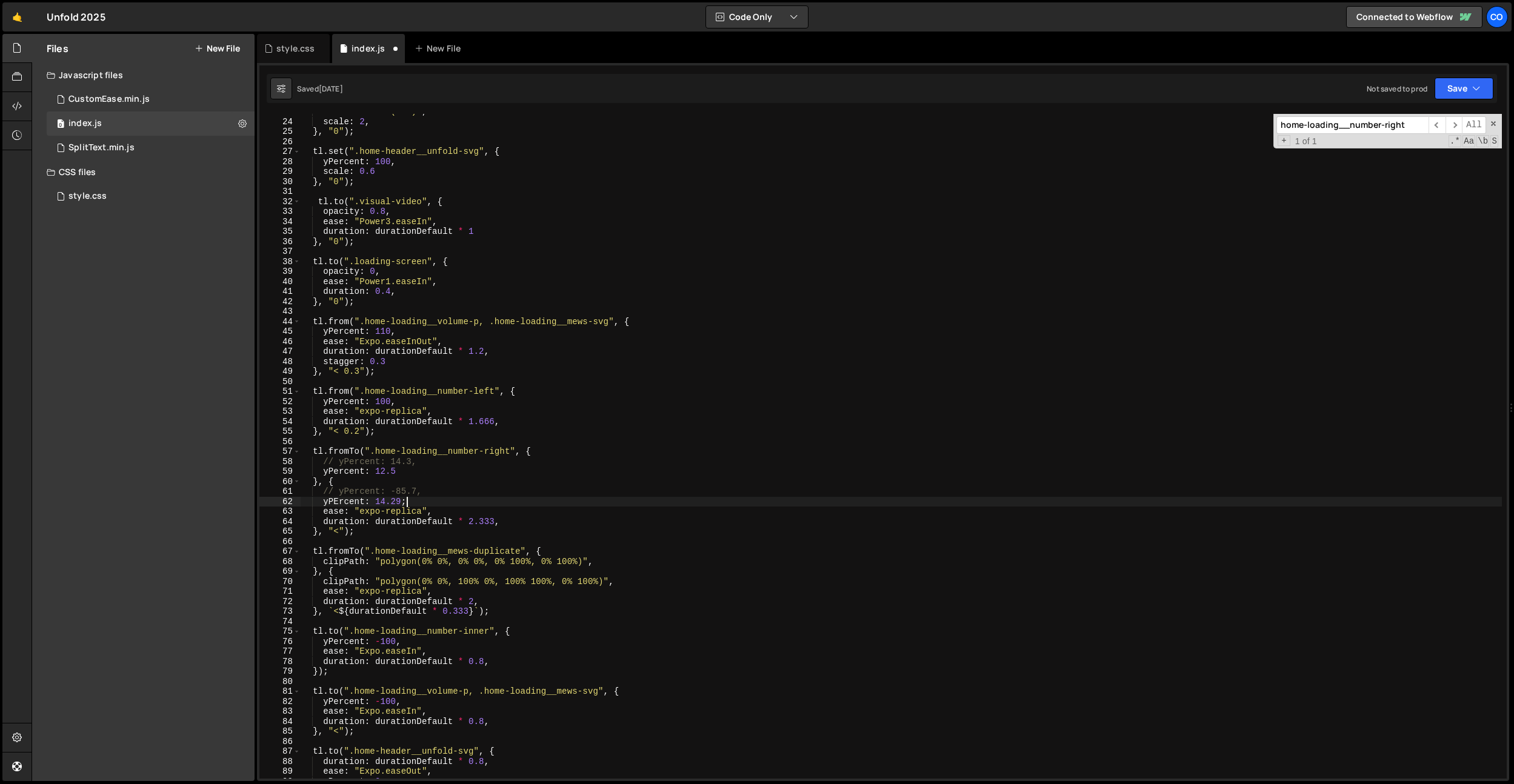
click at [417, 503] on div "filter : "blur(2em)" , scale : 2 , } , "0" ) ; tl . set ( ".home-header__unfold…" at bounding box center [901, 449] width 1202 height 685
click at [405, 503] on div "filter : "blur(2em)" , scale : 2 , } , "0" ) ; tl . set ( ".home-header__unfold…" at bounding box center [901, 449] width 1202 height 685
click at [331, 500] on div "filter : "blur(2em)" , scale : 2 , } , "0" ) ; tl . set ( ".home-header__unfold…" at bounding box center [901, 449] width 1202 height 685
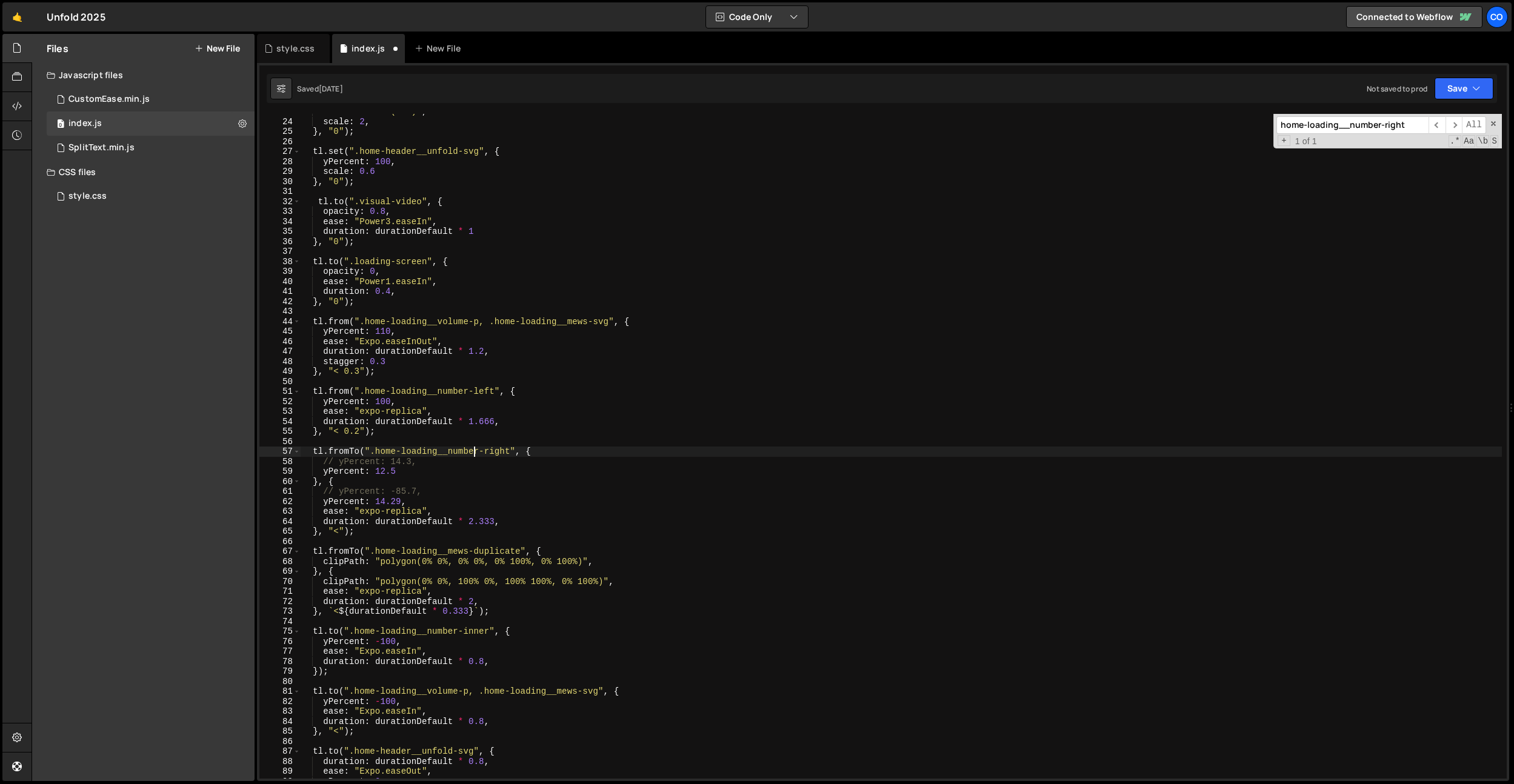
click at [472, 454] on div "filter : "blur(2em)" , scale : 2 , } , "0" ) ; tl . set ( ".home-header__unfold…" at bounding box center [901, 449] width 1202 height 685
drag, startPoint x: 402, startPoint y: 504, endPoint x: 379, endPoint y: 506, distance: 23.1
click at [379, 506] on div "filter : "blur(2em)" , scale : 2 , } , "0" ) ; tl . set ( ".home-header__unfold…" at bounding box center [901, 449] width 1202 height 685
type textarea "yPercent: 87.5,"
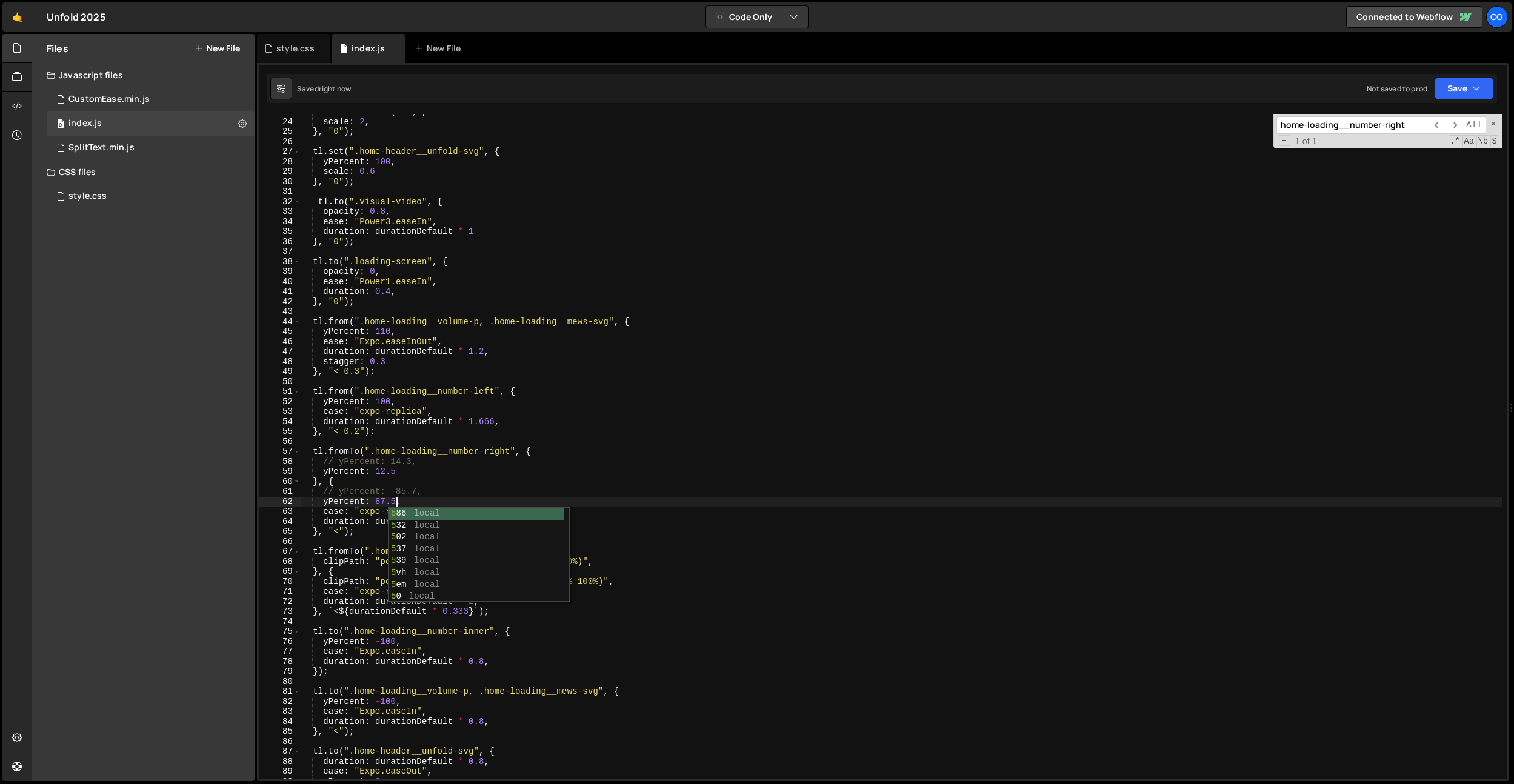
click at [594, 446] on div "filter : "blur(2em)" , scale : 2 , } , "0" ) ; tl . set ( ".home-header__unfold…" at bounding box center [901, 449] width 1202 height 685
click at [375, 504] on div "filter : "blur(2em)" , scale : 2 , } , "0" ) ; tl . set ( ".home-header__unfold…" at bounding box center [901, 449] width 1202 height 685
type textarea "yPercent: -87.5,"
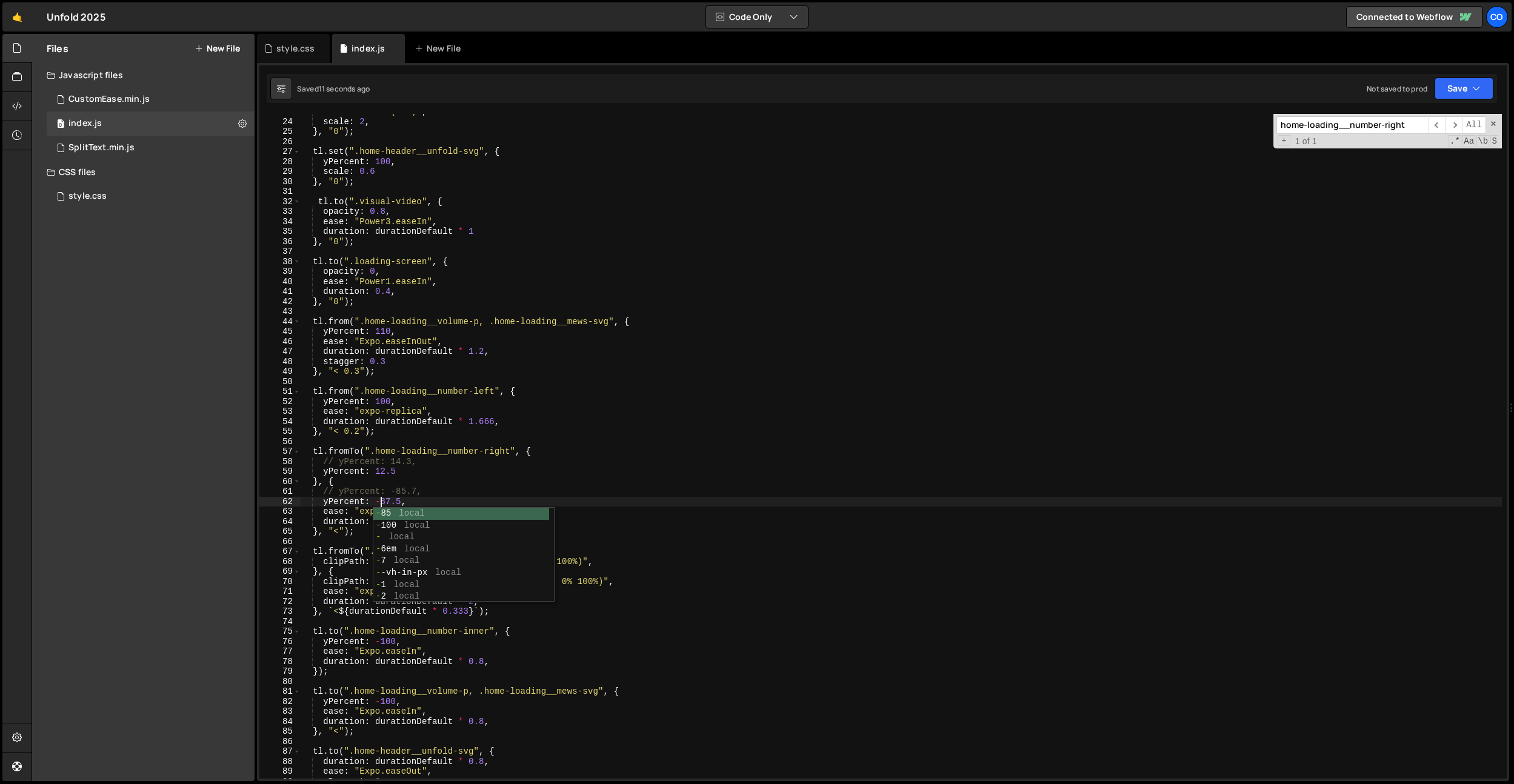
click at [403, 312] on div "filter : "blur(2em)" , scale : 2 , } , "0" ) ; tl . set ( ".home-header__unfold…" at bounding box center [901, 449] width 1202 height 685
click at [517, 243] on div "filter : "blur(2em)" , scale : 2 , } , "0" ) ; tl . set ( ".home-header__unfold…" at bounding box center [901, 449] width 1202 height 685
type textarea "}, "0");"
paste input "visual-video"
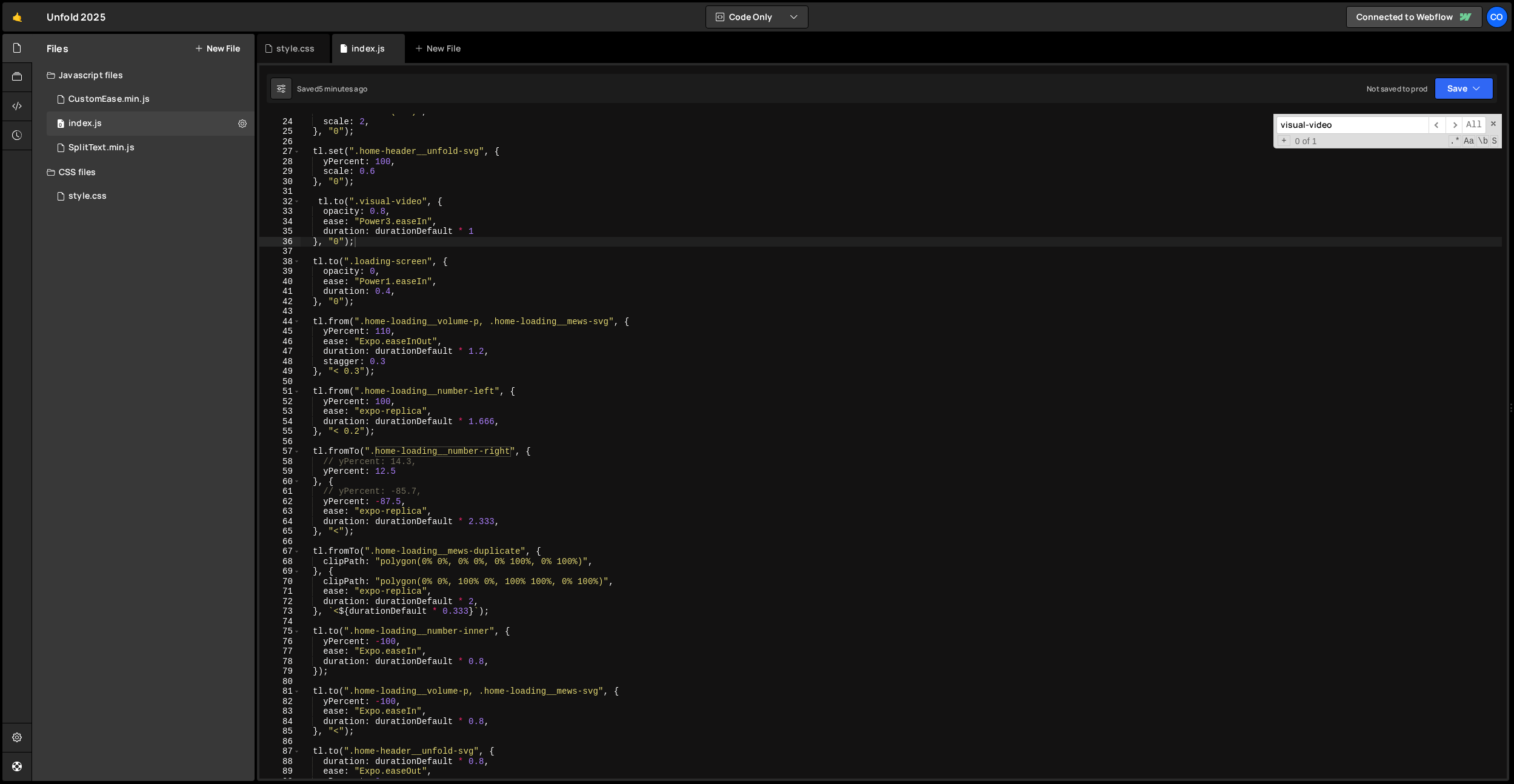
scroll to position [667, 0]
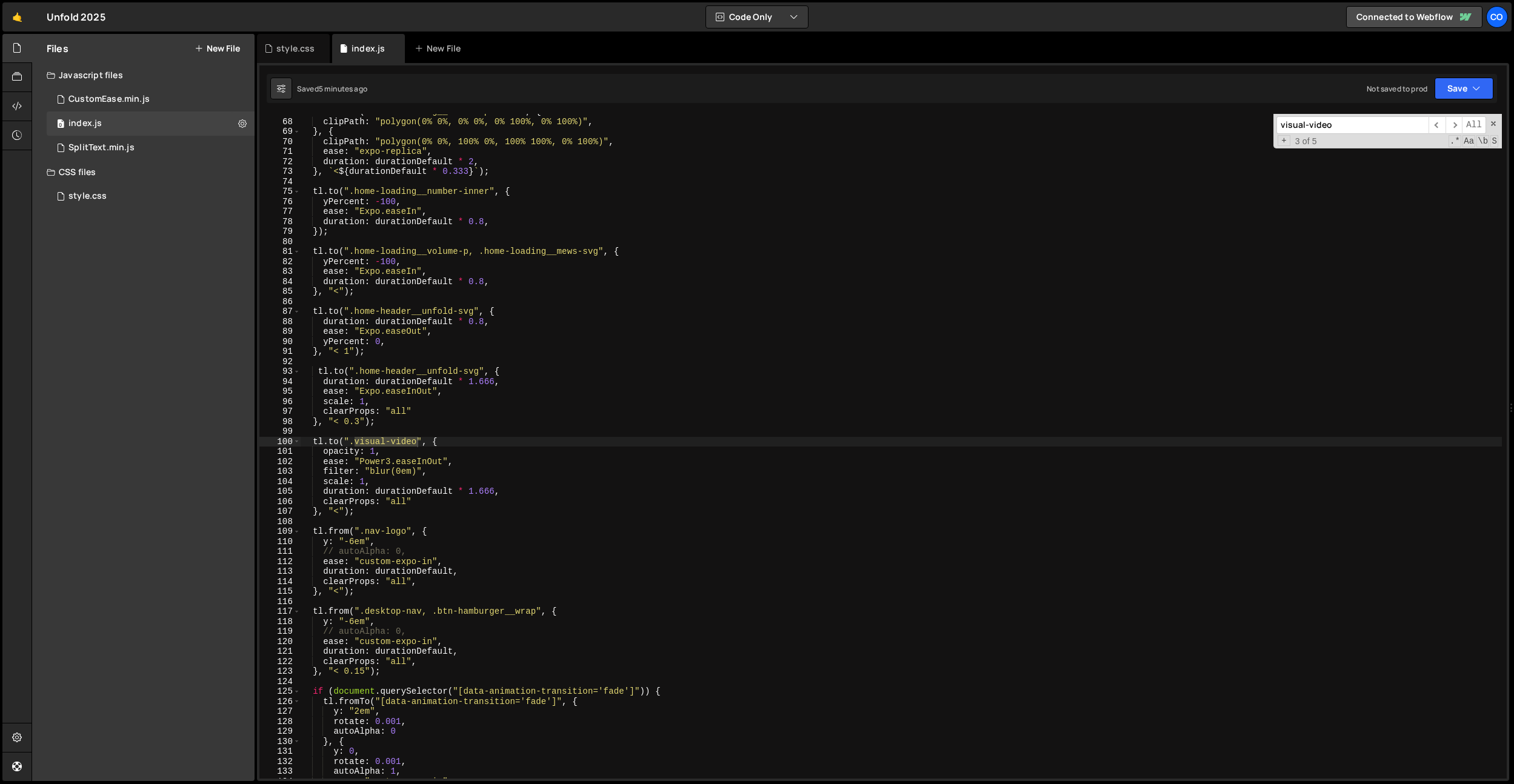
type input "visual-video"
click at [1297, 131] on input "visual-video" at bounding box center [1352, 125] width 152 height 17
click at [409, 454] on div "tl . fromTo ( ".home-loading__mews-duplicate" , { clipPath : "polygon(0% 0%, 0%…" at bounding box center [901, 449] width 1202 height 685
drag, startPoint x: 417, startPoint y: 444, endPoint x: 356, endPoint y: 443, distance: 61.0
click at [356, 443] on div "tl . fromTo ( ".home-loading__mews-duplicate" , { clipPath : "polygon(0% 0%, 0%…" at bounding box center [901, 449] width 1202 height 685
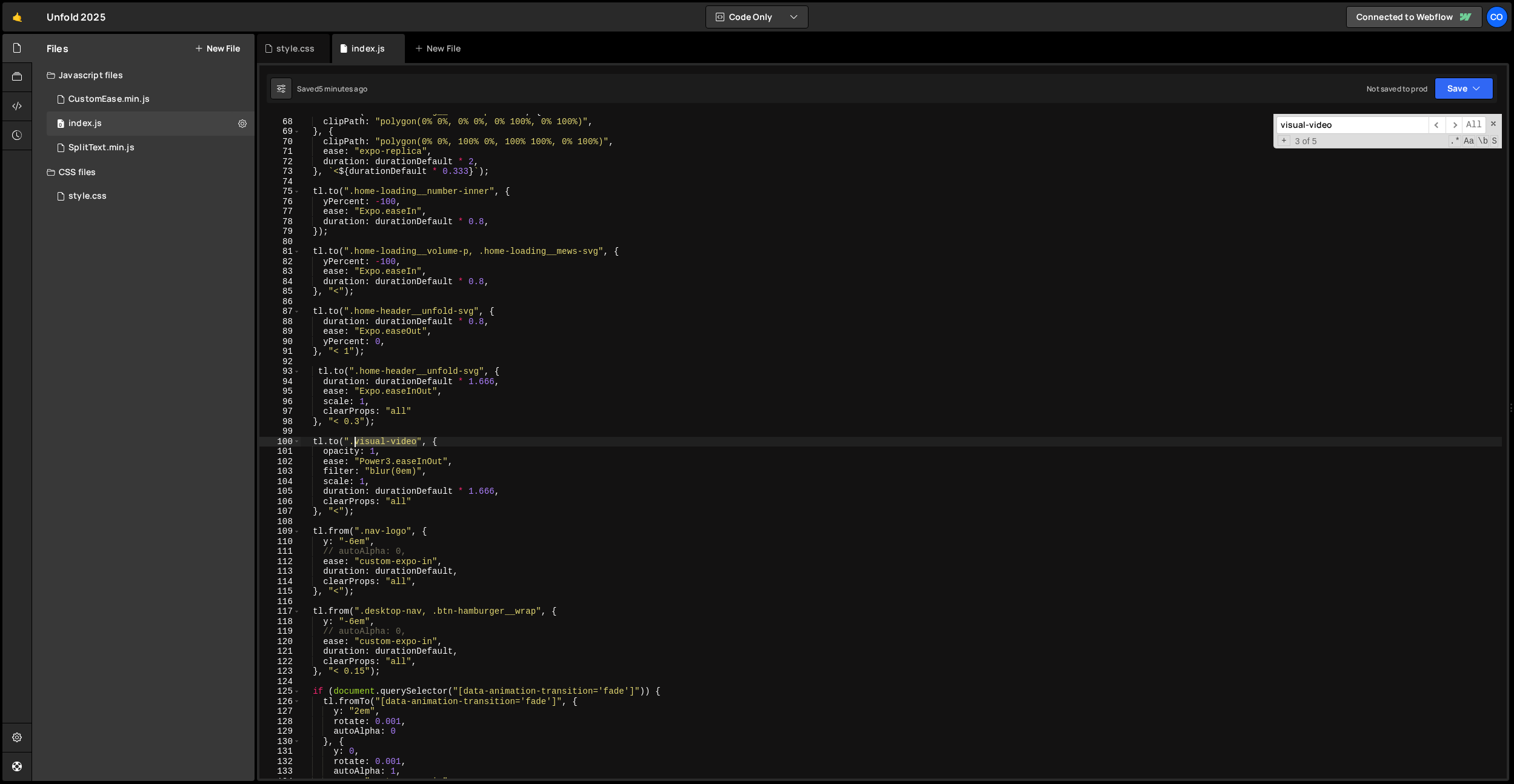
paste textarea "home-header__visual"
type textarea "tl.to(".home-header__visual", {"
click at [1348, 130] on input "visual-video" at bounding box center [1352, 125] width 152 height 17
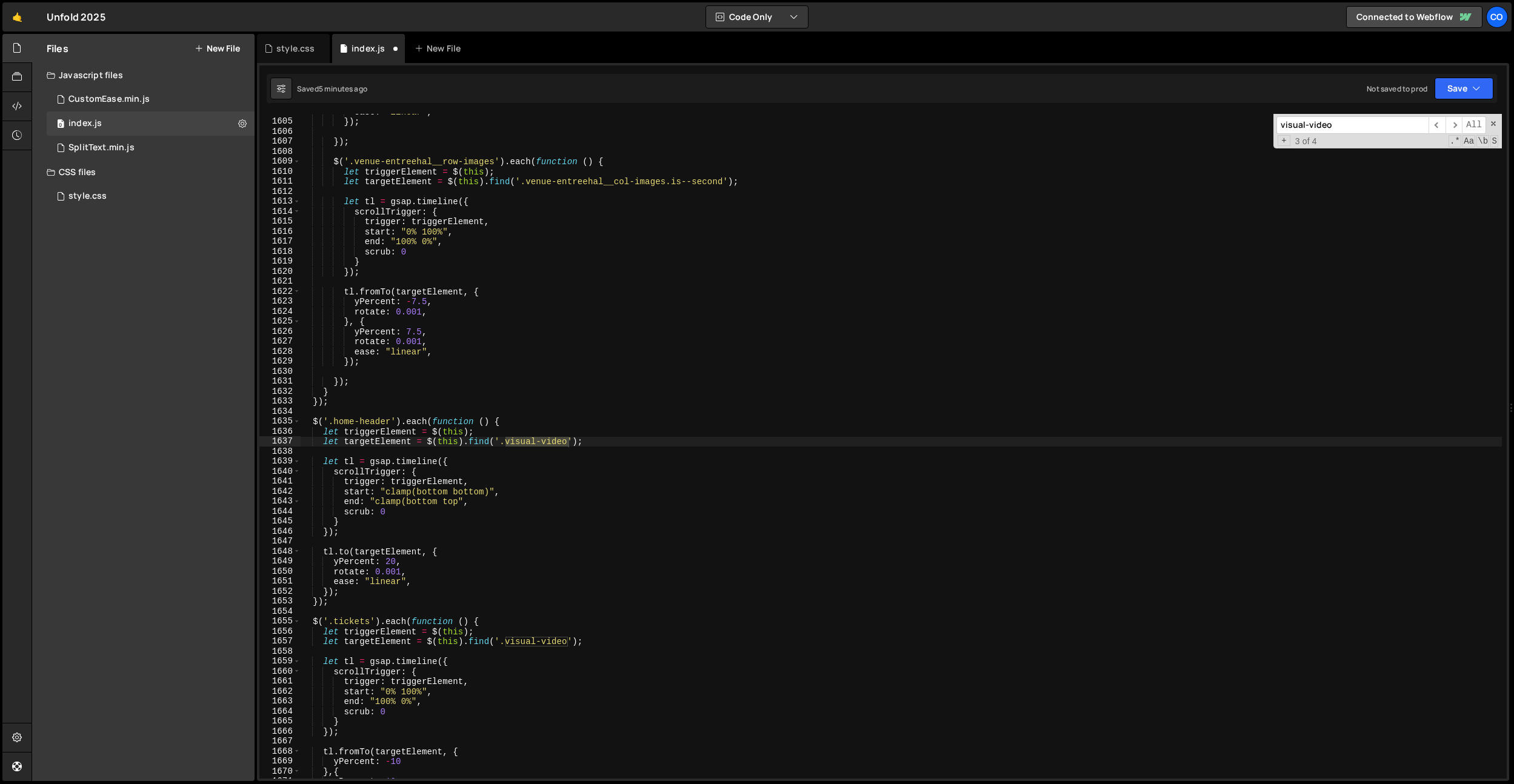
paste input "home-header__visual"
type input "visual-videohome-header__visual"
drag, startPoint x: 568, startPoint y: 444, endPoint x: 500, endPoint y: 477, distance: 75.6
click at [507, 444] on div "ease : "linear" , }) ; }) ; $ ( '.venue-entreehal__row-images' ) . each ( funct…" at bounding box center [901, 449] width 1202 height 685
paste textarea "home-header__visual"
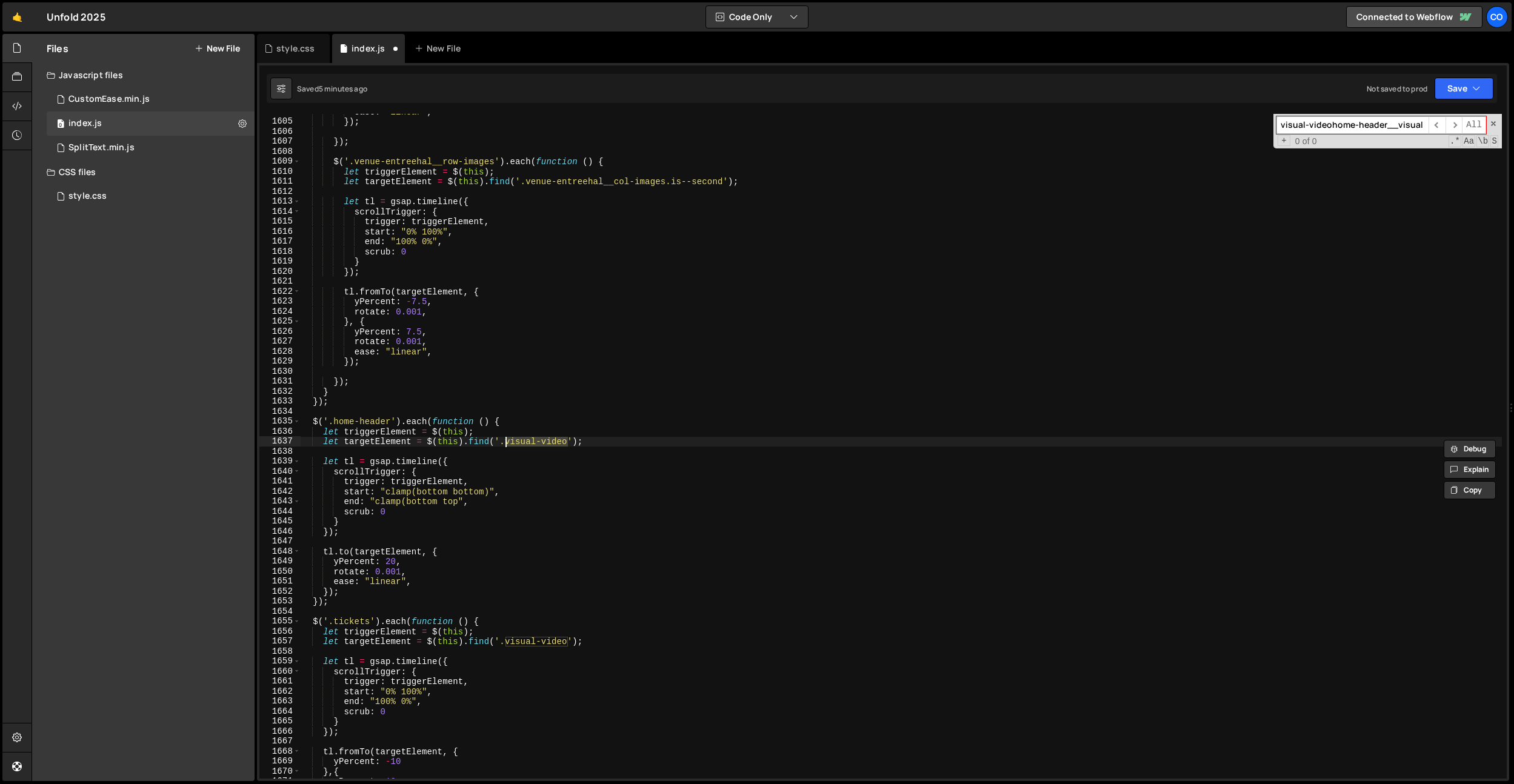
type textarea "let targetElement = $(this).find('.home-header__visual');"
click at [1307, 129] on input "visual-videohome-header__visual" at bounding box center [1352, 125] width 152 height 17
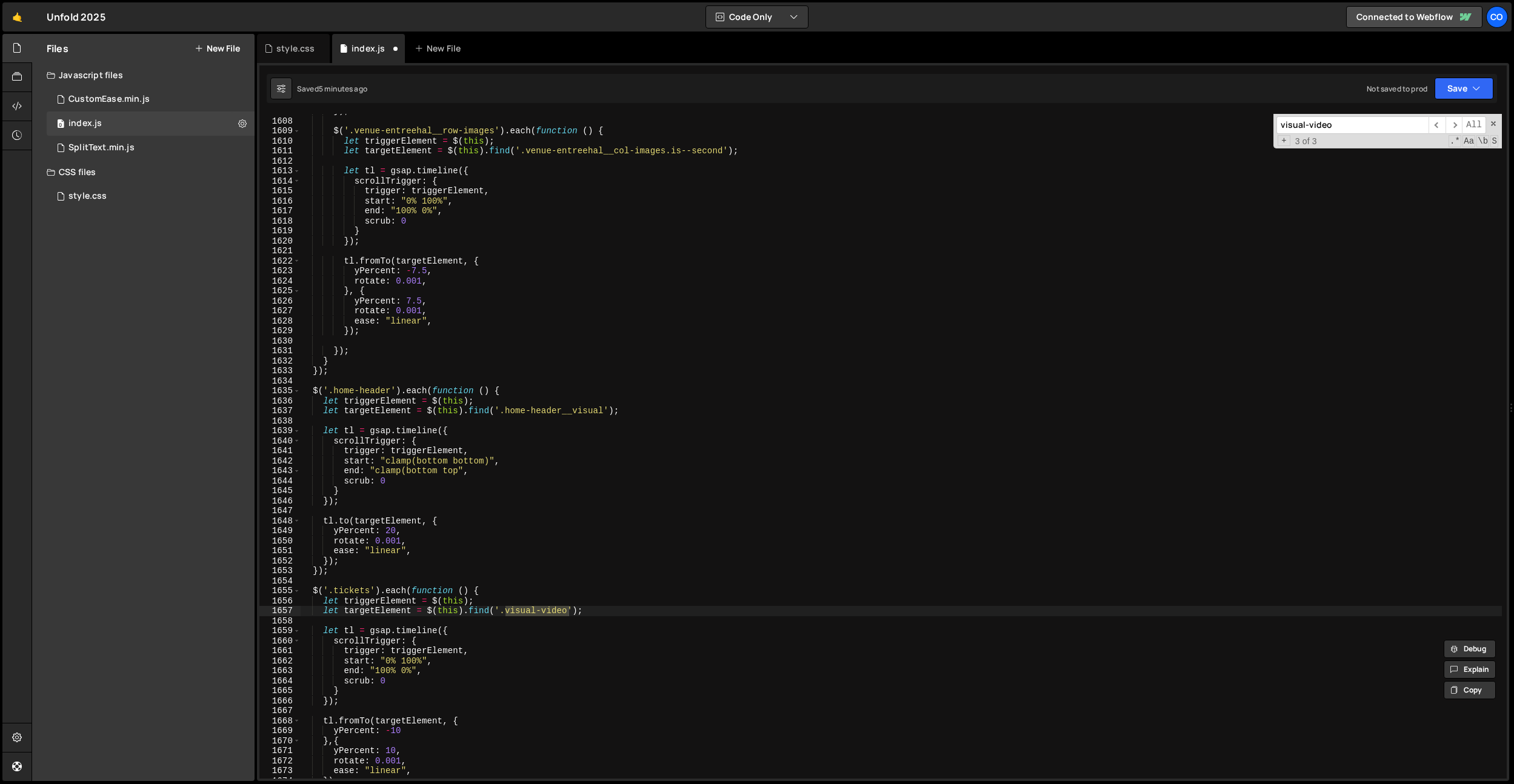
scroll to position [16065, 0]
click at [1378, 121] on input "visual-video" at bounding box center [1352, 125] width 152 height 17
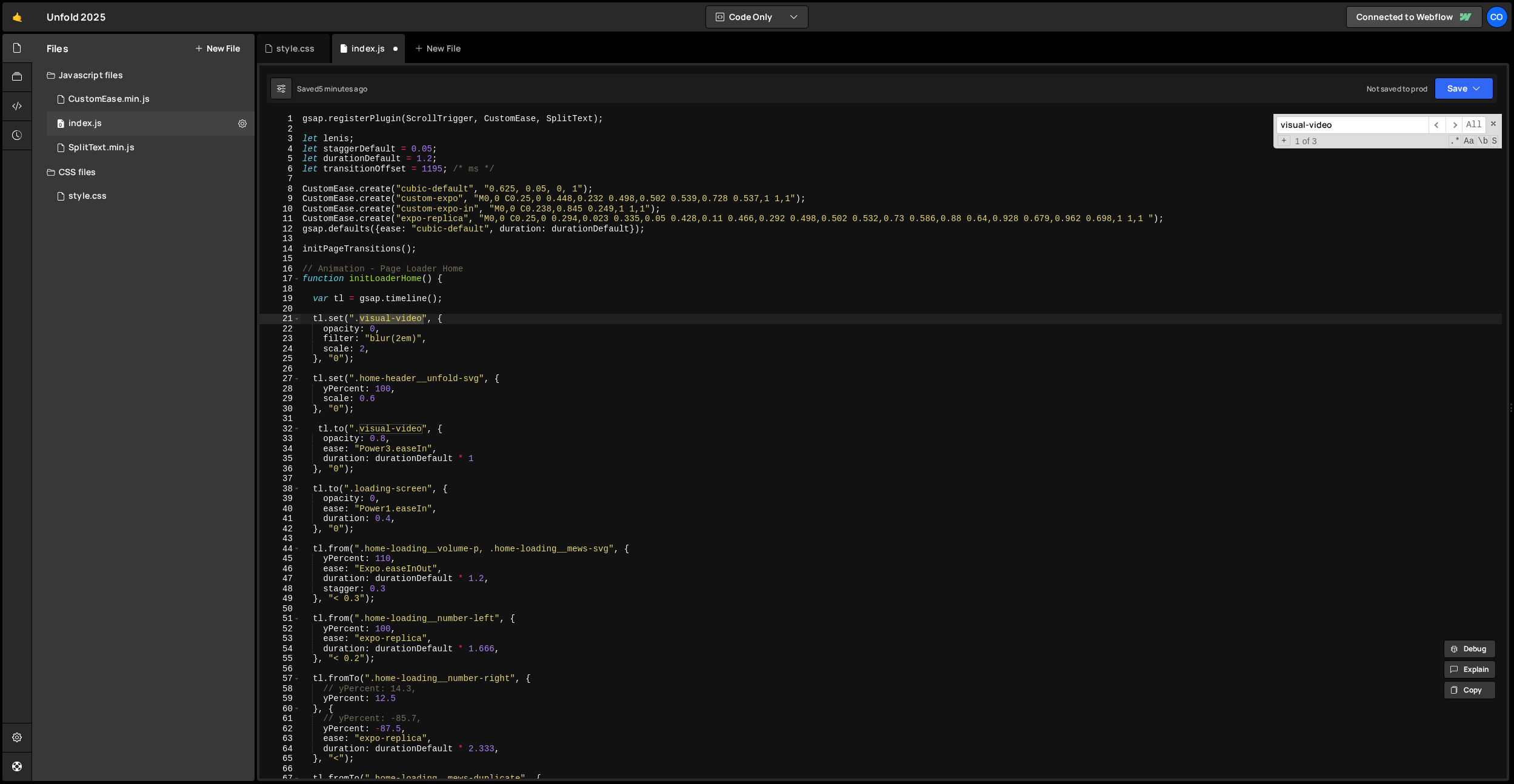
scroll to position [0, 0]
type input "visual-video"
click at [514, 320] on div "gsap . registerPlugin ( ScrollTrigger , CustomEase , SplitText ) ; let lenis ; …" at bounding box center [901, 456] width 1202 height 685
drag, startPoint x: 423, startPoint y: 321, endPoint x: 358, endPoint y: 317, distance: 65.1
click at [358, 317] on div "gsap . registerPlugin ( ScrollTrigger , CustomEase , SplitText ) ; let lenis ; …" at bounding box center [901, 456] width 1202 height 685
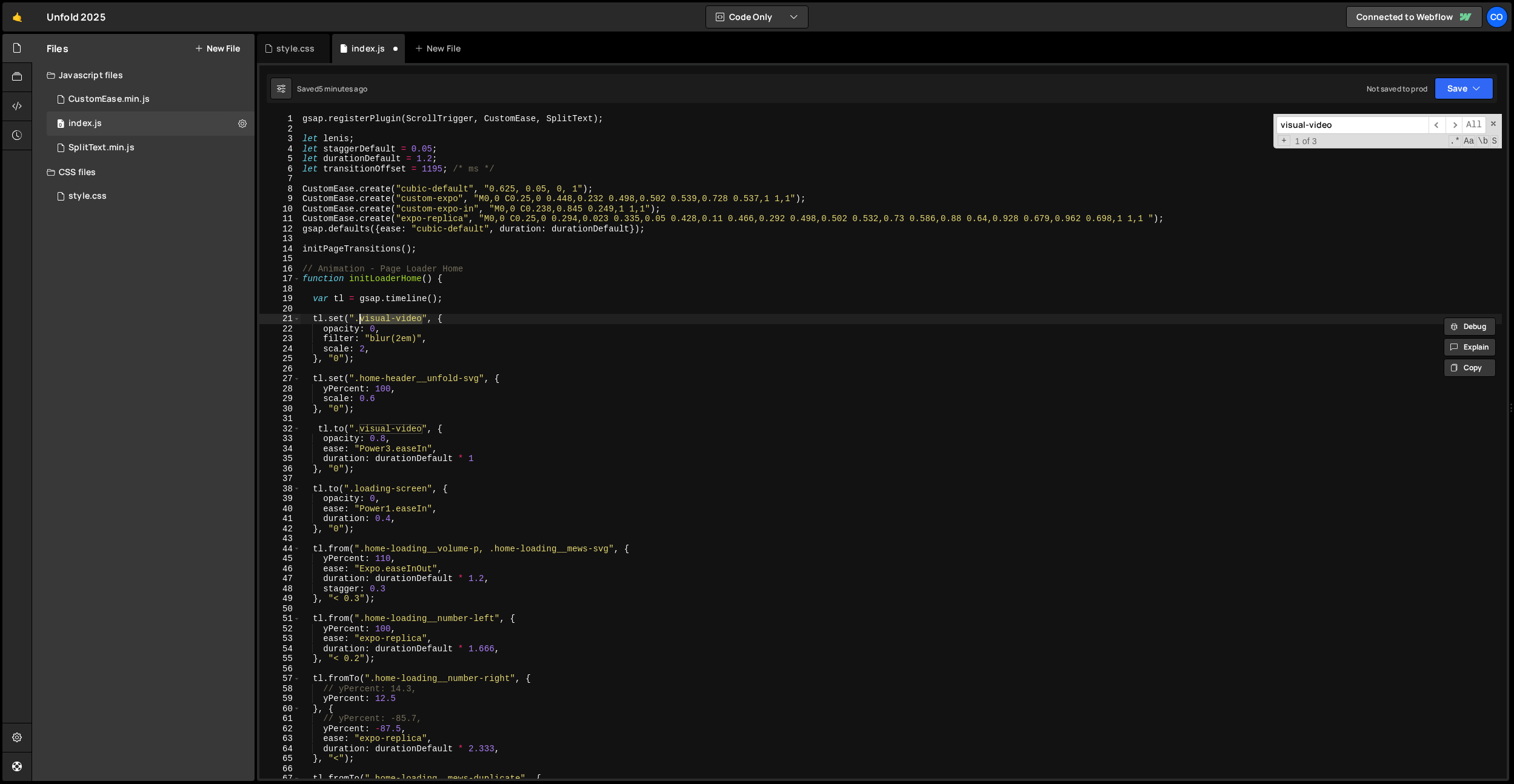
paste textarea "home-header__visual"
drag, startPoint x: 361, startPoint y: 428, endPoint x: 422, endPoint y: 426, distance: 61.0
click at [422, 426] on div "gsap . registerPlugin ( ScrollTrigger , CustomEase , SplitText ) ; let lenis ; …" at bounding box center [901, 456] width 1202 height 685
paste textarea "home-header__visual"
click at [519, 462] on div "gsap . registerPlugin ( ScrollTrigger , CustomEase , SplitText ) ; let lenis ; …" at bounding box center [901, 456] width 1202 height 685
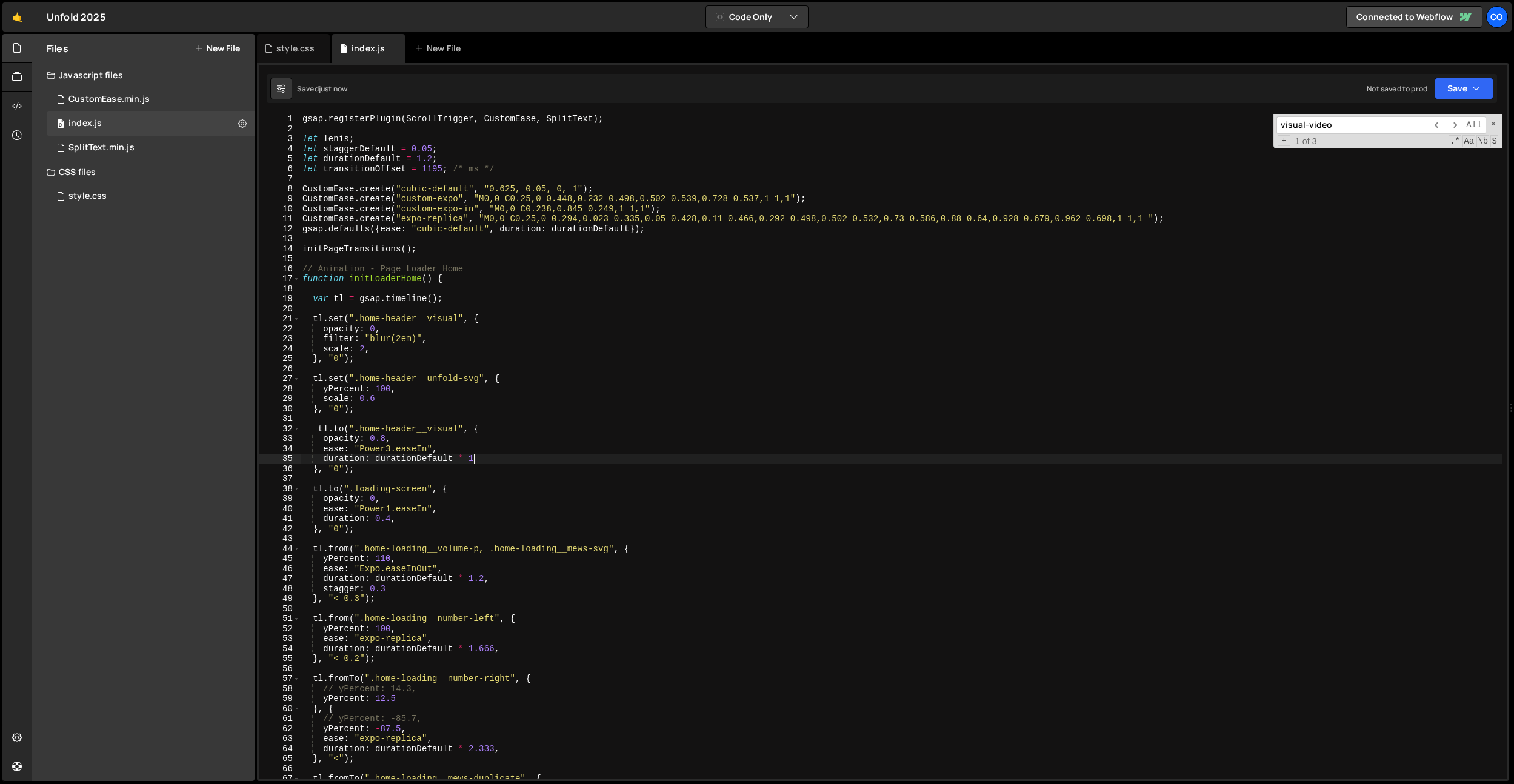
click at [319, 430] on div "gsap . registerPlugin ( ScrollTrigger , CustomEase , SplitText ) ; let lenis ; …" at bounding box center [901, 456] width 1202 height 685
click at [375, 352] on div "gsap . registerPlugin ( ScrollTrigger , CustomEase , SplitText ) ; let lenis ; …" at bounding box center [901, 456] width 1202 height 685
click at [578, 278] on div "gsap . registerPlugin ( ScrollTrigger , CustomEase , SplitText ) ; let lenis ; …" at bounding box center [901, 456] width 1202 height 685
type textarea "function initLoaderHome() {"
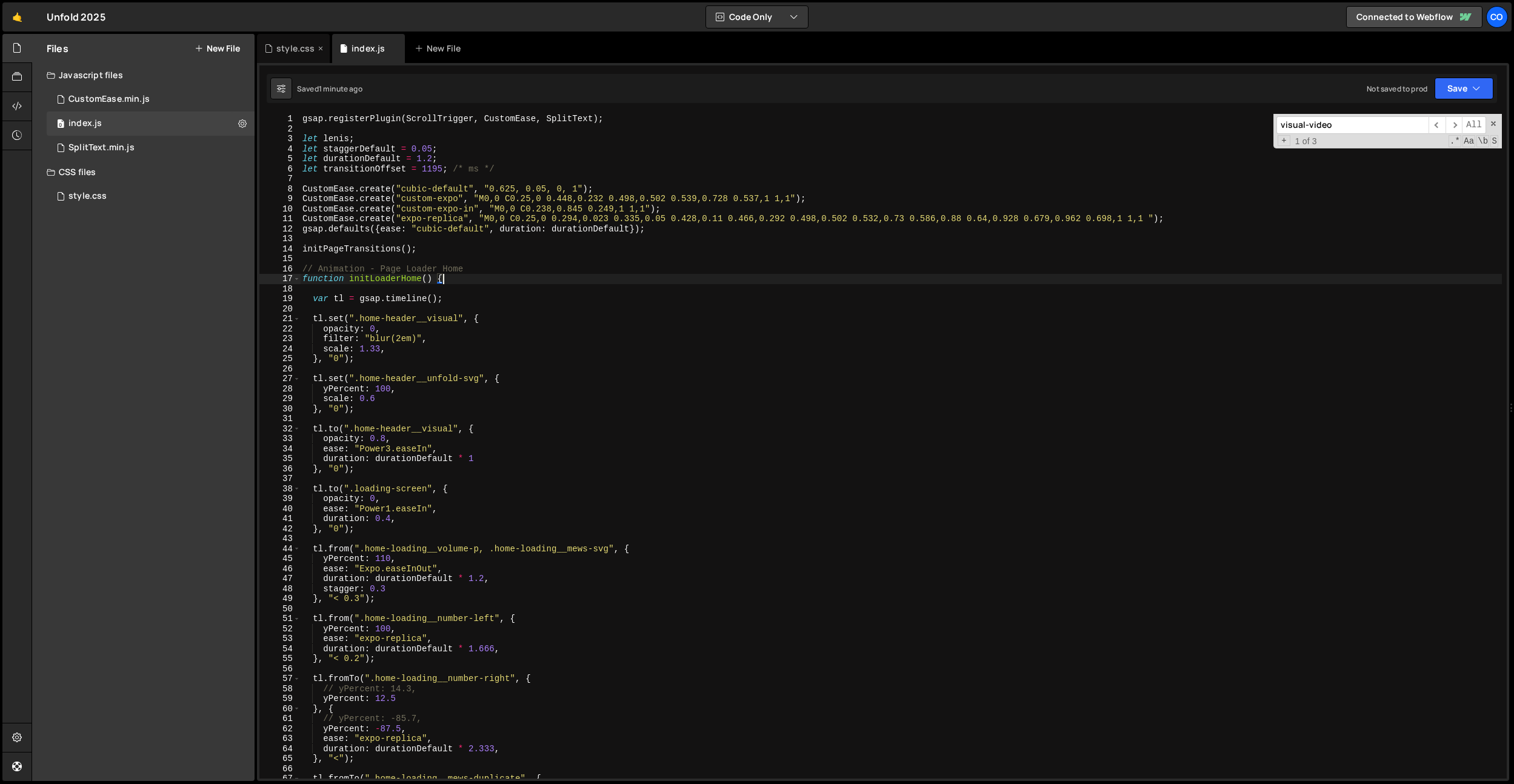
click at [312, 53] on div "style.css" at bounding box center [295, 48] width 39 height 12
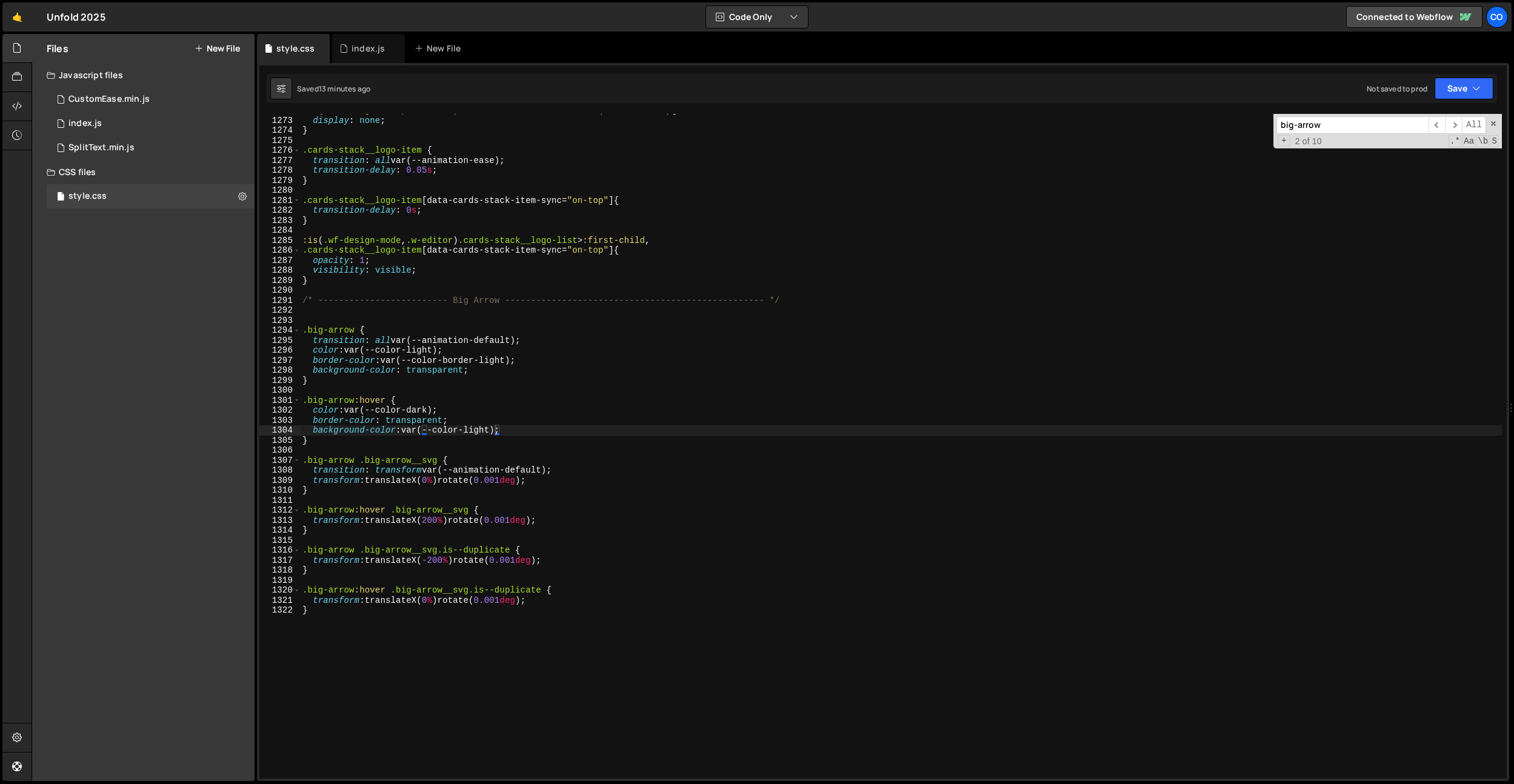
type textarea "transition-delay: 0.05s;"
click at [391, 166] on div ":is ( .wf-design-mode , .w-editor ) .card-stack__name-list > :not ( :first-chil…" at bounding box center [901, 448] width 1202 height 685
paste input ".transition-screen, .loading-screen"
type input ".transition-screen,"
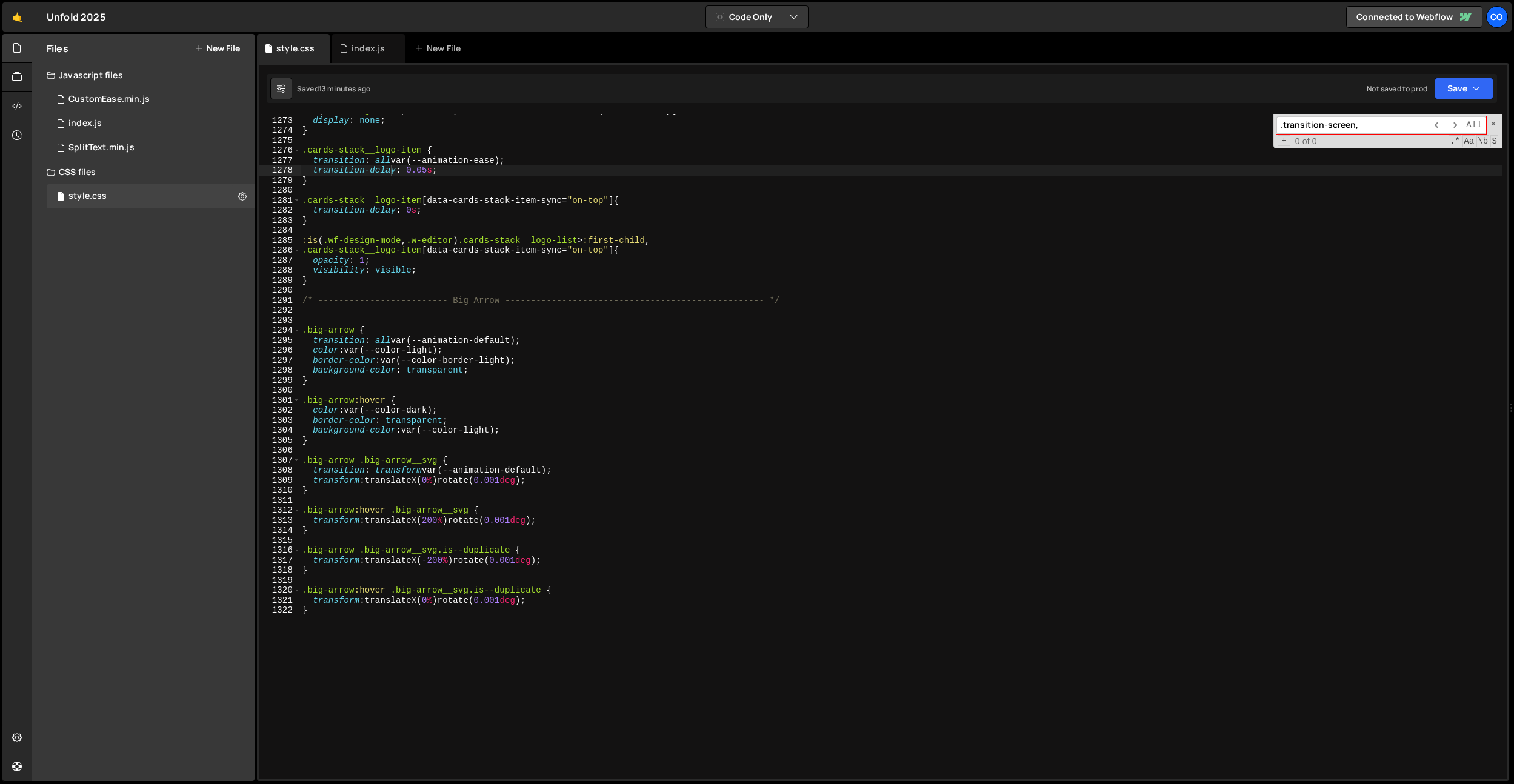
type textarea "transition: all var(--animation-ease);"
click at [470, 157] on div ":is ( .wf-design-mode , .w-editor ) .card-stack__name-list > :not ( :first-chil…" at bounding box center [901, 448] width 1202 height 685
paste input
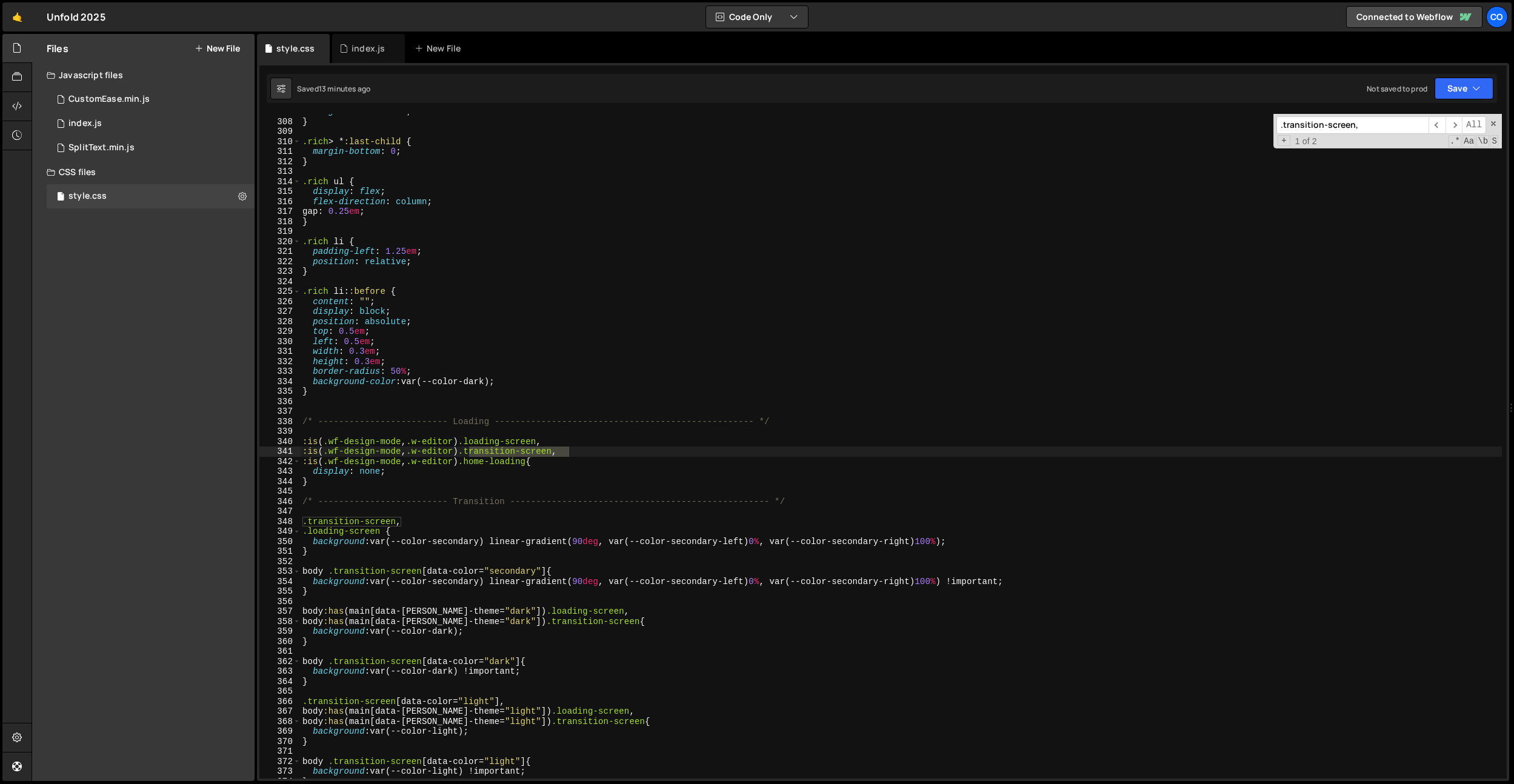
scroll to position [3066, 0]
type input ".transition-screen,"
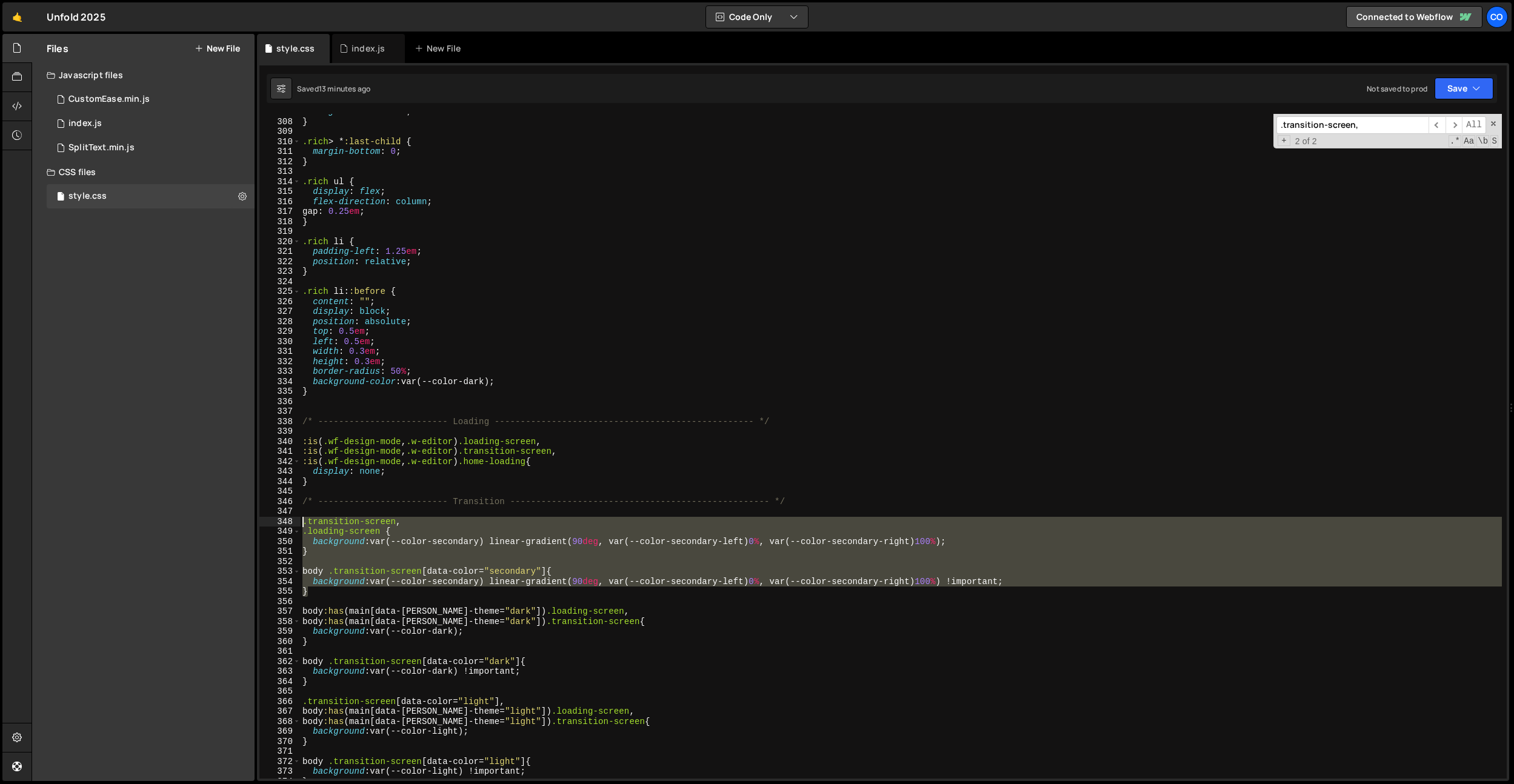
drag, startPoint x: 312, startPoint y: 592, endPoint x: 290, endPoint y: 523, distance: 72.4
click at [290, 523] on div "} 307 308 309 310 311 312 313 314 315 316 317 318 319 320 321 322 323 324 325 3…" at bounding box center [882, 446] width 1247 height 665
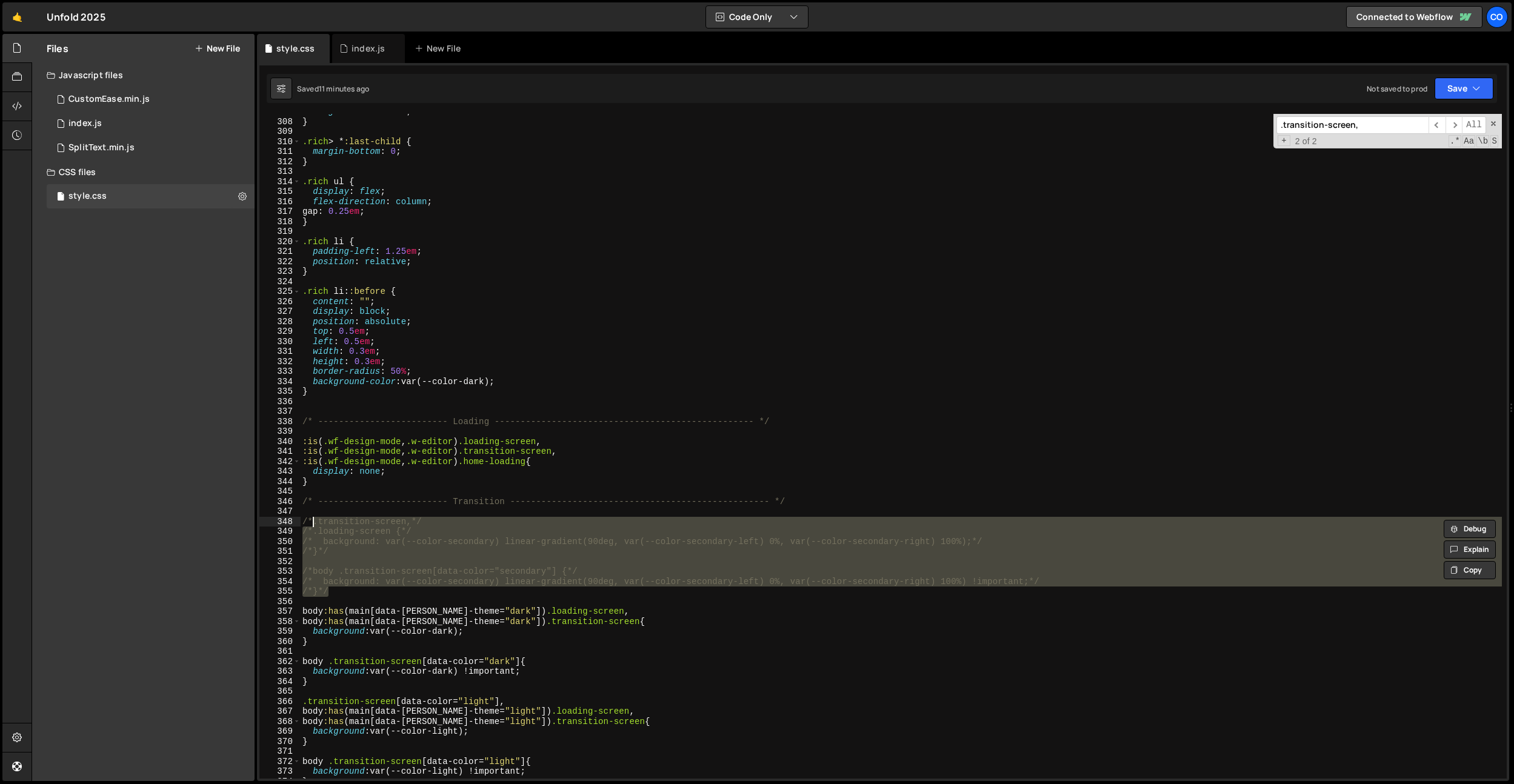
click at [563, 272] on div "margin-bottom : 1 em ; } .rich > * :last-child { margin-bottom : 0 ; } .rich ul…" at bounding box center [901, 449] width 1202 height 685
type textarea "}"
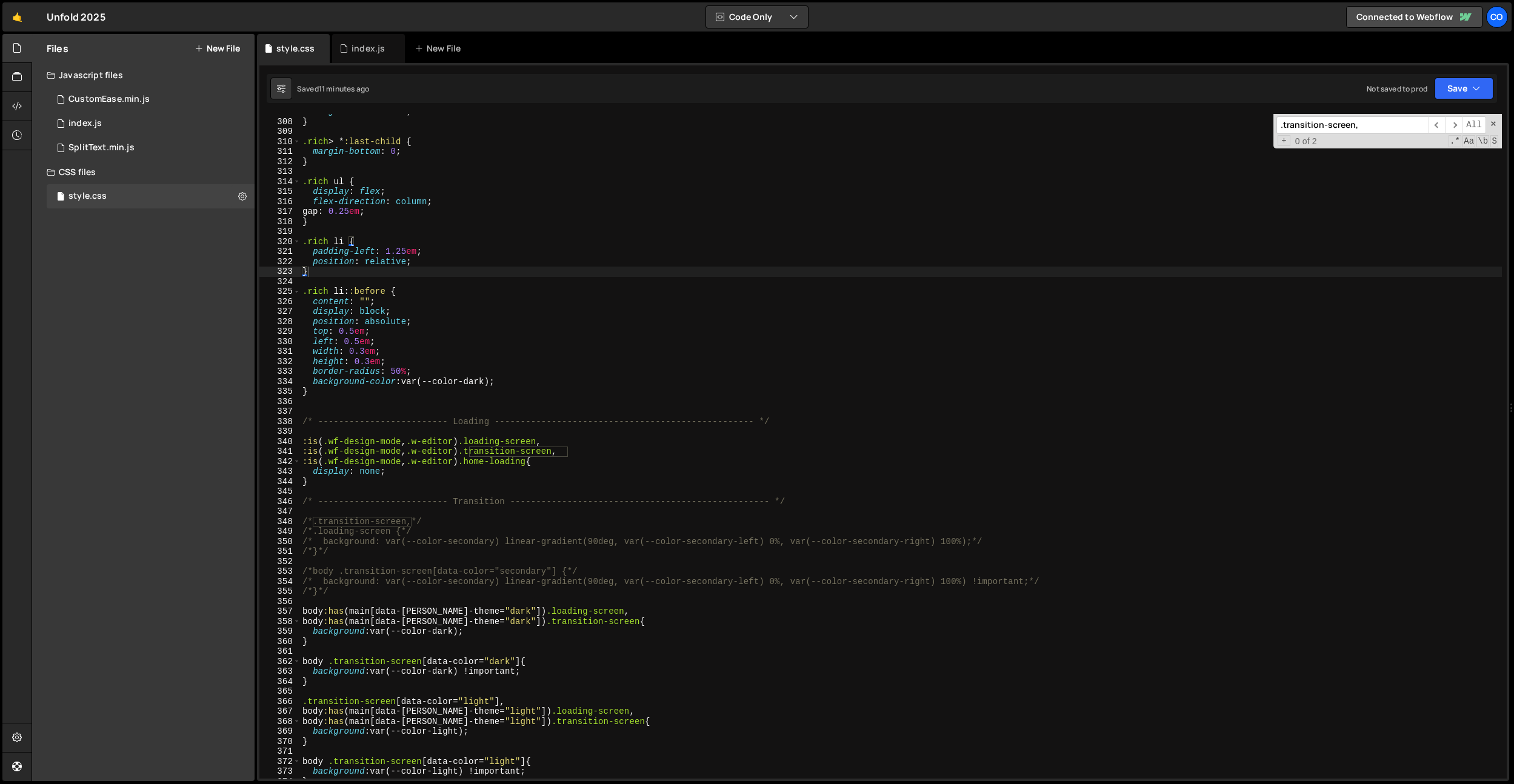
paste input "attend-step"
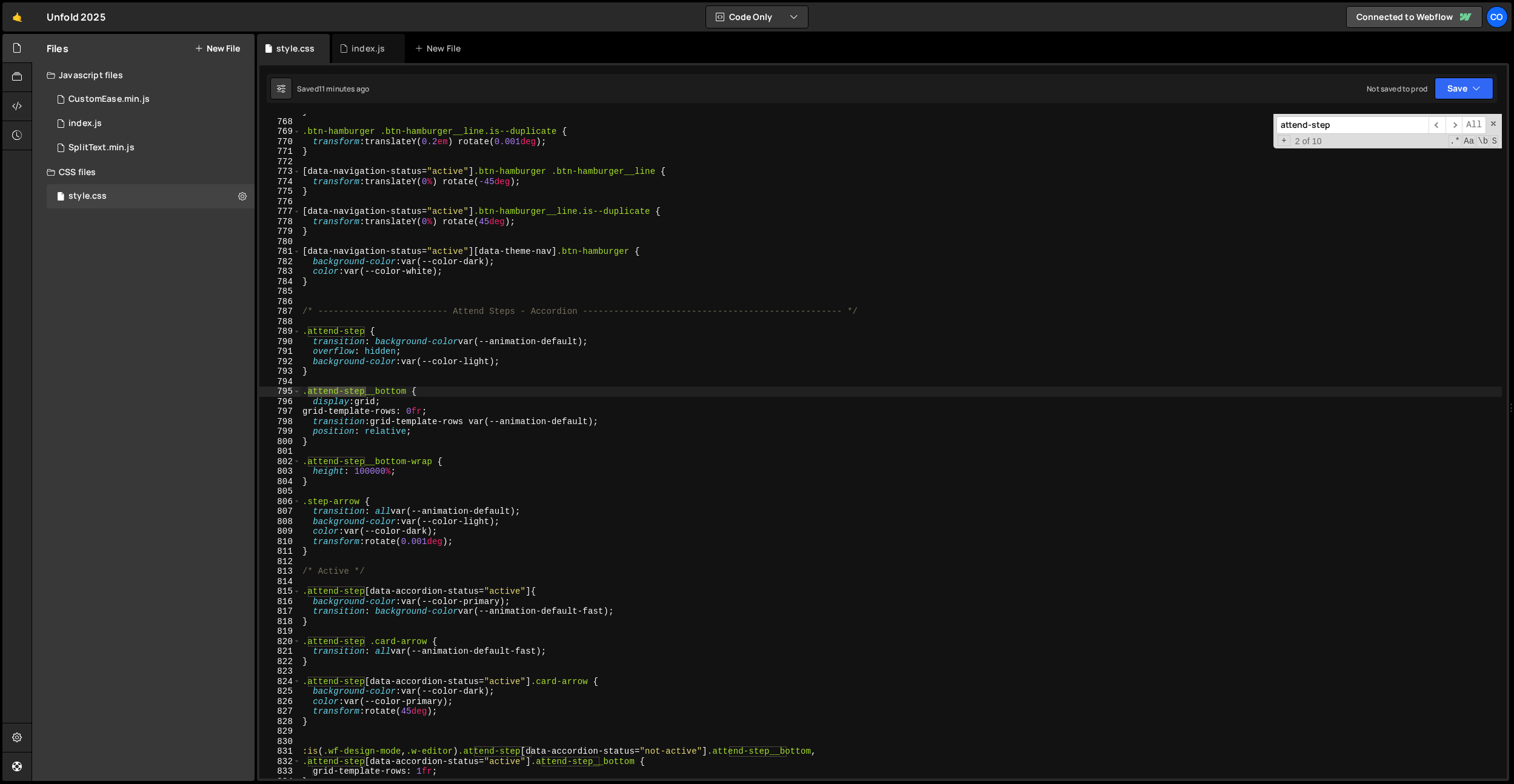
scroll to position [7667, 0]
type input "attend-step"
click at [493, 603] on div "} .btn-hamburger .btn-hamburger__line.is--duplicate { transform : translateY( 0…" at bounding box center [901, 448] width 1202 height 685
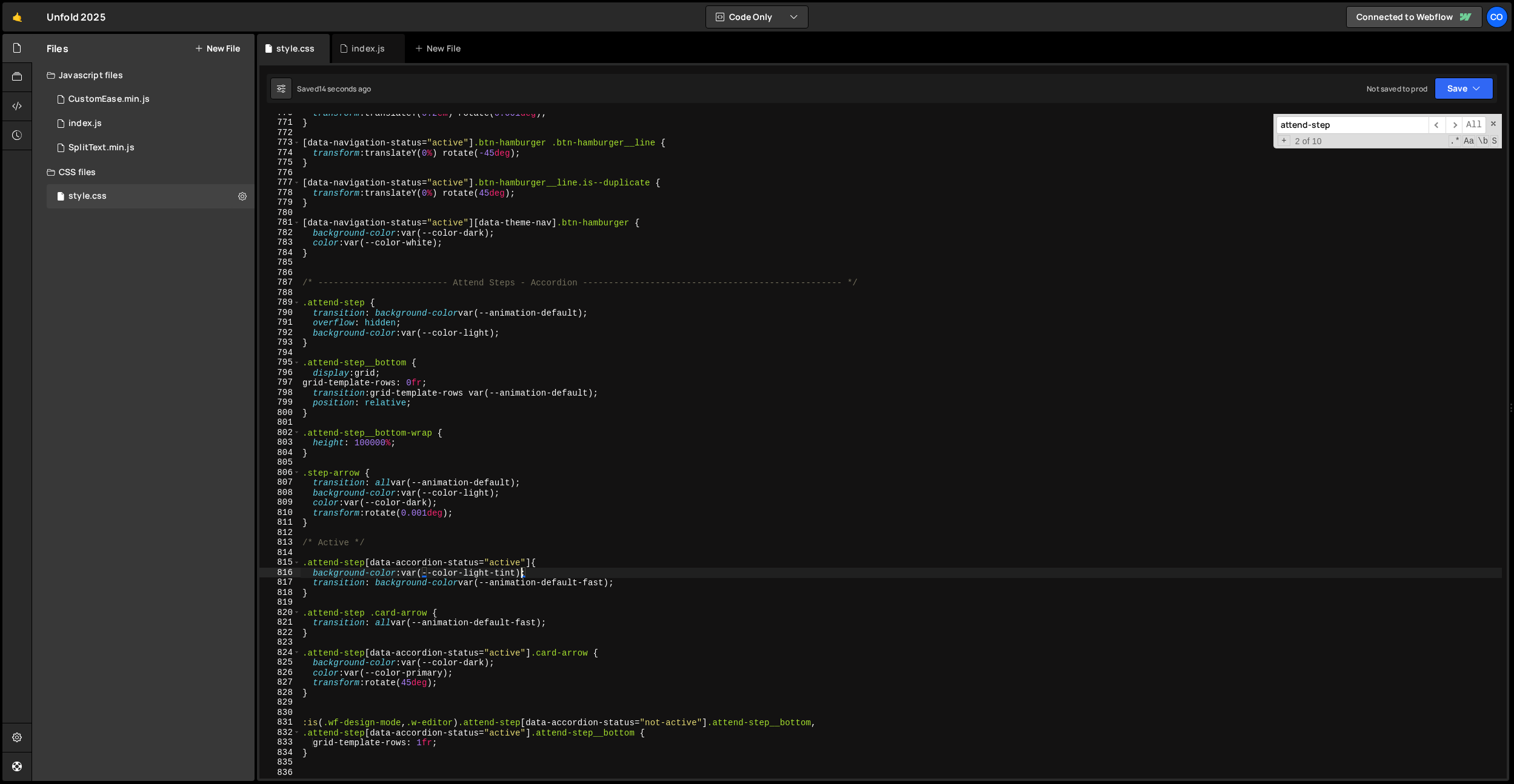
scroll to position [7758, 0]
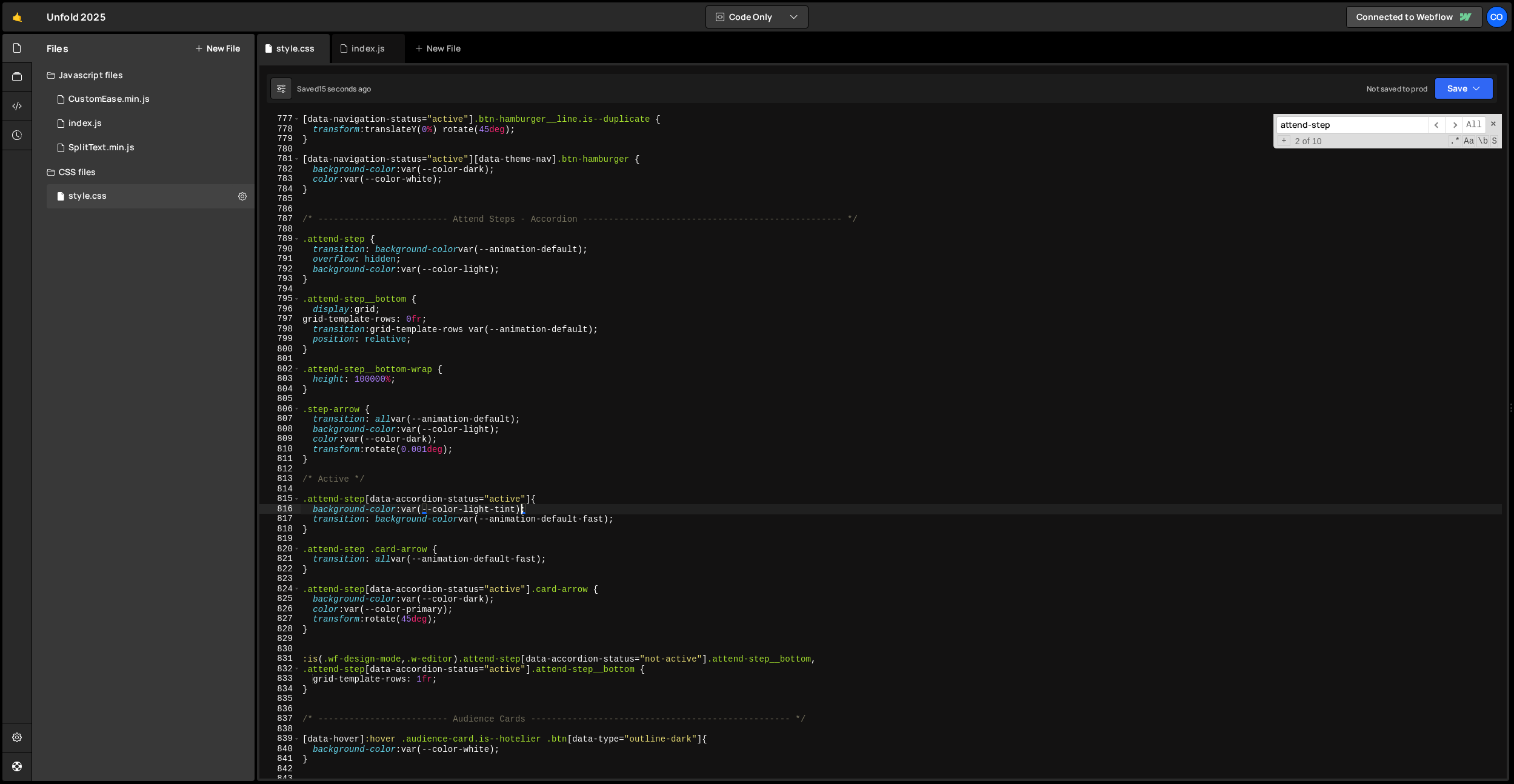
click at [490, 593] on div "[ data-navigation-status = " active " ] .btn-hamburger__line.is--duplicate { tr…" at bounding box center [901, 446] width 1202 height 685
click at [475, 598] on div "[ data-navigation-status = " active " ] .btn-hamburger__line.is--duplicate { tr…" at bounding box center [901, 446] width 1202 height 685
click at [440, 609] on div "[ data-navigation-status = " active " ] .btn-hamburger__line.is--duplicate { tr…" at bounding box center [901, 446] width 1202 height 685
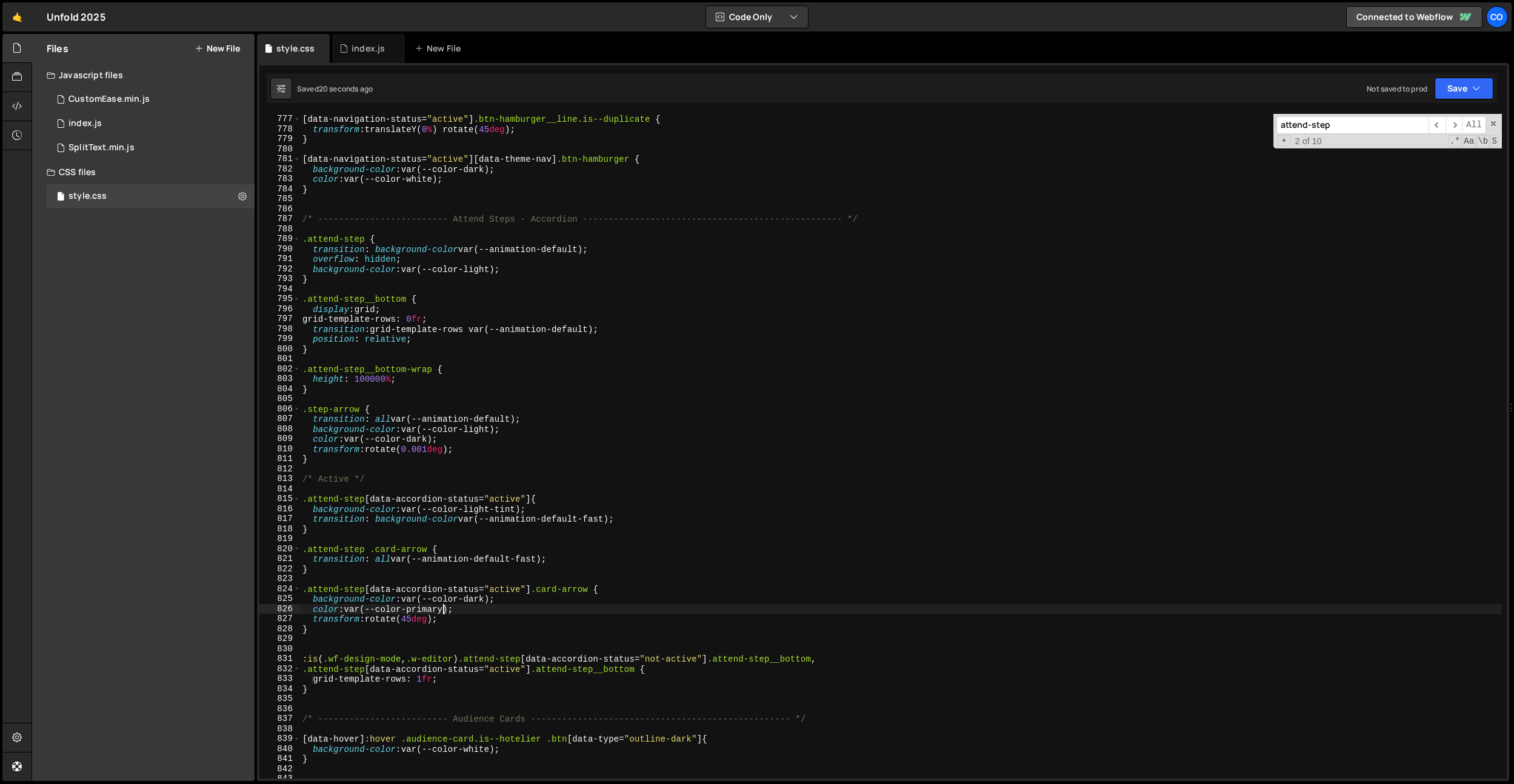
scroll to position [0, 11]
click at [438, 609] on div "[ data-navigation-status = " active " ] .btn-hamburger__line.is--duplicate { tr…" at bounding box center [901, 446] width 1202 height 685
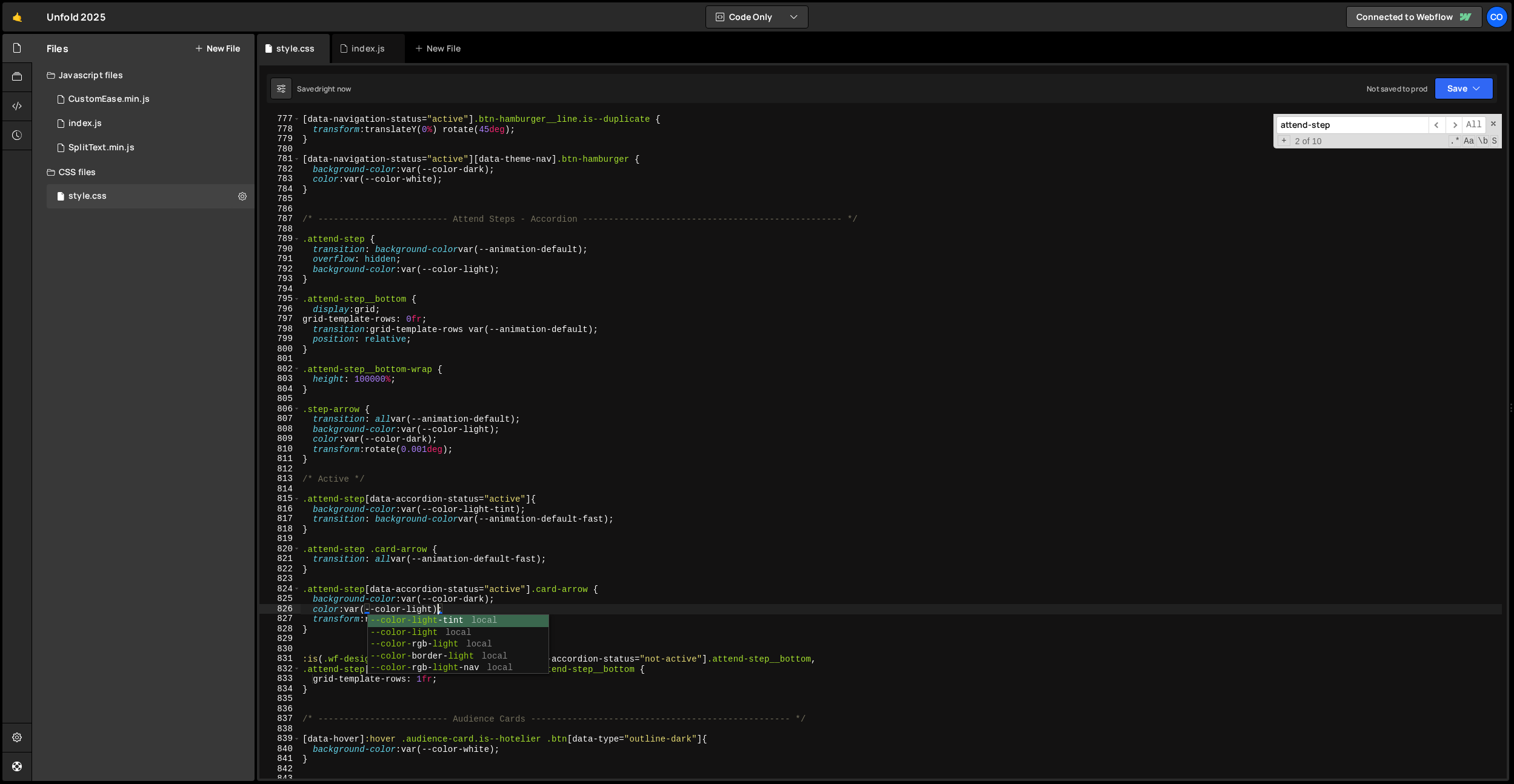
type textarea "color: var(--color-light);"
click at [560, 486] on div "[ data-navigation-status = " active " ] .btn-hamburger__line.is--duplicate { tr…" at bounding box center [901, 446] width 1202 height 685
click at [456, 212] on div "[ data-navigation-status = " active " ] .btn-hamburger__line.is--duplicate { tr…" at bounding box center [901, 446] width 1202 height 685
paste input "cursor-background"
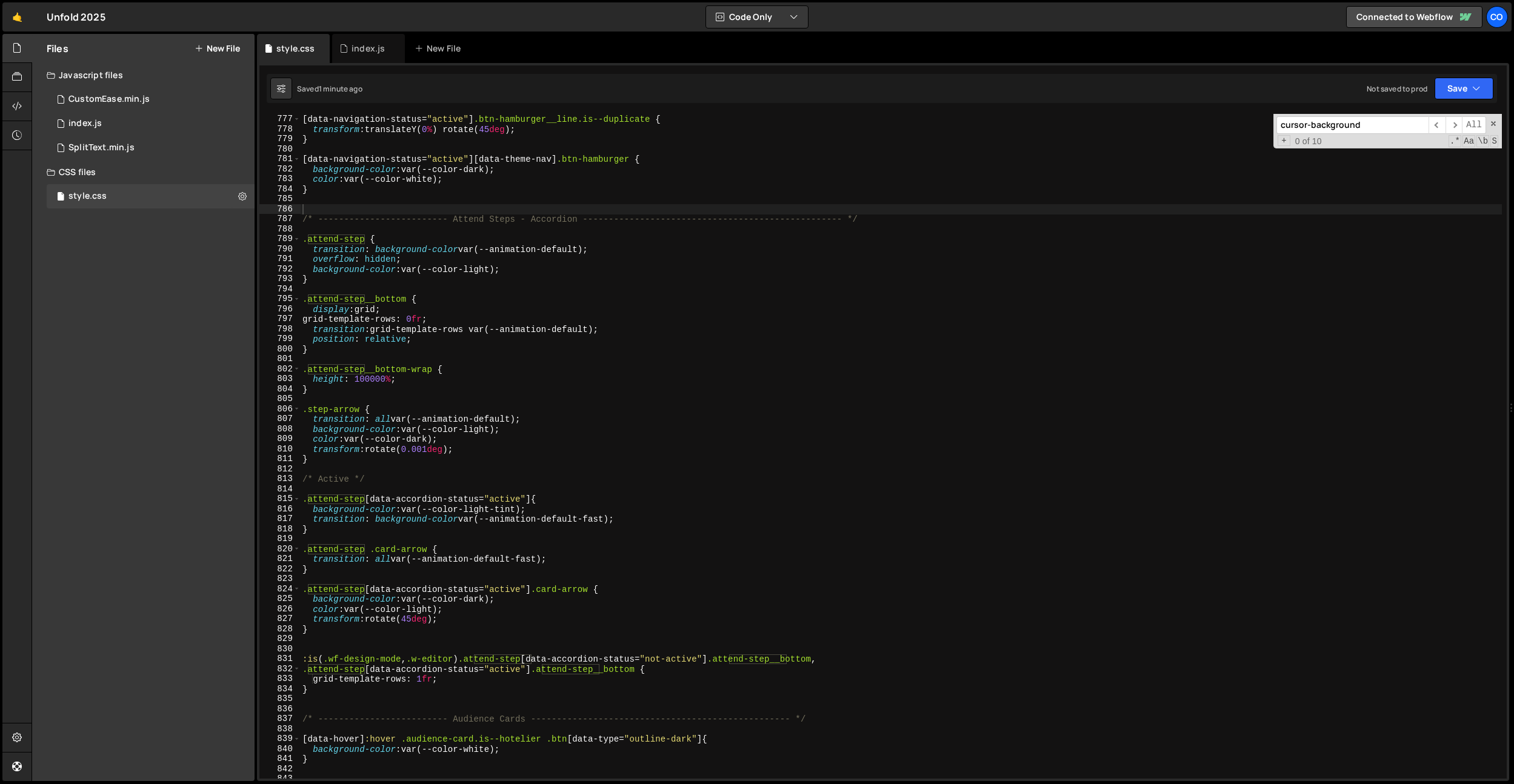
scroll to position [8945, 0]
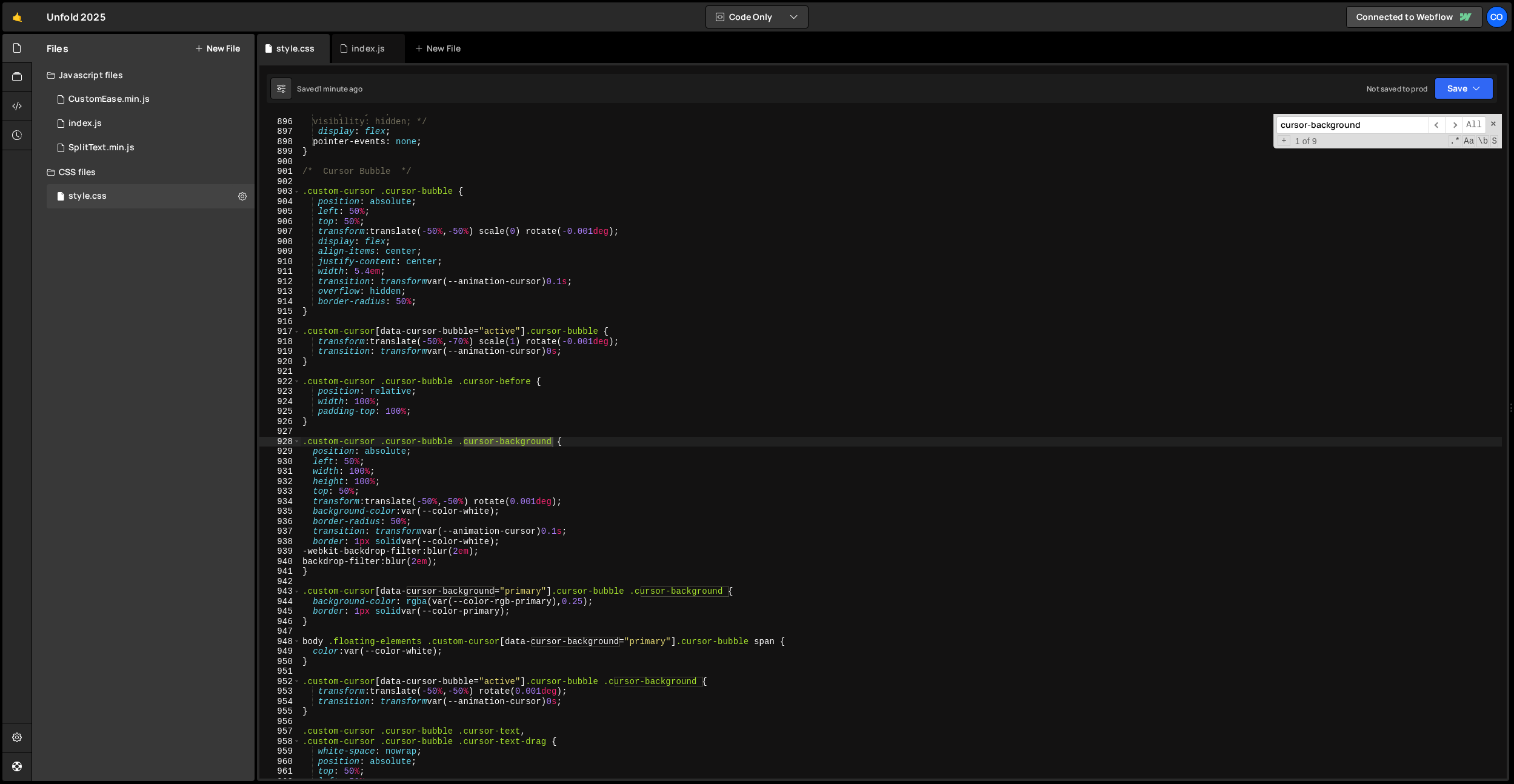
type input "cursor-background"
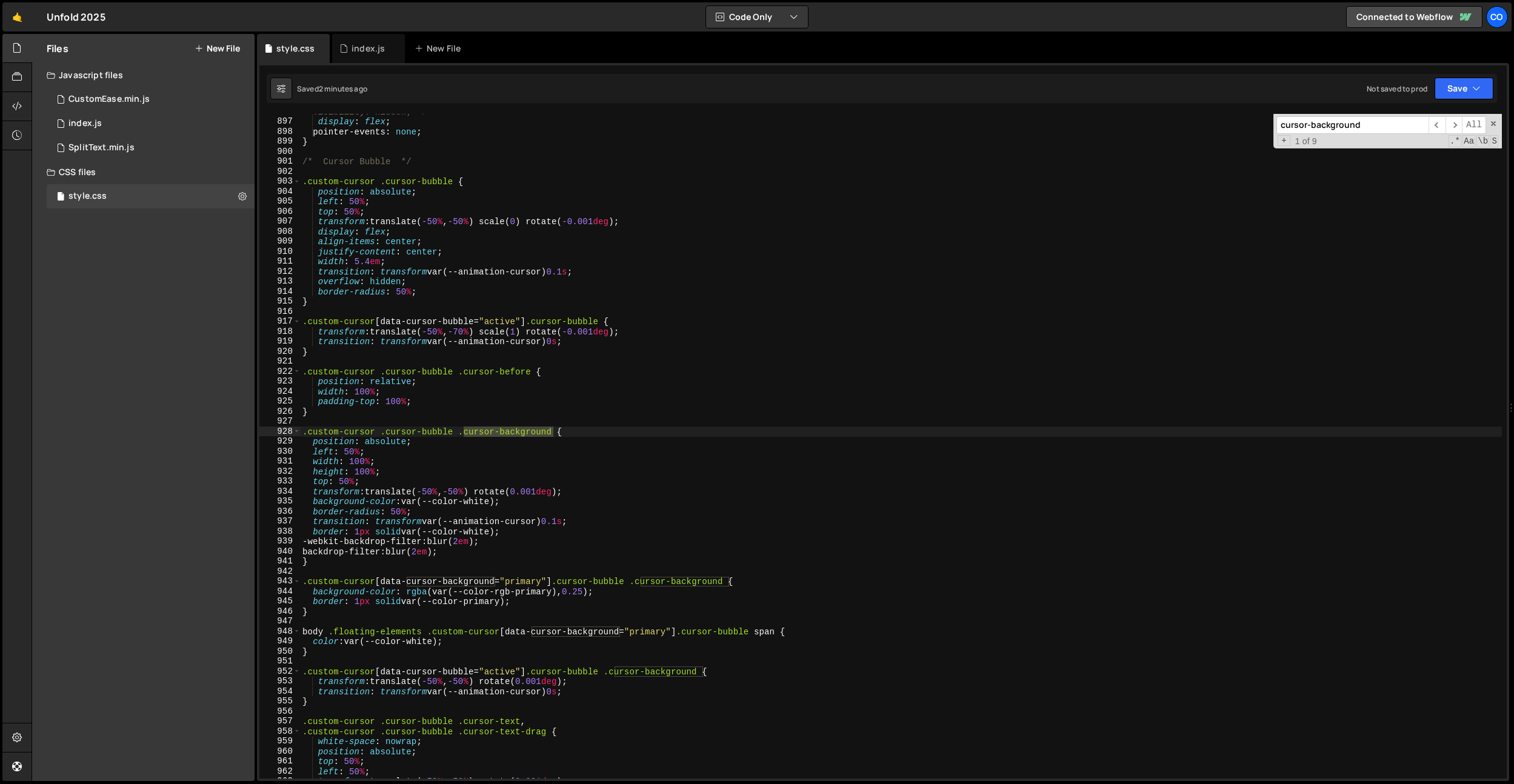
scroll to position [8955, 0]
type textarea "}"
click at [499, 414] on div "visibility: hidden; */ display : flex ; pointer-events : none ; } /* Cursor Bub…" at bounding box center [901, 449] width 1202 height 685
drag, startPoint x: 359, startPoint y: 51, endPoint x: 372, endPoint y: 77, distance: 29.1
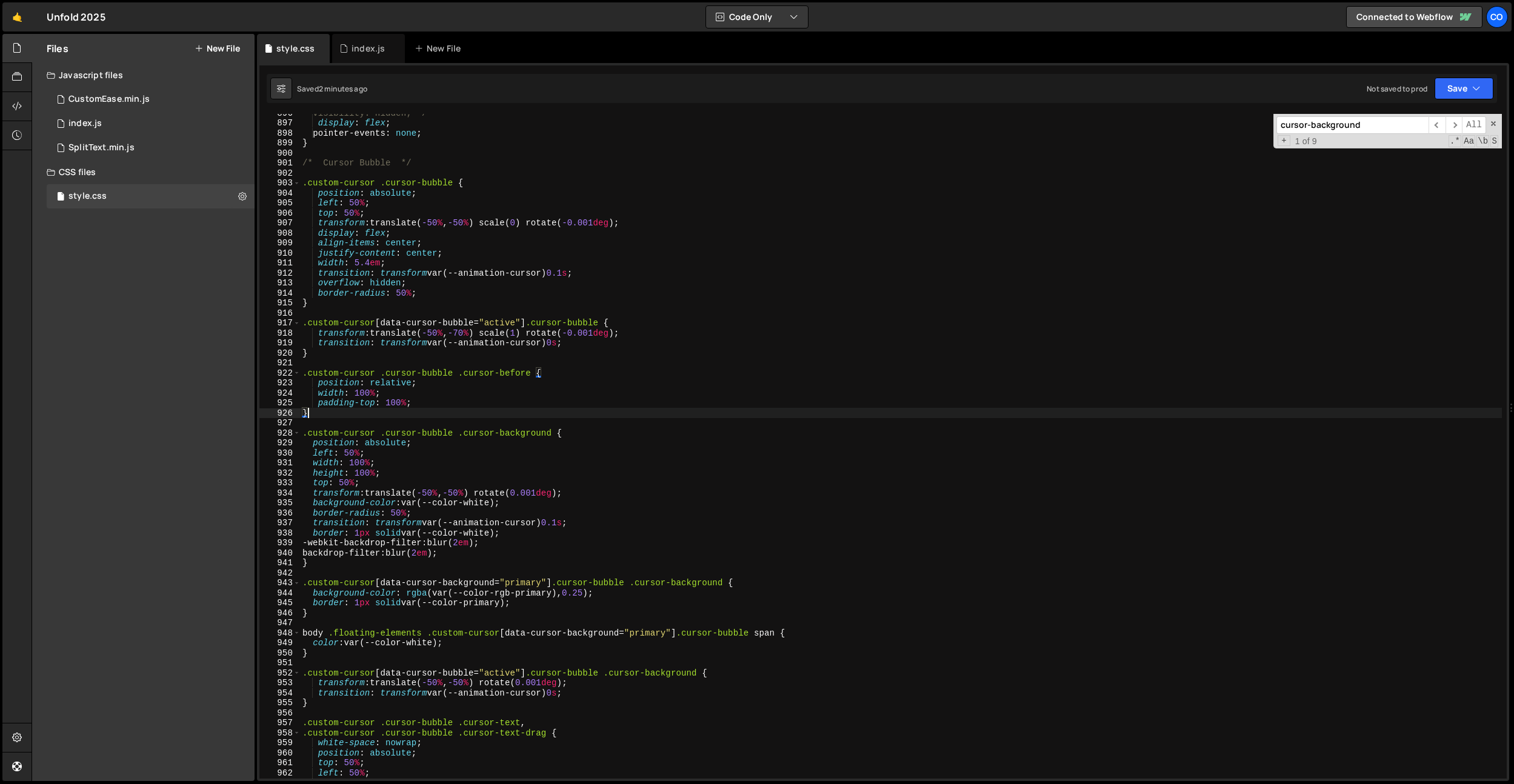
click at [359, 51] on div "index.js" at bounding box center [368, 48] width 34 height 12
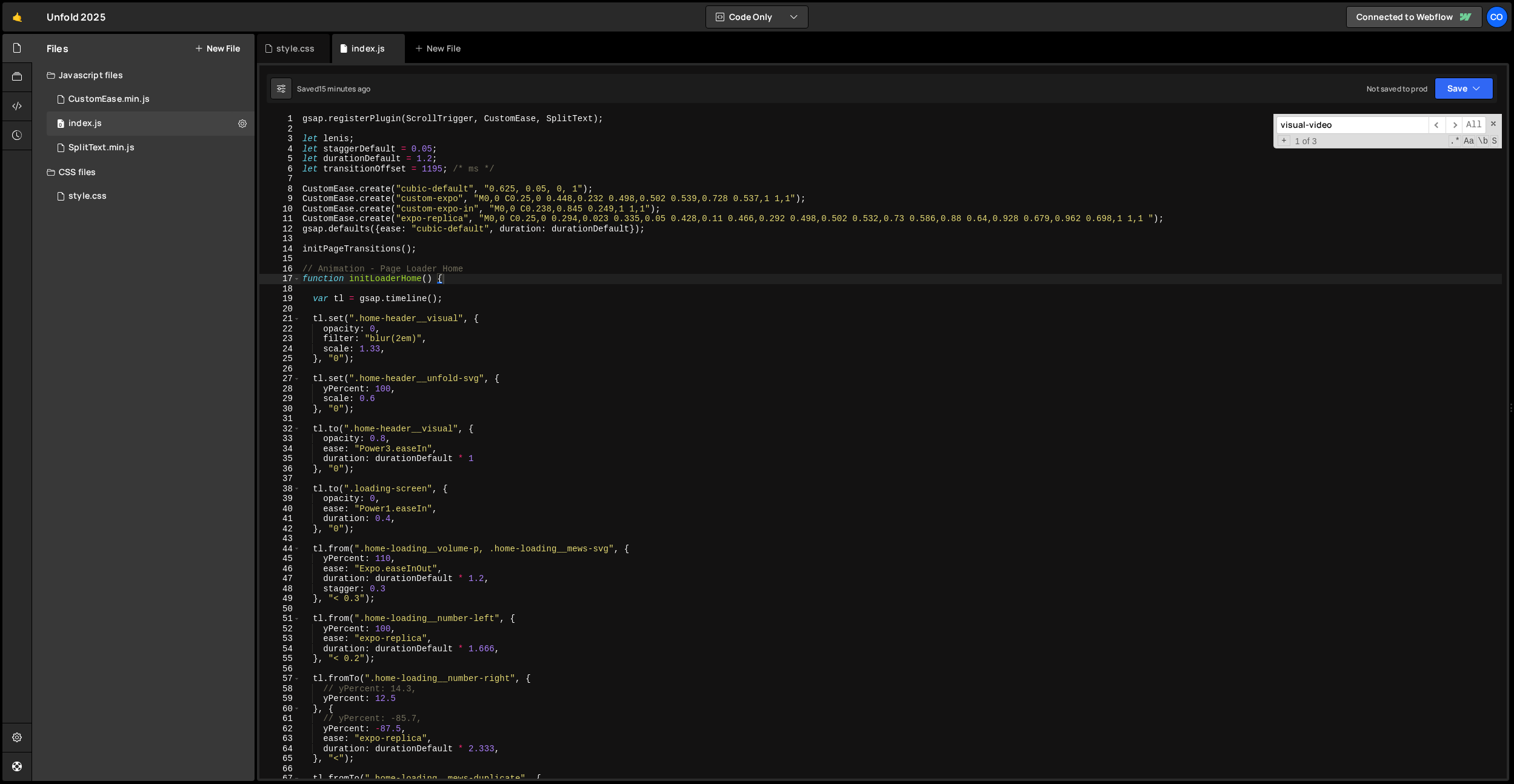
click at [509, 281] on div "gsap . registerPlugin ( ScrollTrigger , CustomEase , SplitText ) ; let lenis ; …" at bounding box center [901, 456] width 1202 height 685
paste input "data-cursor-background"
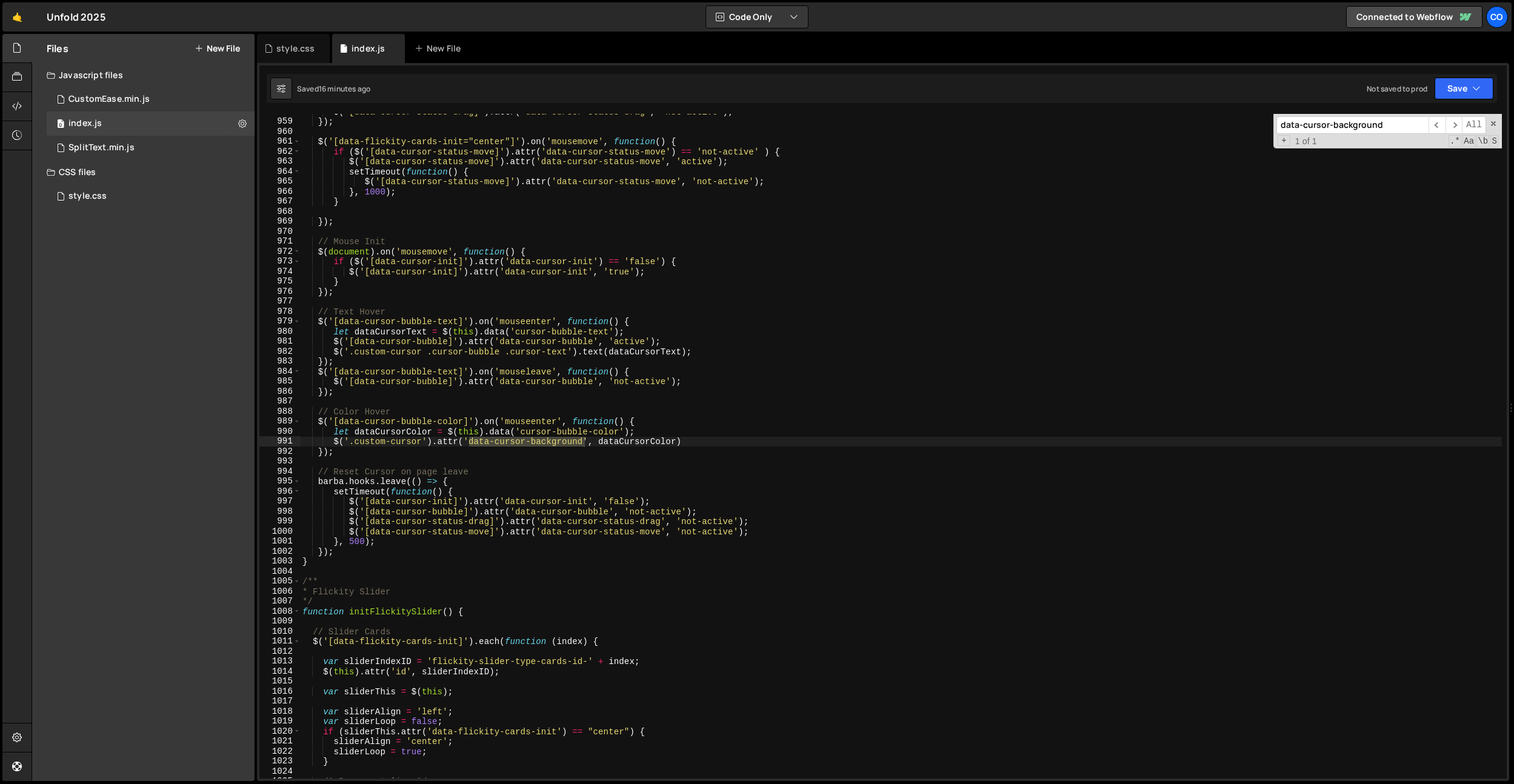
type input "data-cursor-background"
click at [270, 46] on icon at bounding box center [268, 48] width 8 height 12
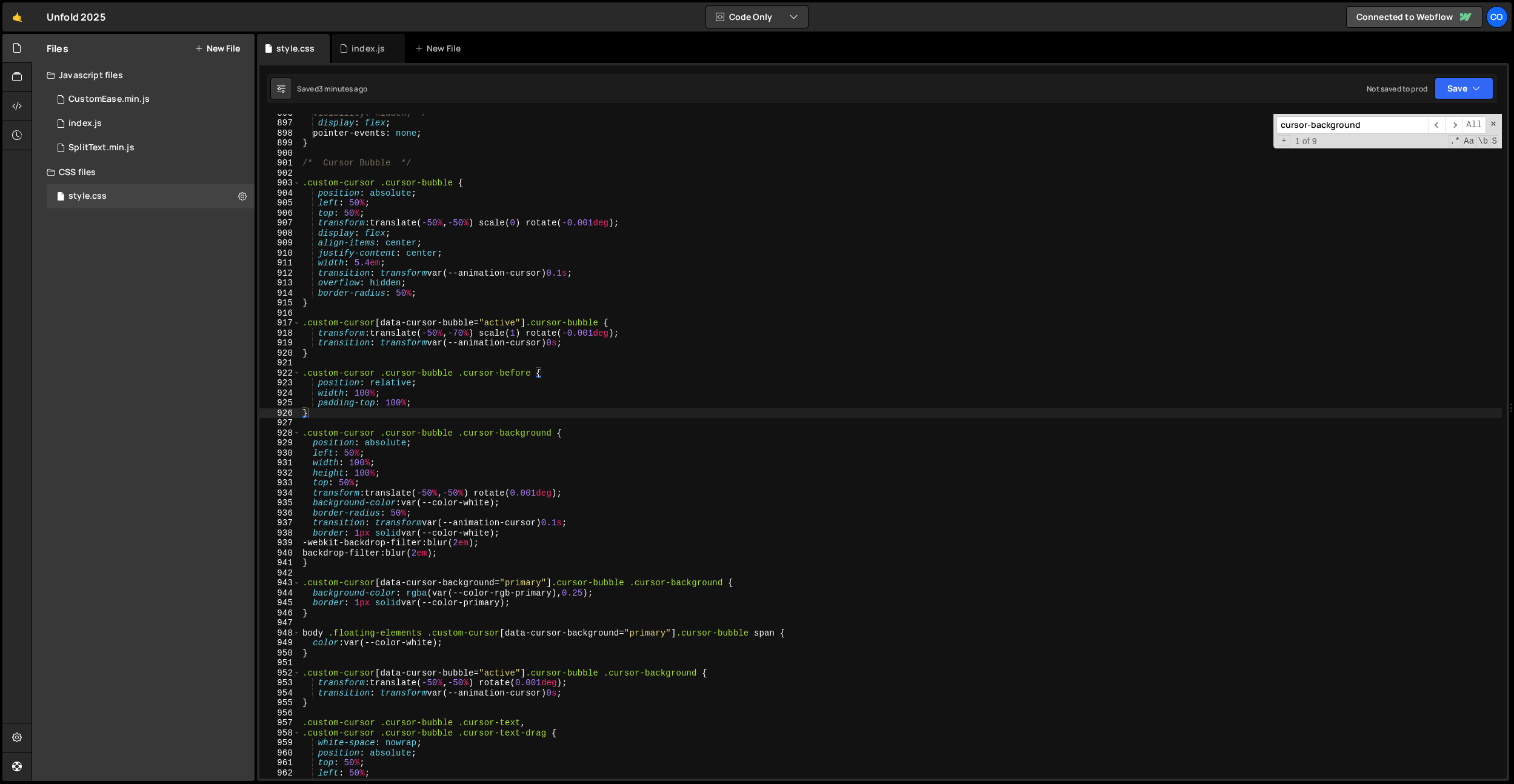
click at [640, 353] on div "visibility: hidden; */ display : flex ; pointer-events : none ; } /* Cursor Bub…" at bounding box center [901, 450] width 1202 height 685
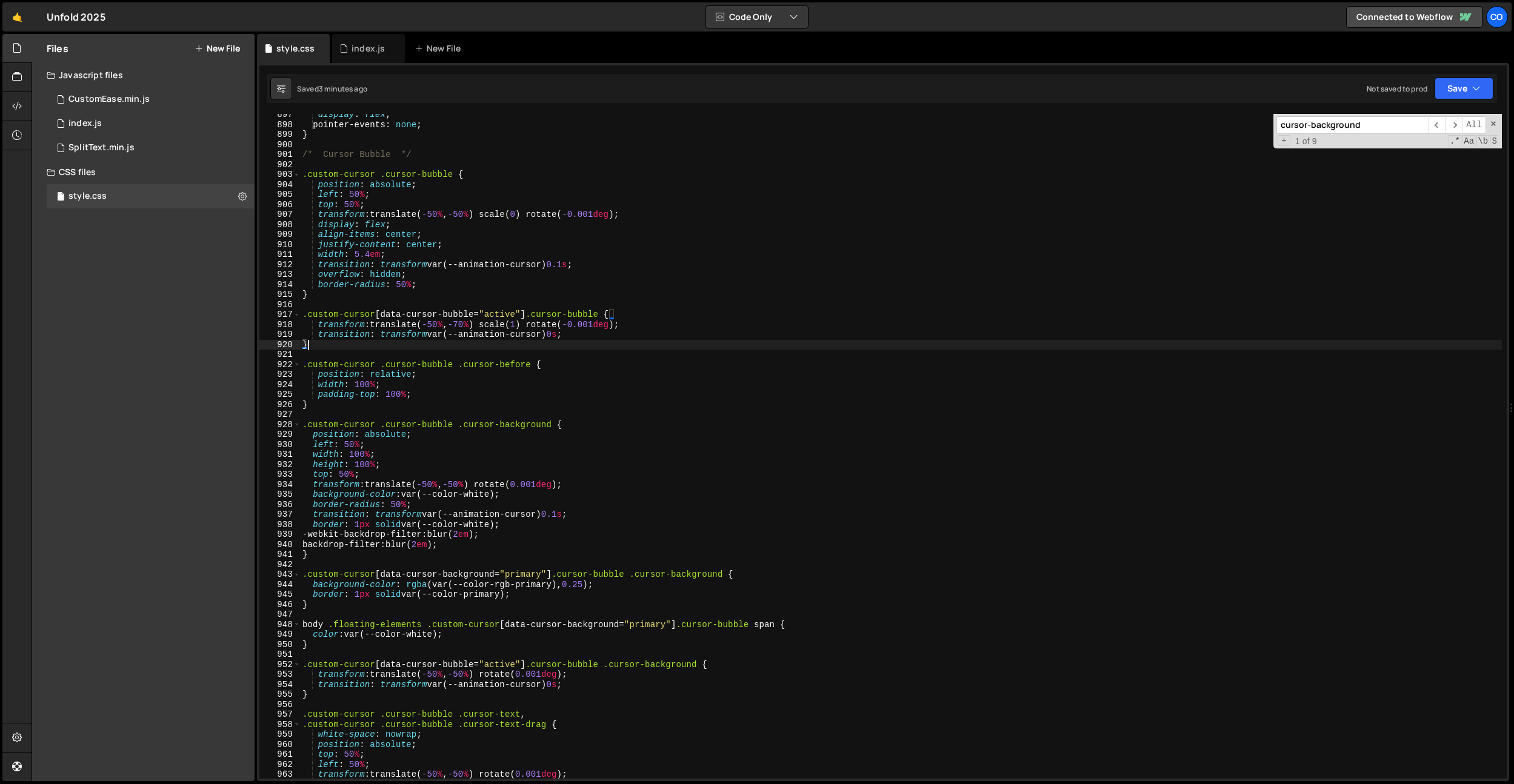
scroll to position [8963, 0]
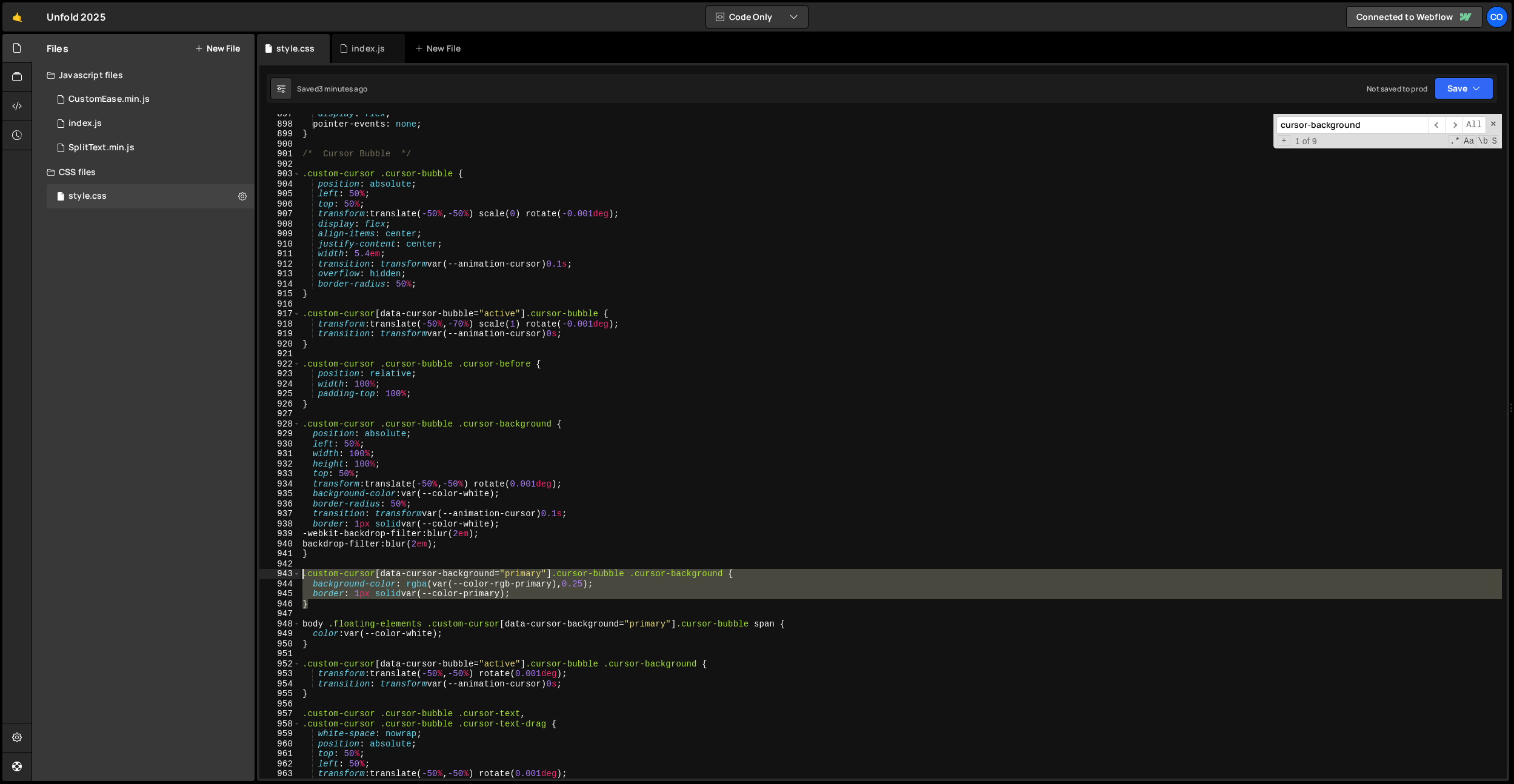
drag, startPoint x: 334, startPoint y: 606, endPoint x: 285, endPoint y: 577, distance: 56.9
click at [285, 577] on div "} 897 898 899 900 901 902 903 904 905 906 907 908 909 910 911 912 913 914 915 9…" at bounding box center [882, 446] width 1247 height 665
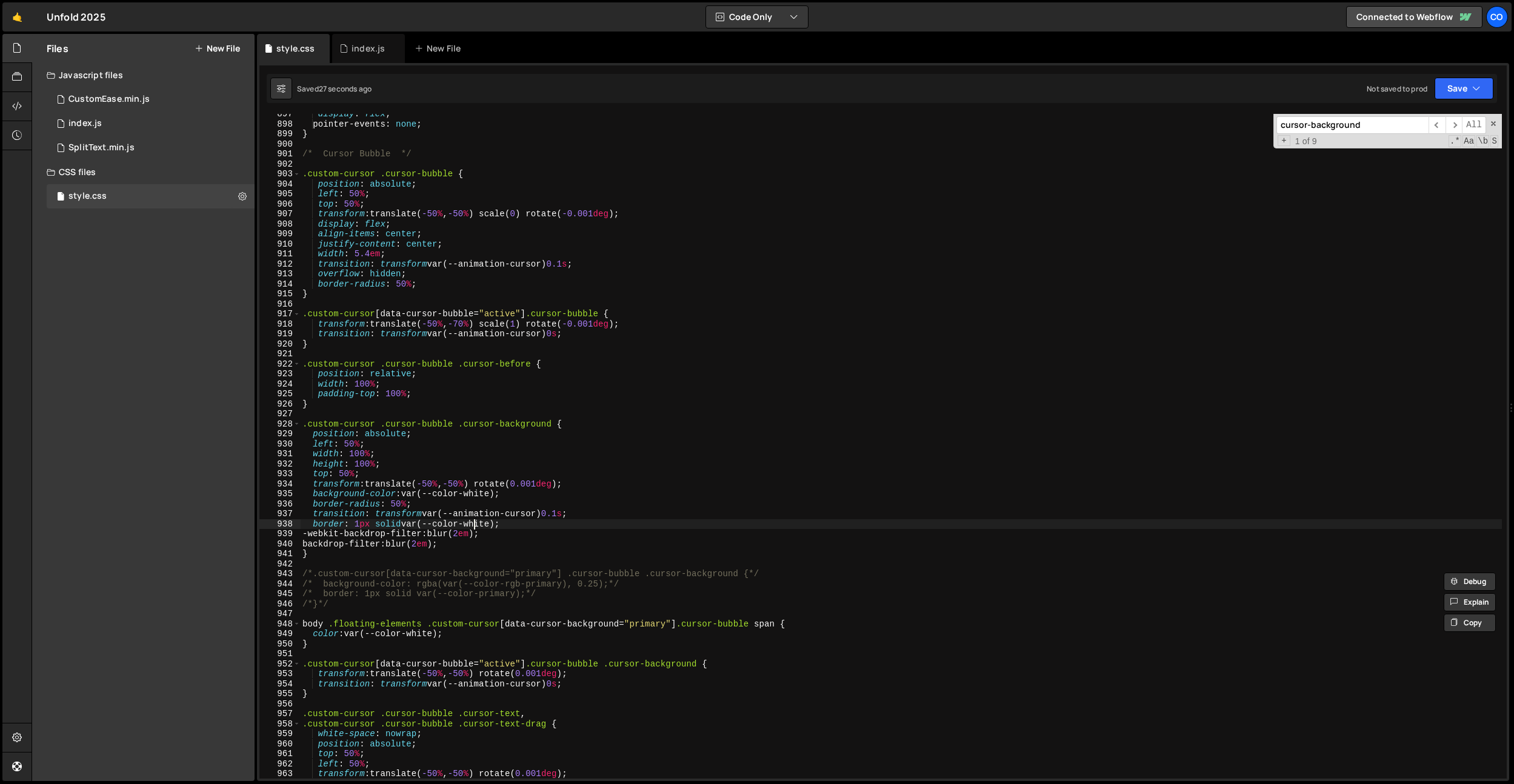
click at [475, 524] on div "display : flex ; pointer-events : none ; } /* Cursor Bubble */ .custom-cursor .…" at bounding box center [901, 451] width 1202 height 685
click at [475, 523] on div "display : flex ; pointer-events : none ; } /* Cursor Bubble */ .custom-cursor .…" at bounding box center [901, 451] width 1202 height 685
click at [509, 521] on div "display : flex ; pointer-events : none ; } /* Cursor Bubble */ .custom-cursor .…" at bounding box center [901, 451] width 1202 height 685
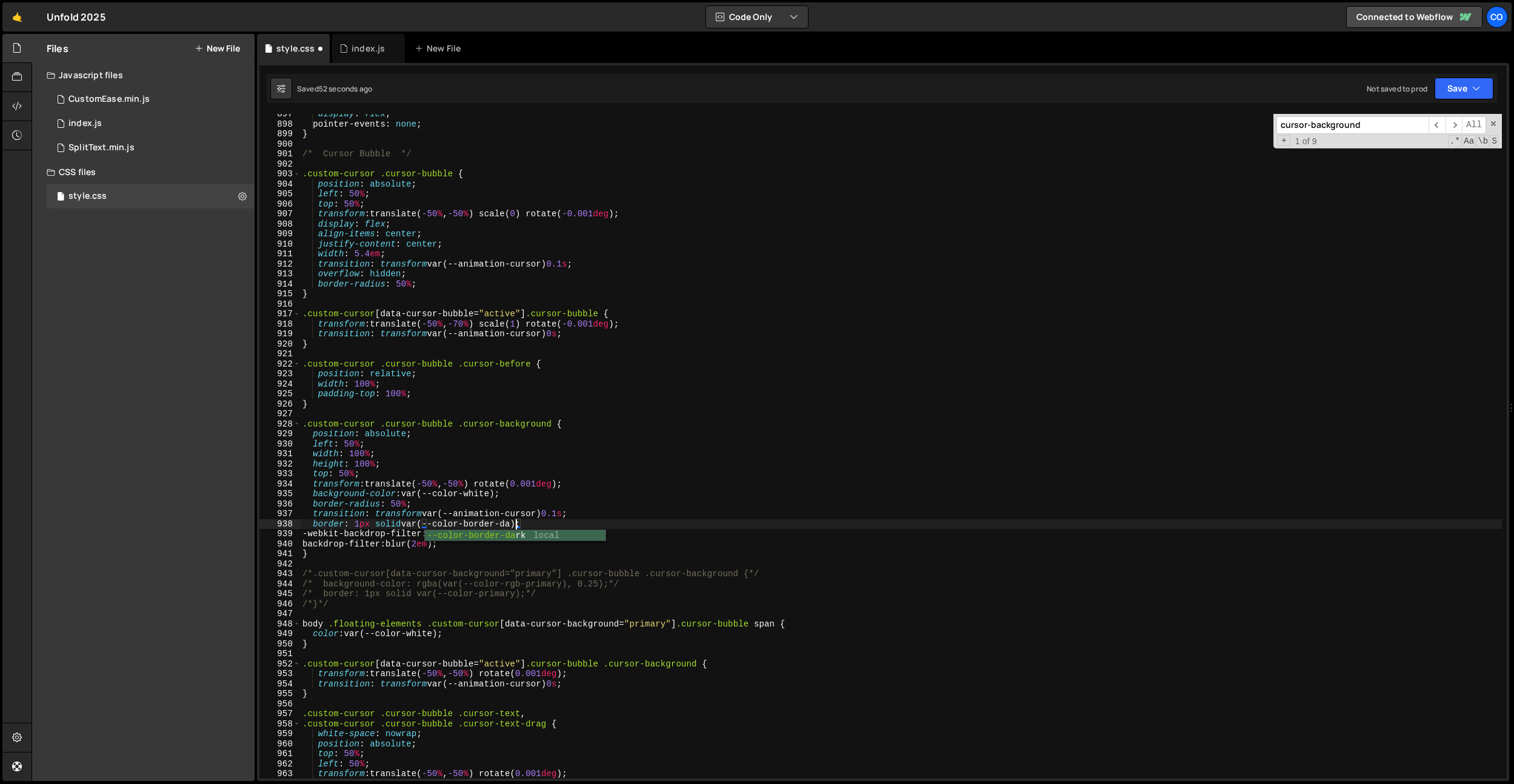
scroll to position [0, 15]
click at [541, 243] on div "display : flex ; pointer-events : none ; } /* Cursor Bubble */ .custom-cursor .…" at bounding box center [901, 451] width 1202 height 685
type textarea "justify-content: center;"
click at [372, 39] on div "index.js" at bounding box center [368, 48] width 73 height 29
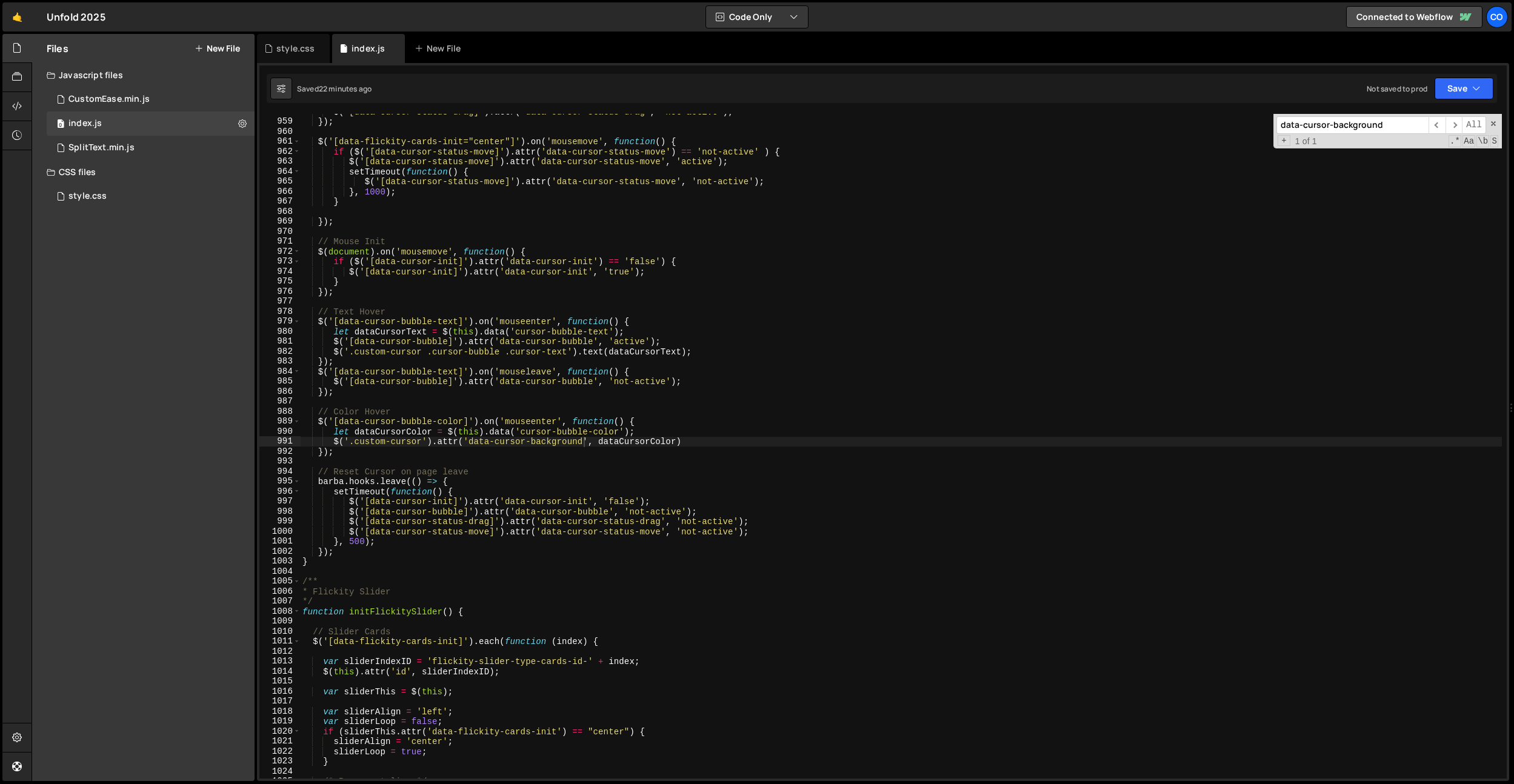
type textarea "}"
click at [408, 200] on div "$ ( '[data-cursor-status-drag]' ) . attr ( 'data-cursor-status-drag' , 'not-act…" at bounding box center [901, 449] width 1202 height 685
paste input "ountdown-days"
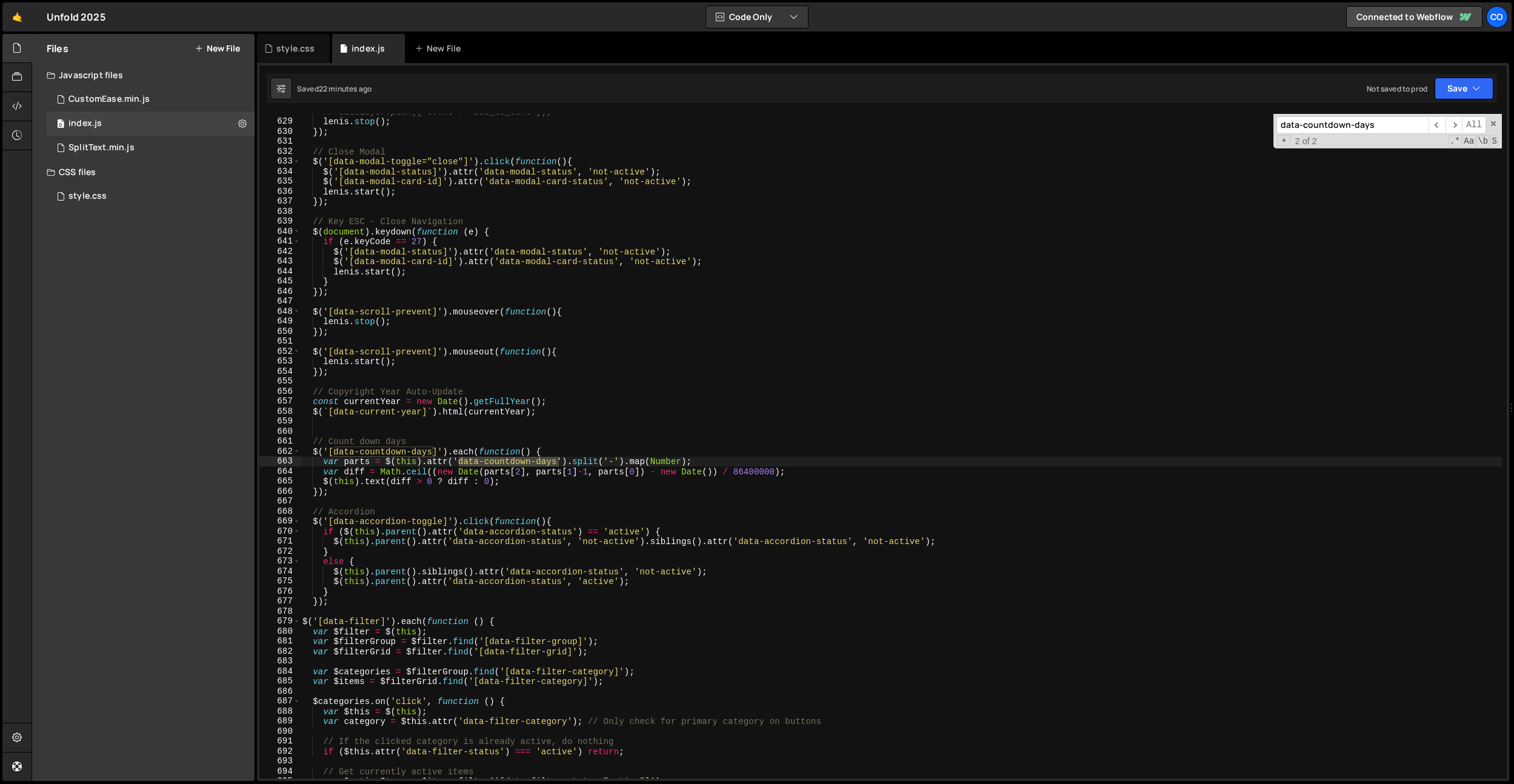
type input "data-countdown-days"
type textarea "$('[data-modal-status]').attr('data-modal-status', 'not-active');"
click at [535, 248] on div "// dataLayer.push({'event': 'add_to_cart'}); lenis . stop ( ) ; }) ; // Close M…" at bounding box center [901, 449] width 1202 height 685
paste input "accordion-statu"
type input "data-accordion-status"
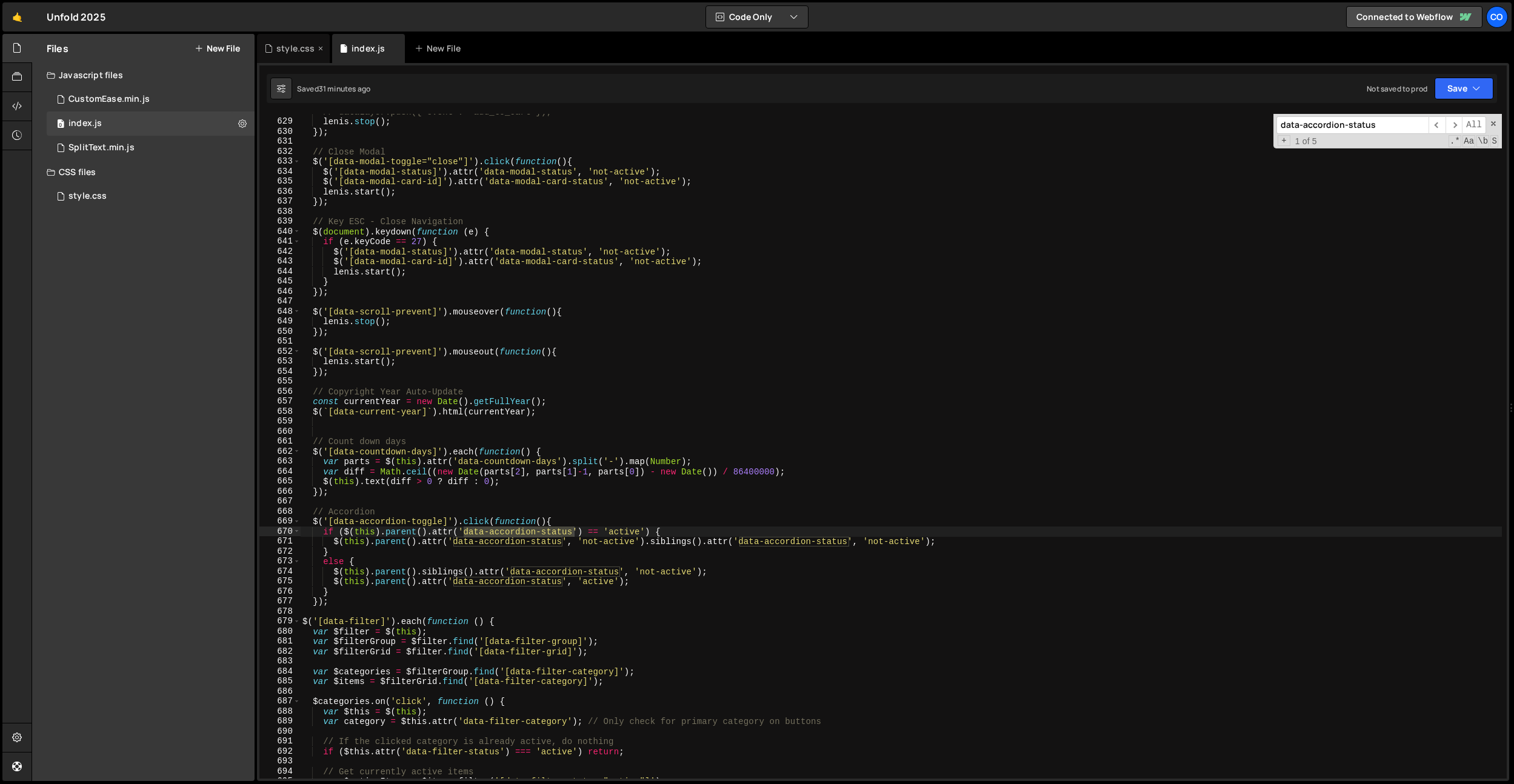
click at [289, 53] on div "style.css" at bounding box center [295, 48] width 39 height 12
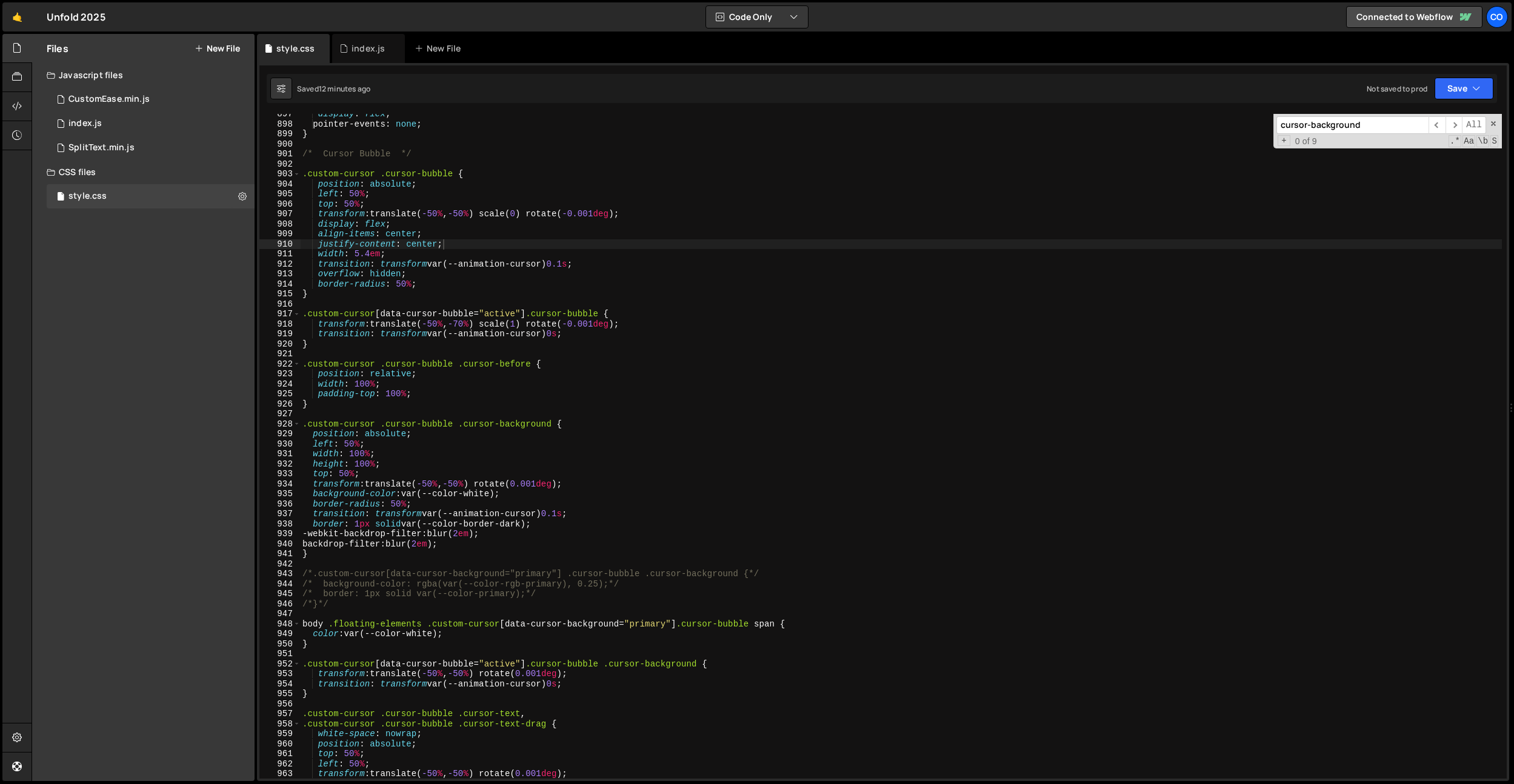
type textarea "align-items: center;"
click at [470, 233] on div "display : flex ; pointer-events : none ; } /* Cursor Bubble */ .custom-cursor .…" at bounding box center [901, 451] width 1202 height 685
paste input "data-accordion-status"
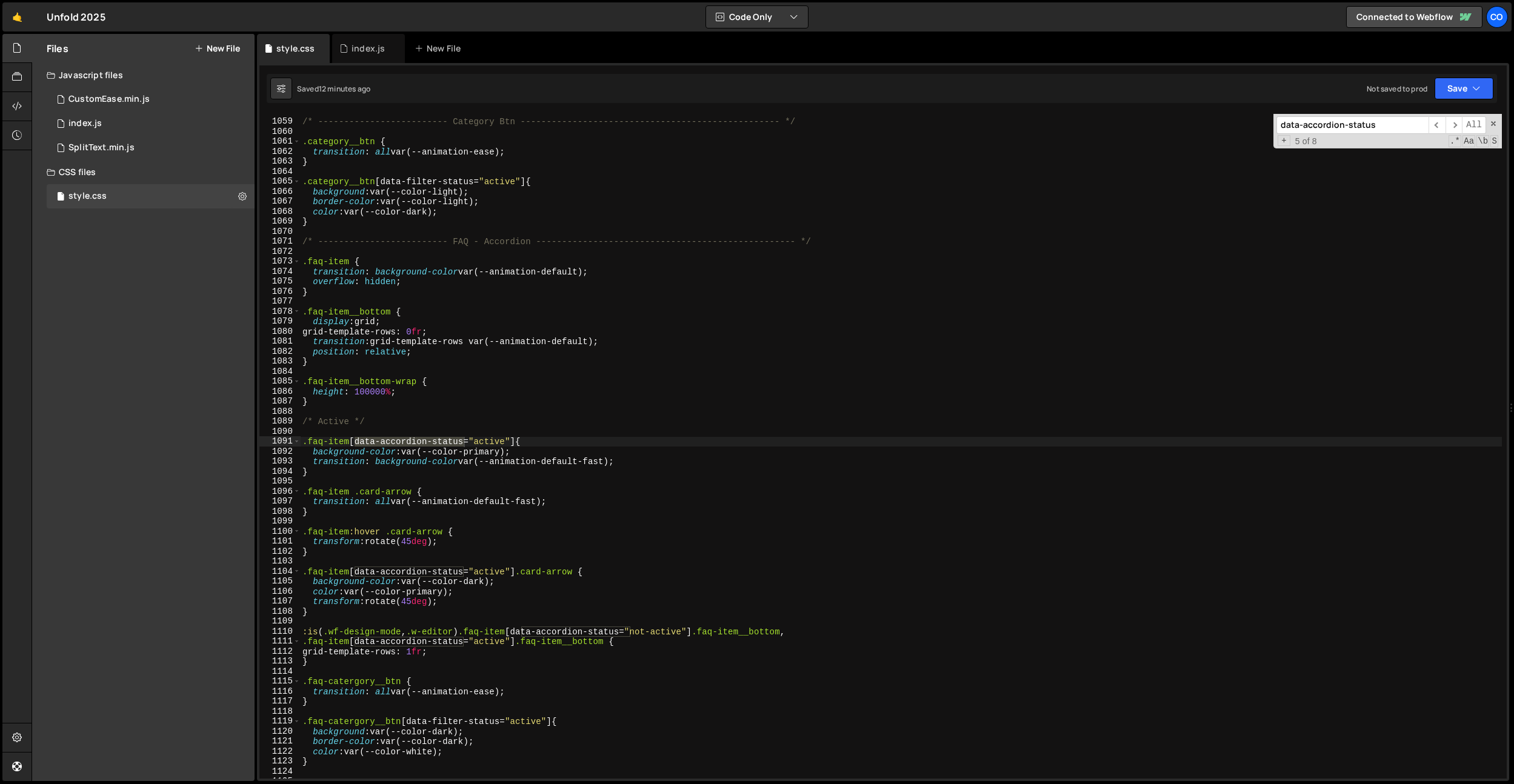
scroll to position [10575, 0]
type input "data-accordion-status"
click at [477, 454] on div "/* ------------------------- Category Btn -------------------------------------…" at bounding box center [901, 449] width 1202 height 685
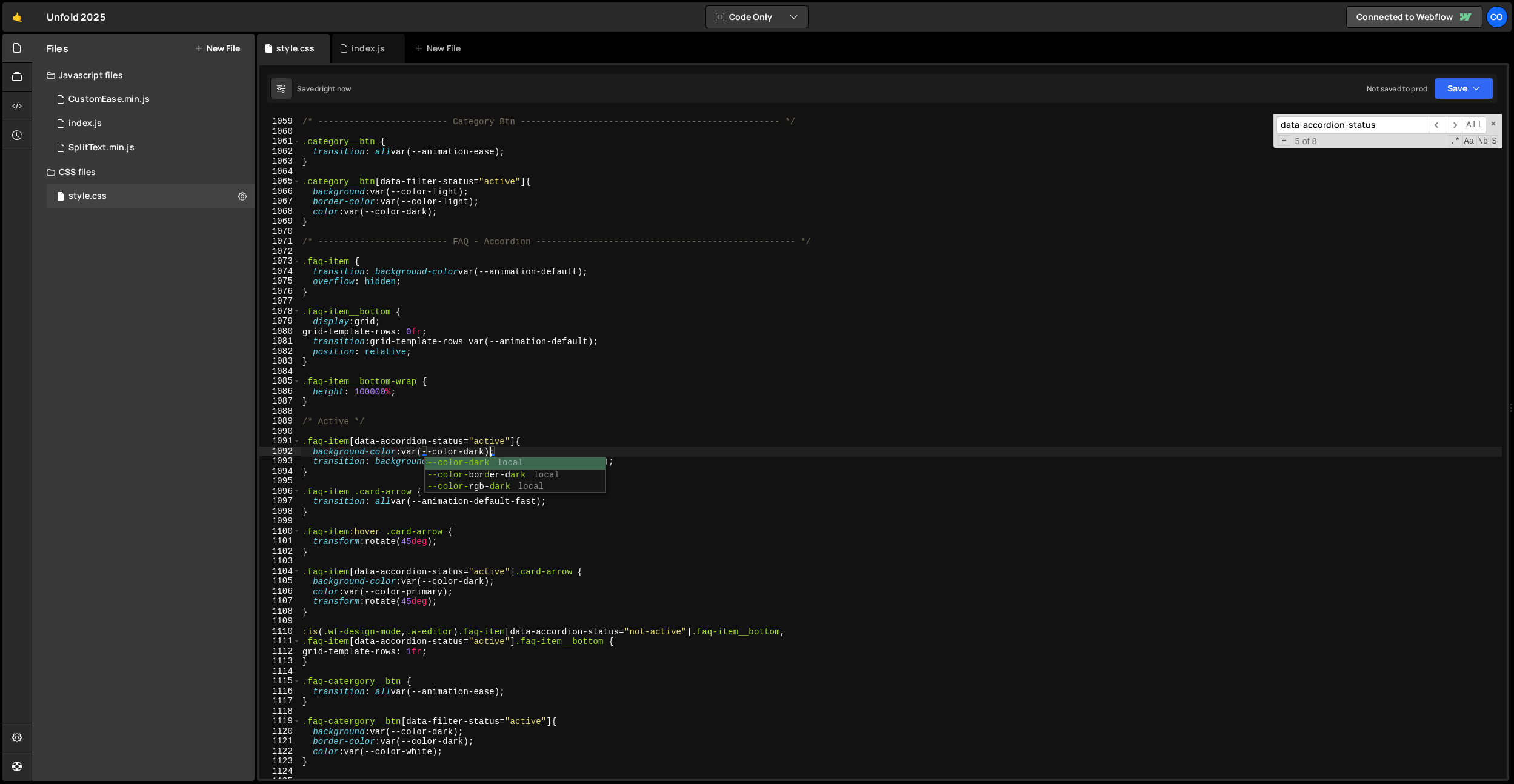
click at [556, 366] on div "/* ------------------------- Category Btn -------------------------------------…" at bounding box center [901, 449] width 1202 height 685
click at [419, 353] on div "/* ------------------------- Category Btn -------------------------------------…" at bounding box center [901, 449] width 1202 height 685
click at [492, 456] on div "/* ------------------------- Category Btn -------------------------------------…" at bounding box center [901, 449] width 1202 height 685
click at [488, 454] on div "/* ------------------------- Category Btn -------------------------------------…" at bounding box center [901, 449] width 1202 height 685
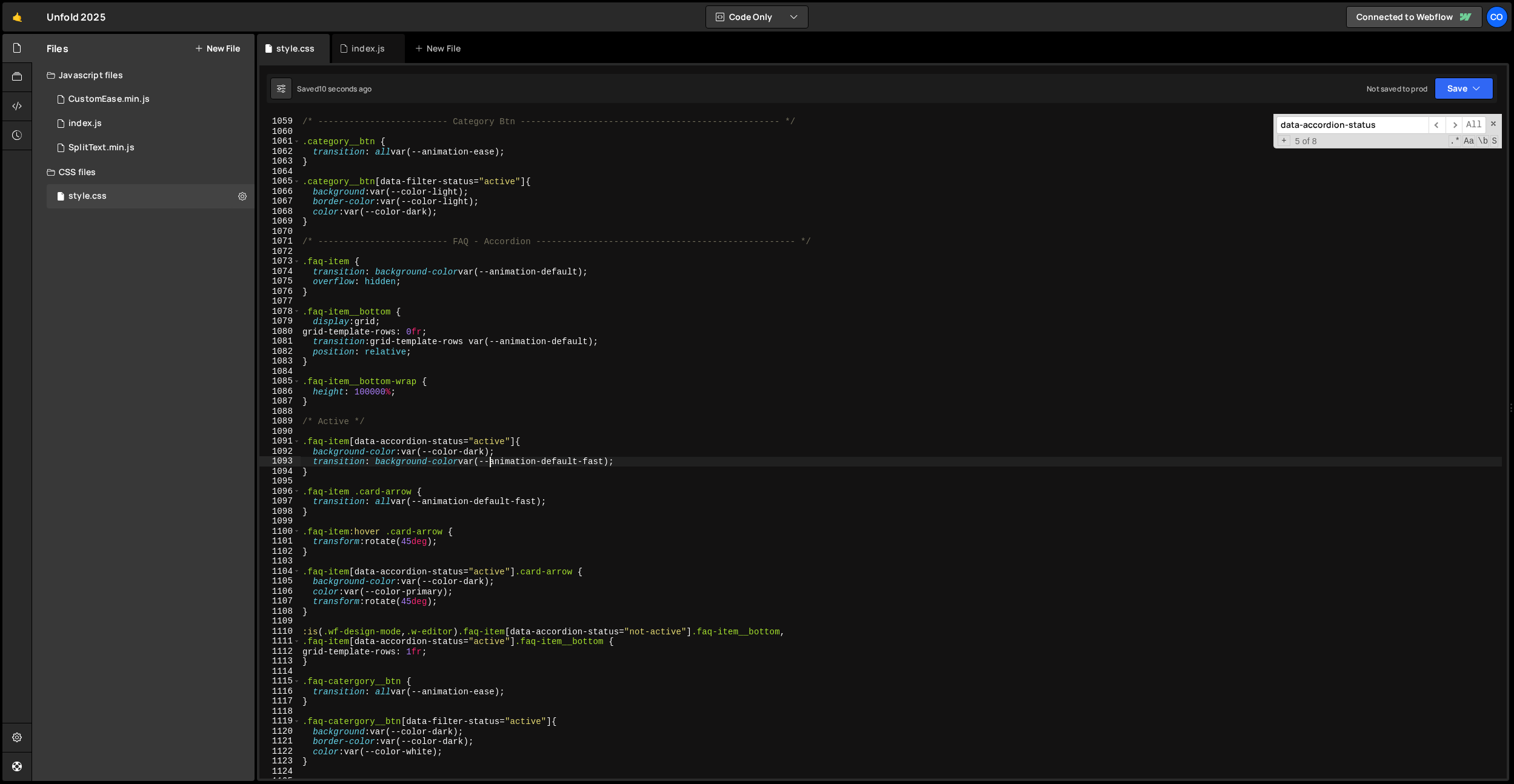
click at [488, 454] on div "/* ------------------------- Category Btn -------------------------------------…" at bounding box center [901, 449] width 1202 height 685
type textarea "background-color: var(--color-light);"
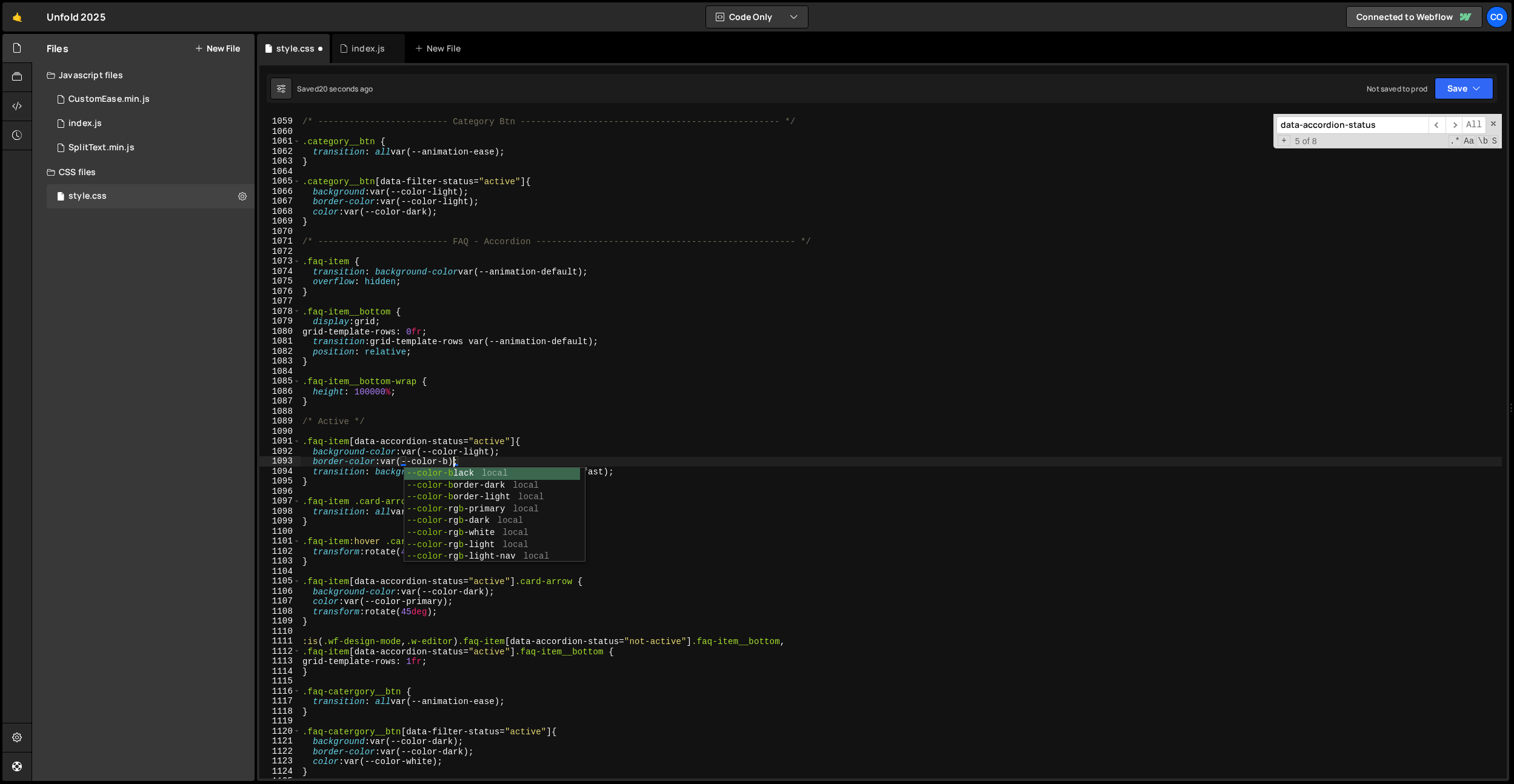
scroll to position [0, 11]
click at [378, 422] on div "/* ------------------------- Category Btn -------------------------------------…" at bounding box center [901, 449] width 1202 height 685
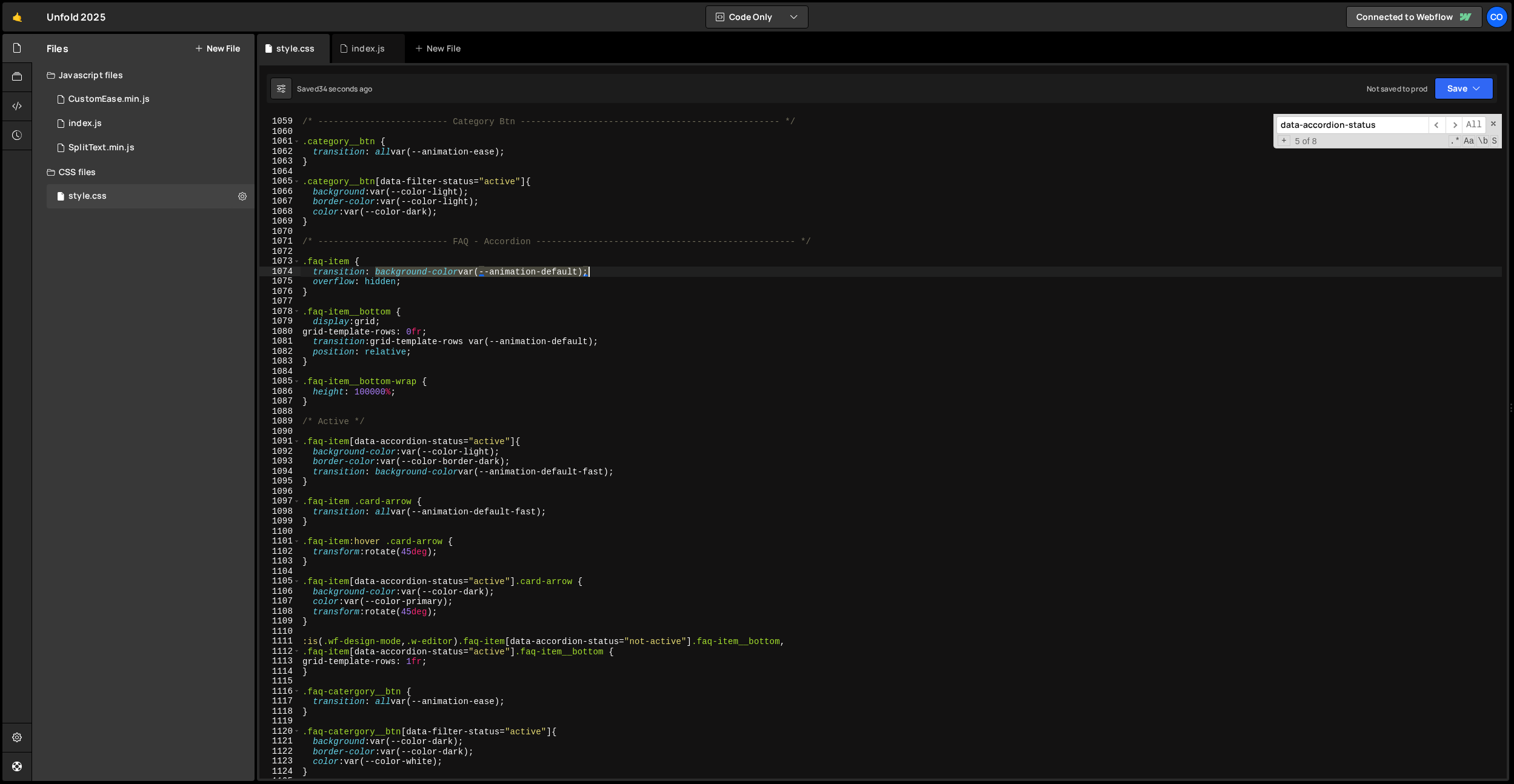
drag, startPoint x: 375, startPoint y: 272, endPoint x: 587, endPoint y: 268, distance: 212.0
click at [587, 268] on div "/* ------------------------- Category Btn -------------------------------------…" at bounding box center [901, 449] width 1202 height 685
paste textarea "background-color var(--animation-default)"
click at [635, 271] on div "/* ------------------------- Category Btn -------------------------------------…" at bounding box center [901, 449] width 1202 height 685
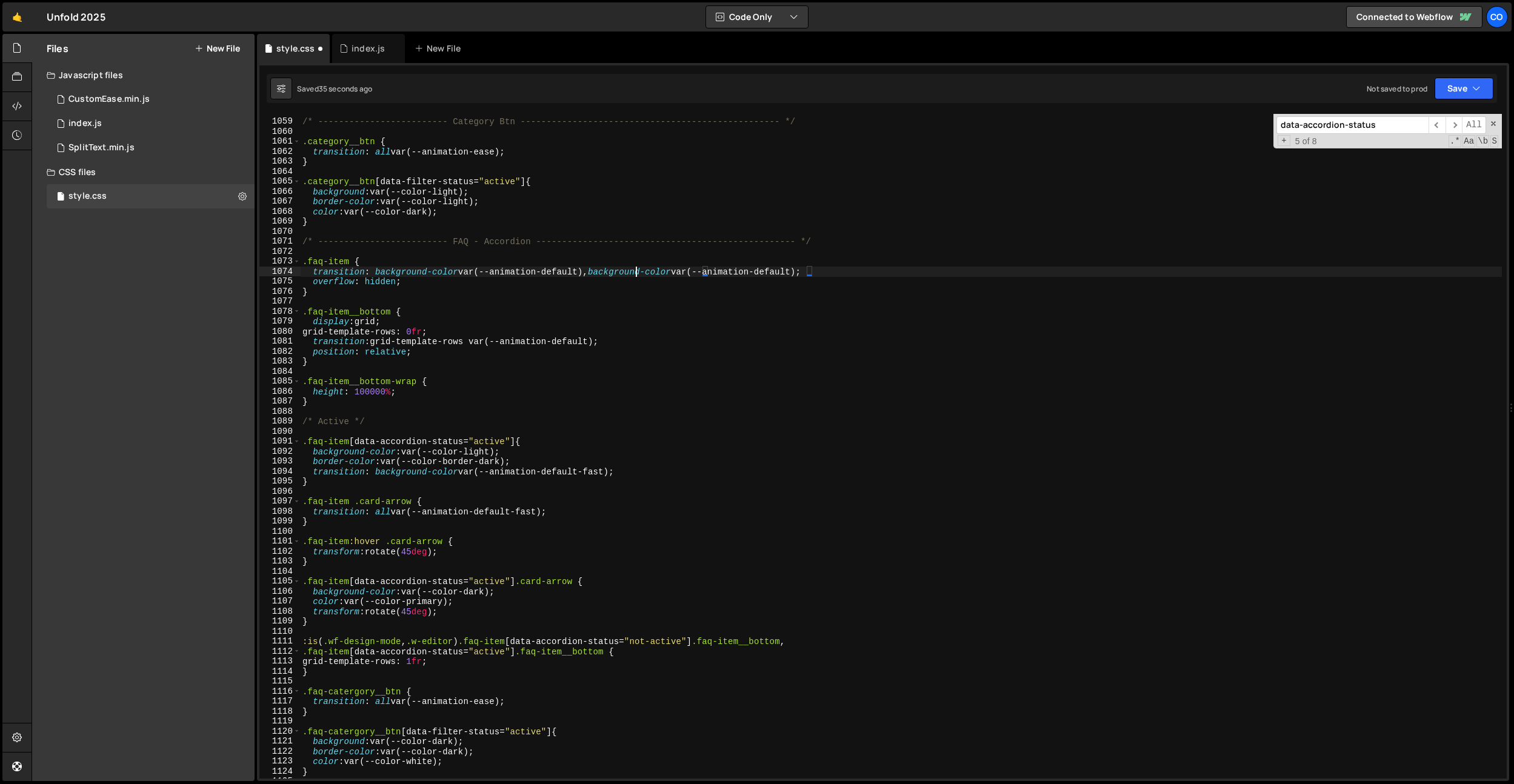
click at [635, 271] on div "/* ------------------------- Category Btn -------------------------------------…" at bounding box center [901, 449] width 1202 height 685
click at [753, 509] on div "/* ------------------------- Category Btn -------------------------------------…" at bounding box center [901, 449] width 1202 height 685
click at [432, 616] on div "/* ------------------------- Category Btn -------------------------------------…" at bounding box center [901, 449] width 1202 height 685
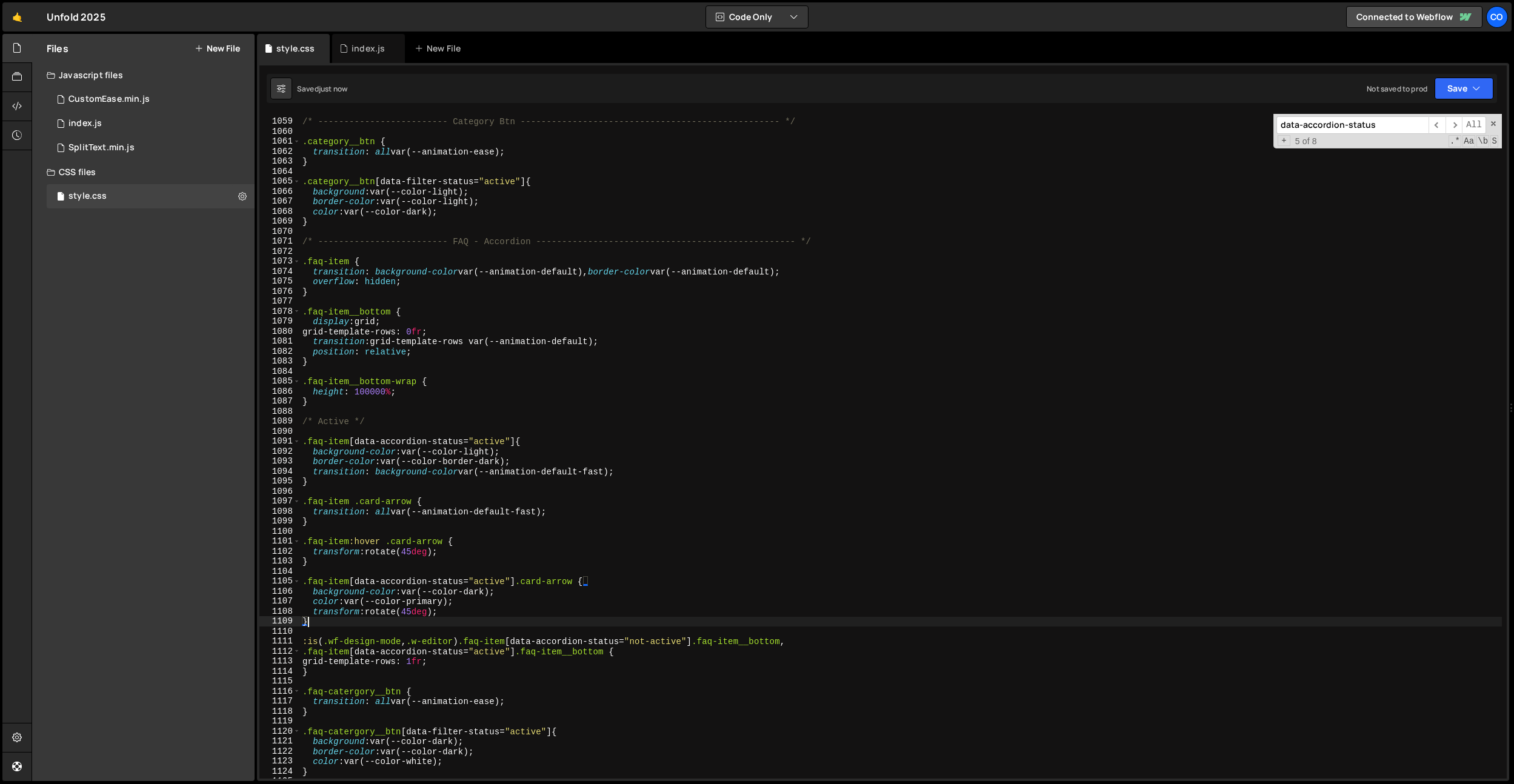
scroll to position [0, 0]
click at [433, 603] on div "/* ------------------------- Category Btn -------------------------------------…" at bounding box center [901, 449] width 1202 height 685
type textarea "color: var(--color-light);"
